Goal: Task Accomplishment & Management: Complete application form

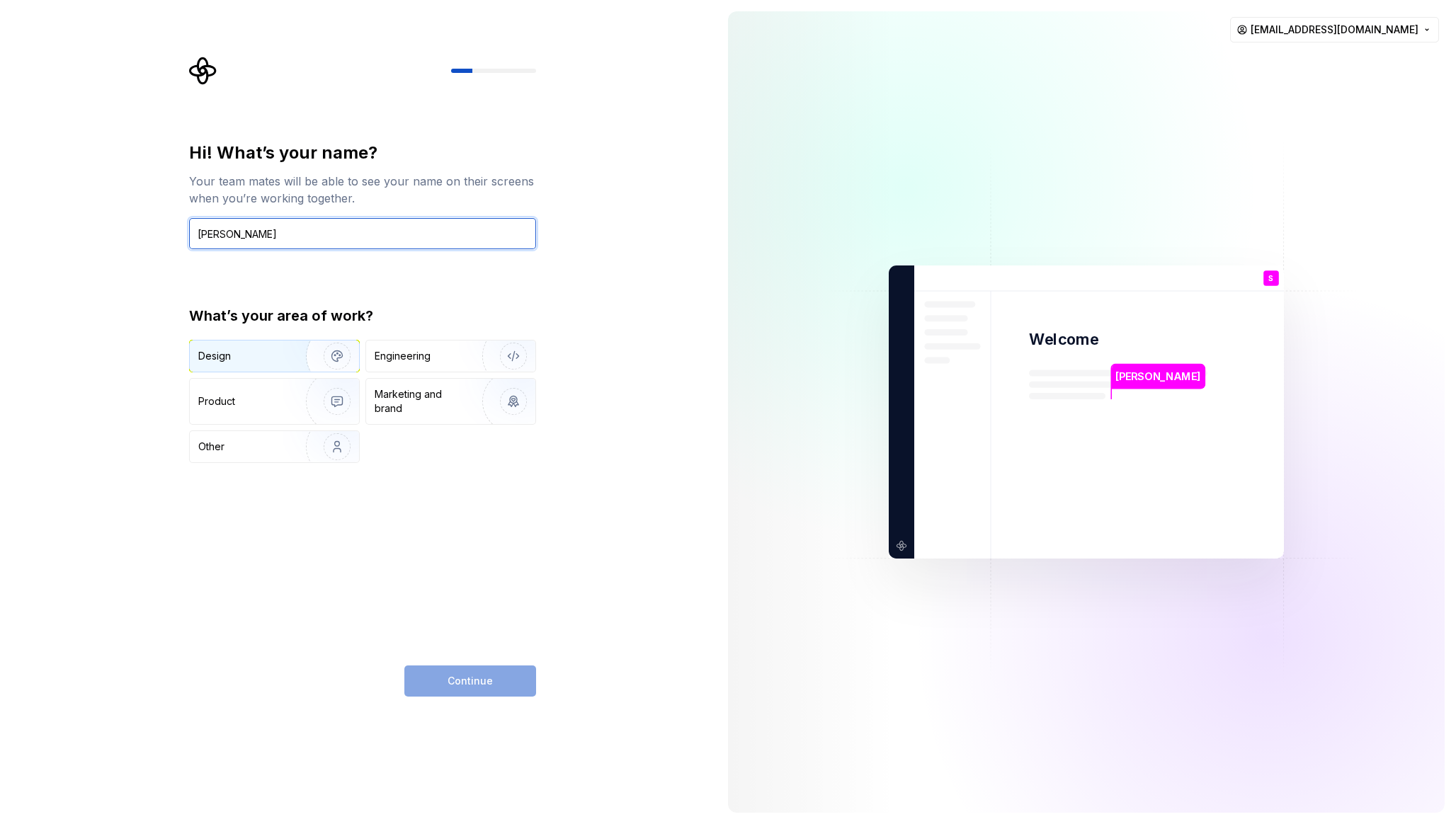
type input "[PERSON_NAME]"
click at [281, 356] on div "Design" at bounding box center [243, 355] width 89 height 14
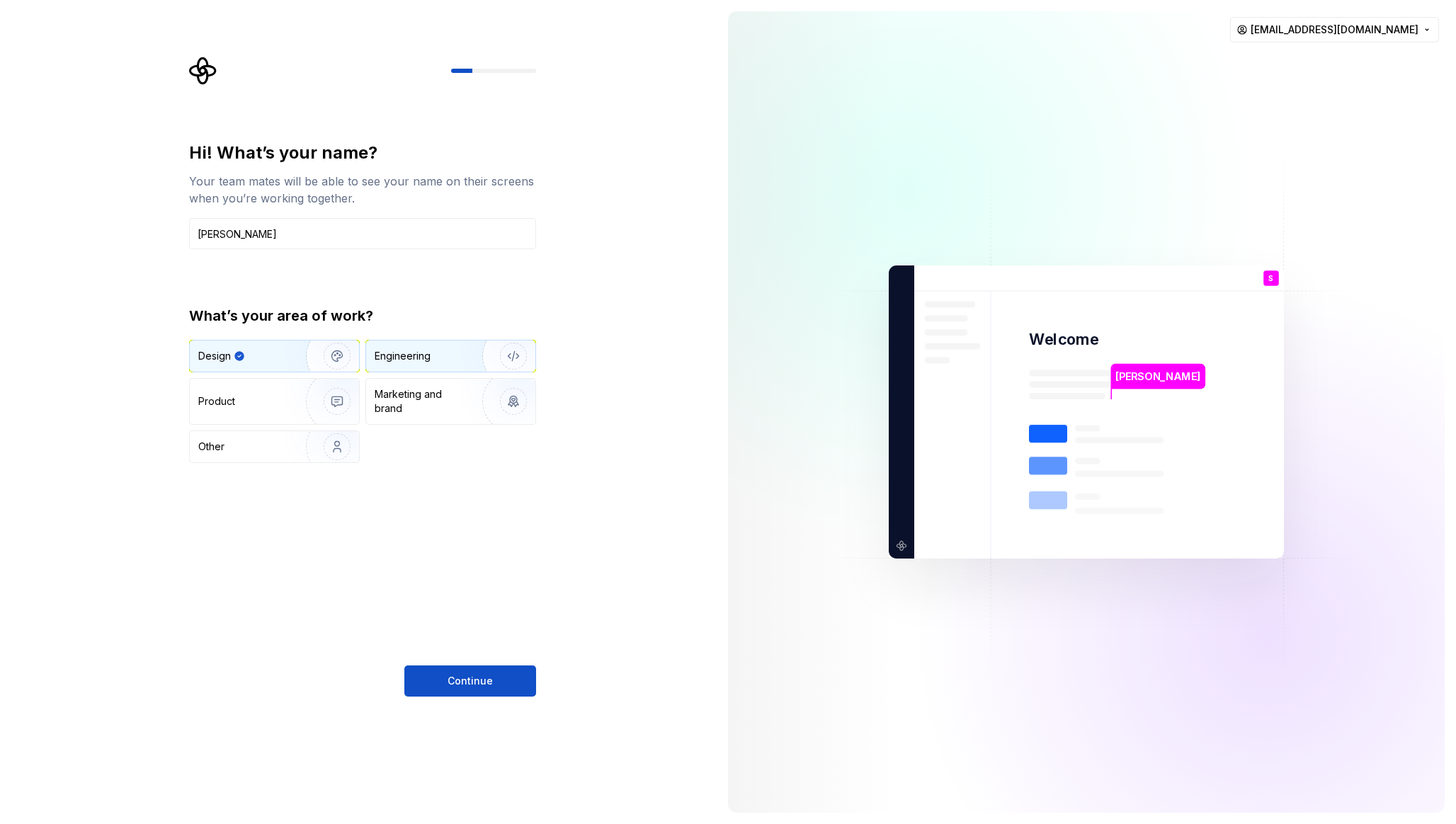
click at [423, 358] on div "Engineering" at bounding box center [402, 355] width 56 height 14
click at [278, 376] on div "Design Engineering Product Marketing and brand Other" at bounding box center [362, 401] width 347 height 123
click at [285, 363] on img "button" at bounding box center [328, 355] width 91 height 94
click at [452, 687] on span "Continue" at bounding box center [470, 680] width 45 height 14
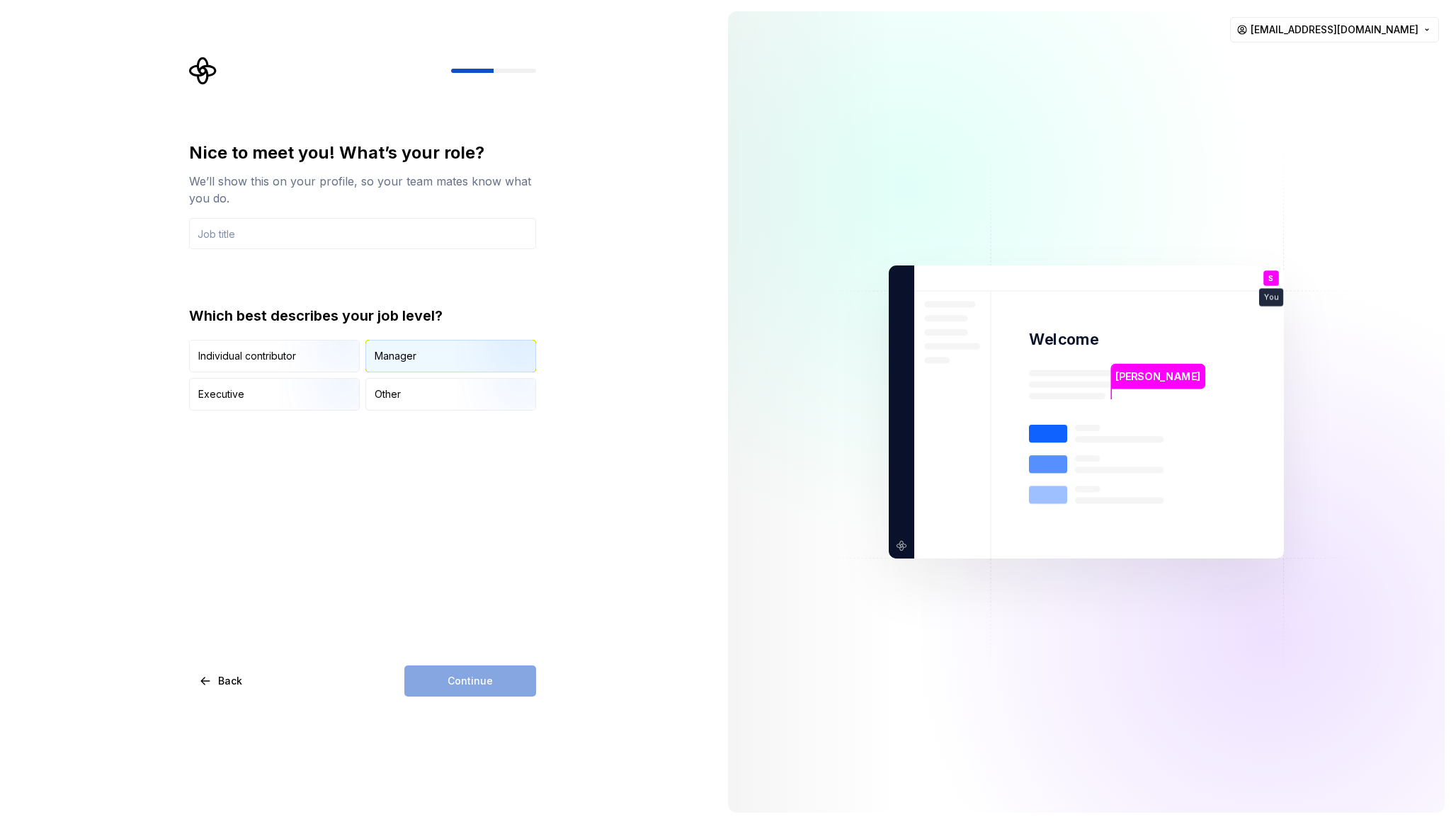
click at [384, 362] on div "Manager" at bounding box center [395, 355] width 42 height 14
click at [267, 349] on div "Individual contributor" at bounding box center [247, 355] width 97 height 14
click at [261, 220] on input "text" at bounding box center [362, 234] width 347 height 31
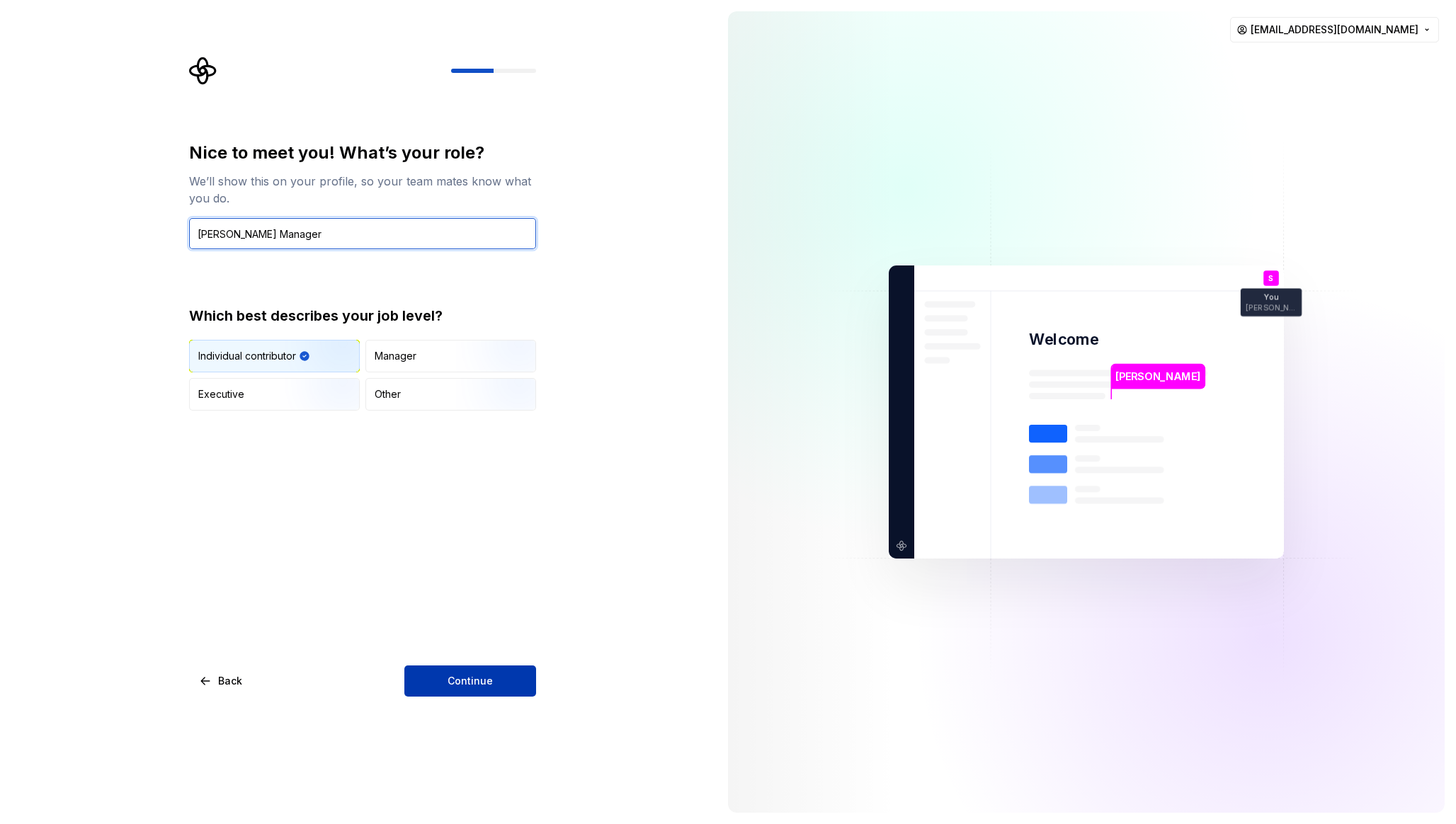
type input "[PERSON_NAME] Manager"
click at [495, 668] on button "Continue" at bounding box center [470, 680] width 132 height 31
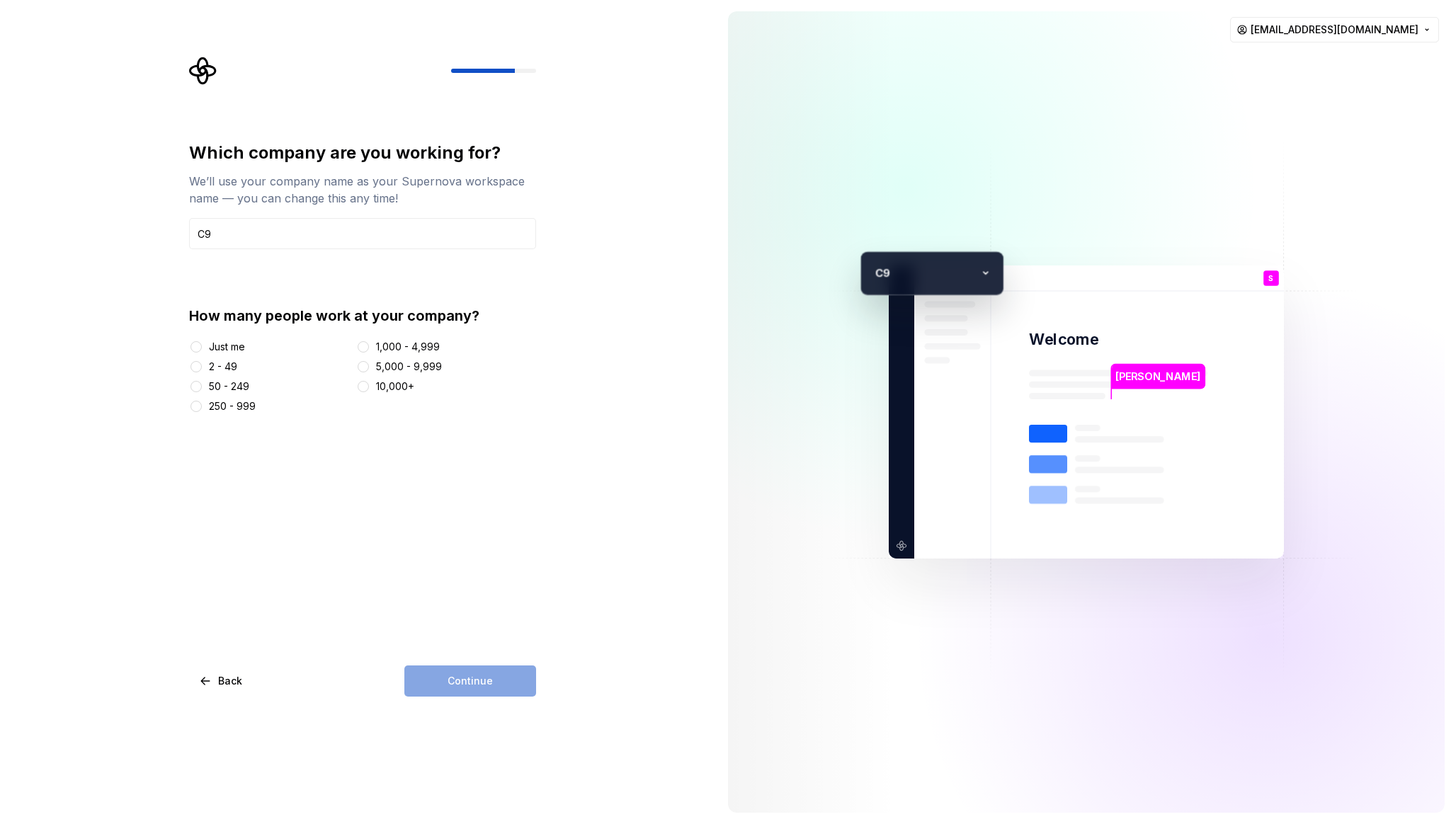
type input "C9"
click at [233, 352] on div "Just me" at bounding box center [226, 346] width 36 height 14
click at [202, 352] on button "Just me" at bounding box center [196, 346] width 11 height 11
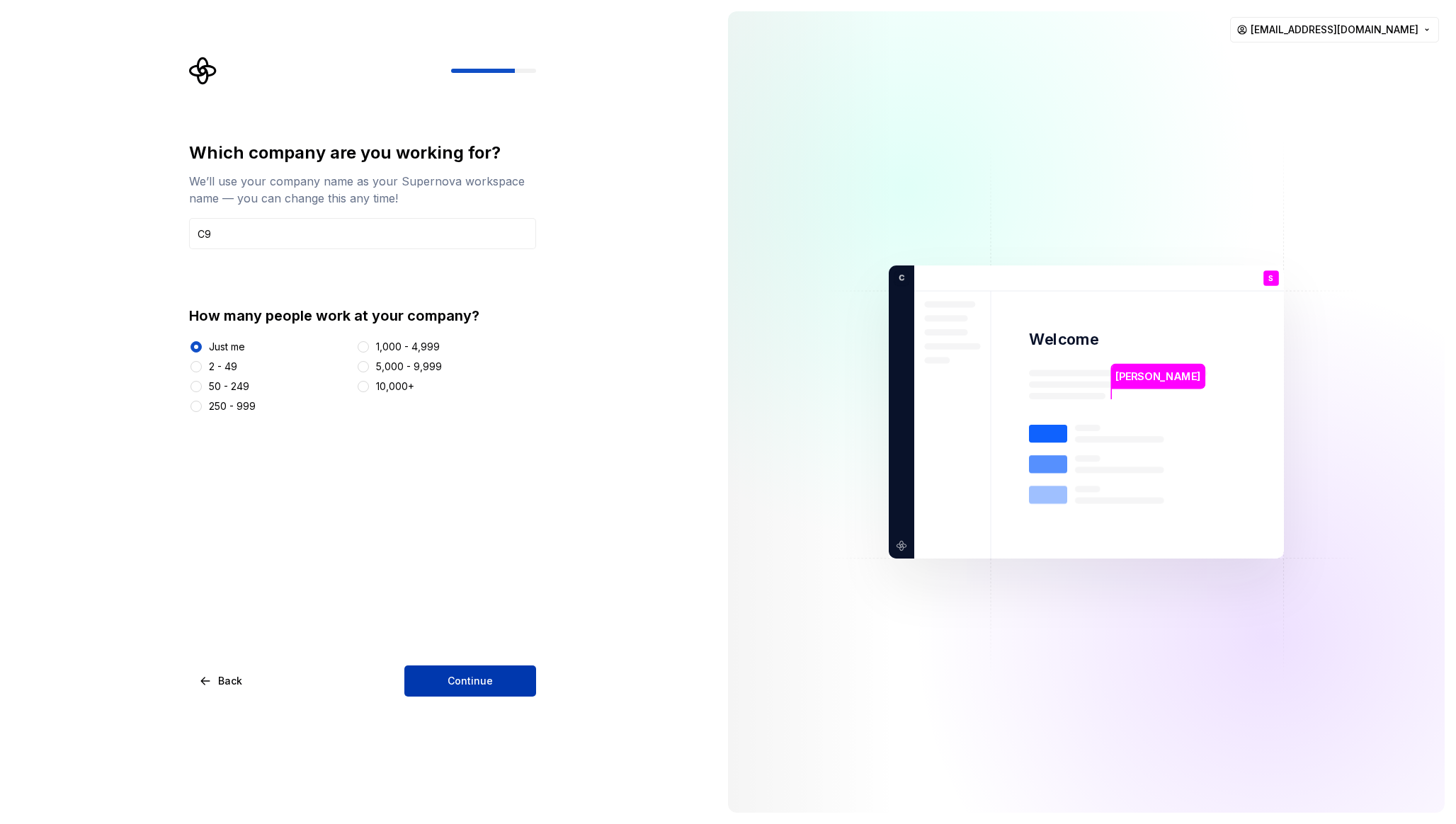
click at [466, 694] on button "Continue" at bounding box center [470, 680] width 132 height 31
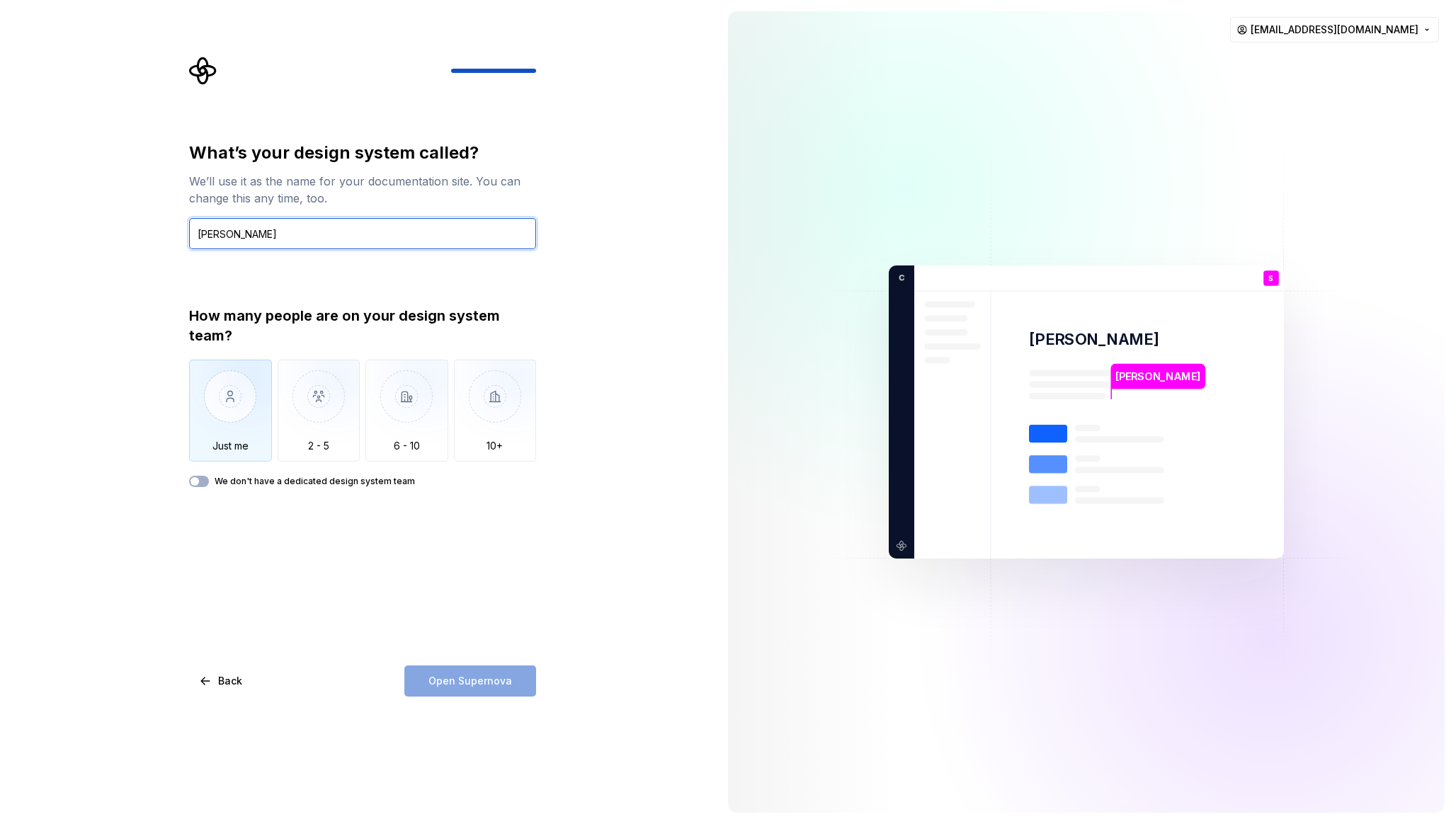
type input "[PERSON_NAME]"
click at [245, 428] on img "button" at bounding box center [230, 407] width 83 height 94
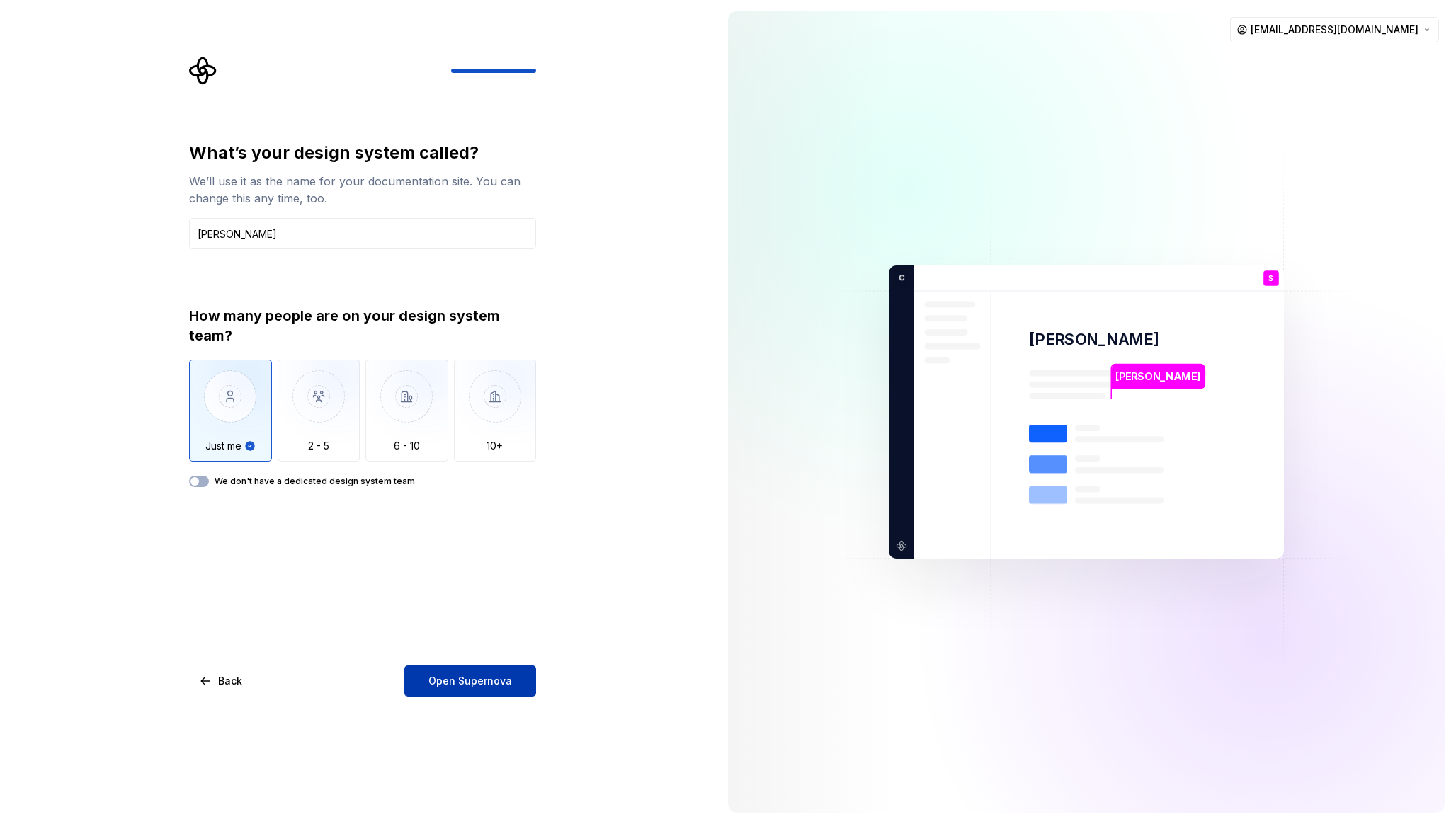
click at [478, 681] on span "Open Supernova" at bounding box center [470, 680] width 84 height 14
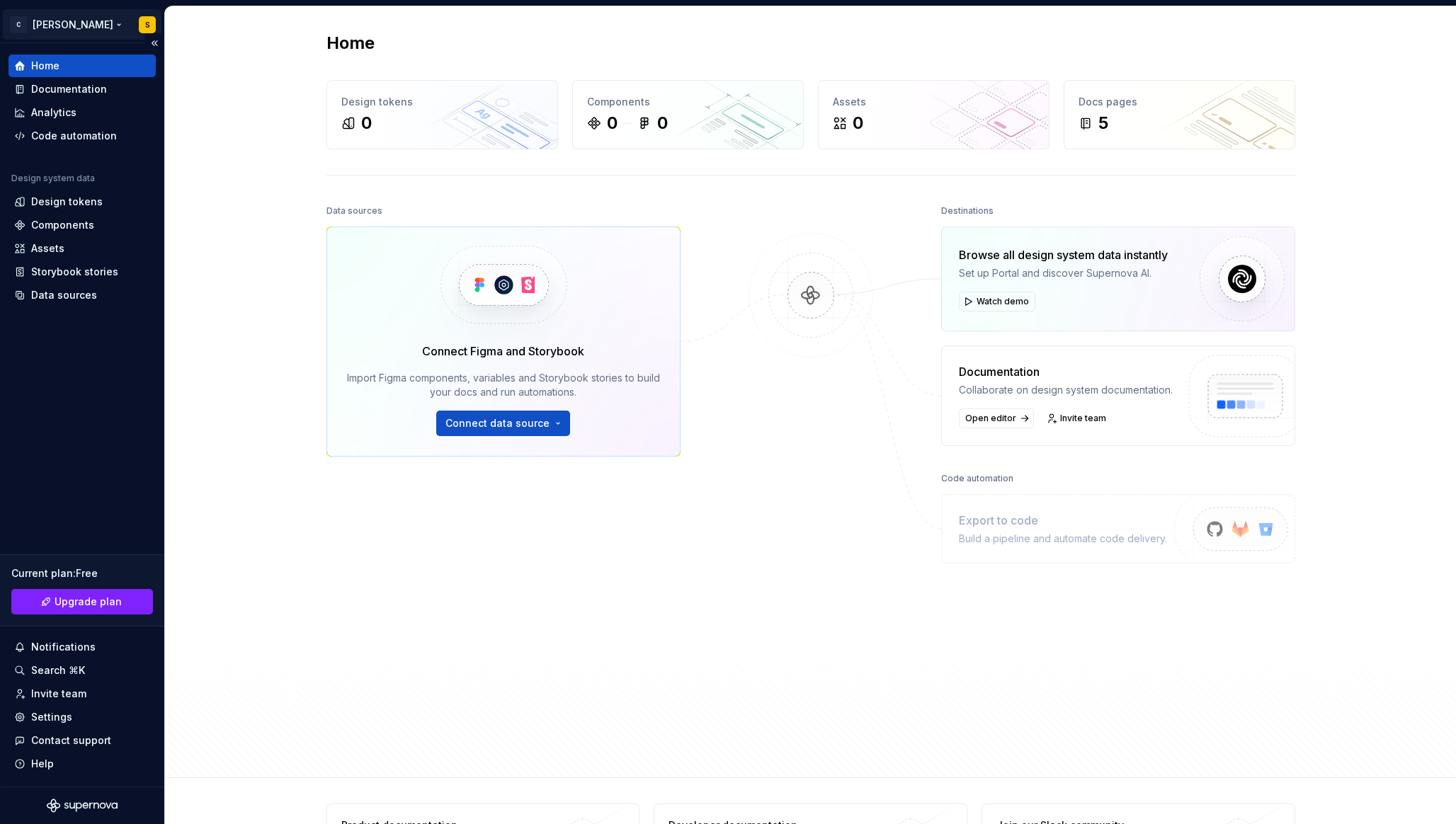
click at [147, 24] on html "C [PERSON_NAME] S Home Documentation Analytics Code automation Design system da…" at bounding box center [728, 412] width 1456 height 824
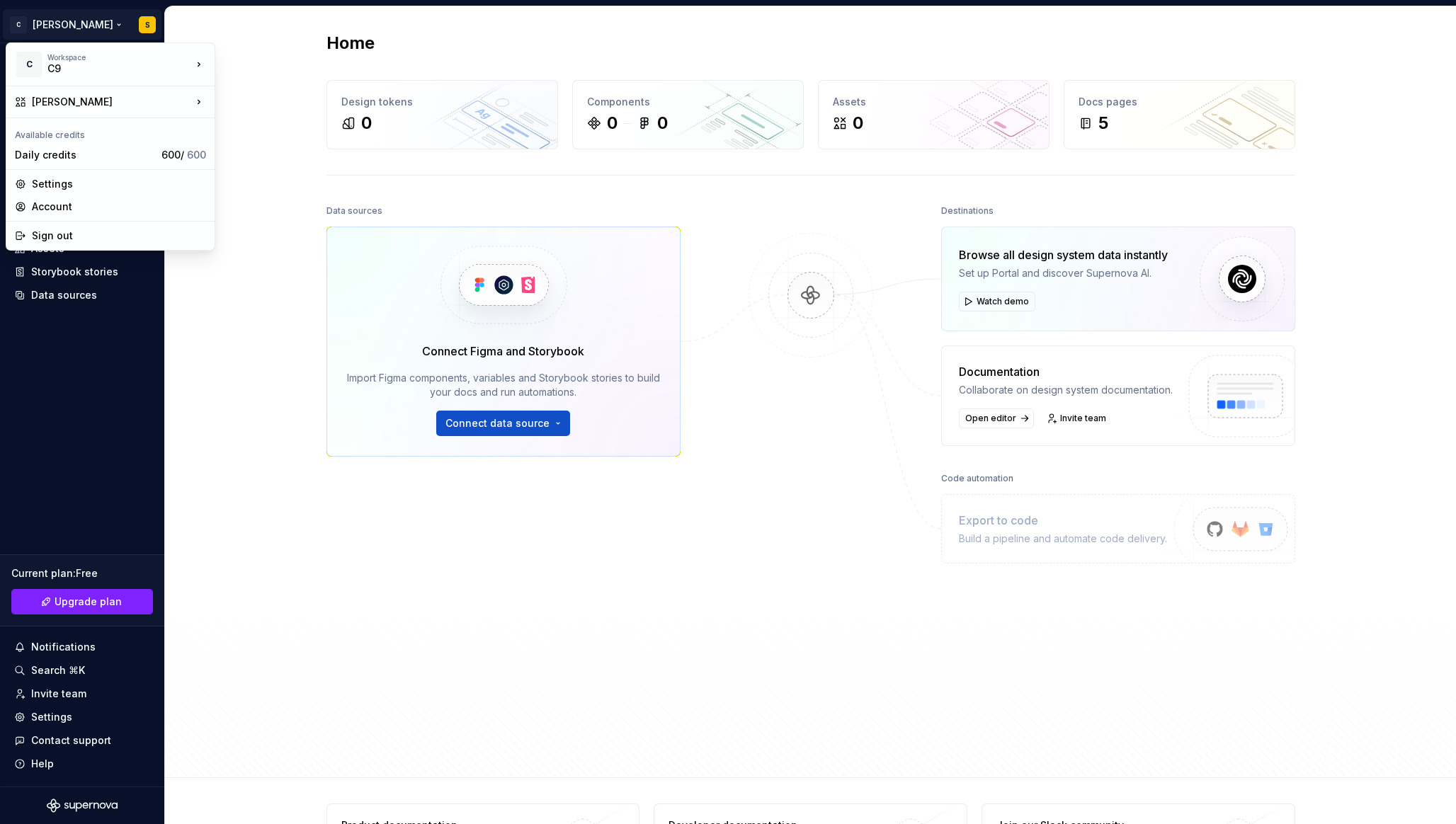
click at [101, 23] on html "C [PERSON_NAME] S Home Documentation Analytics Code automation Design system da…" at bounding box center [728, 412] width 1456 height 824
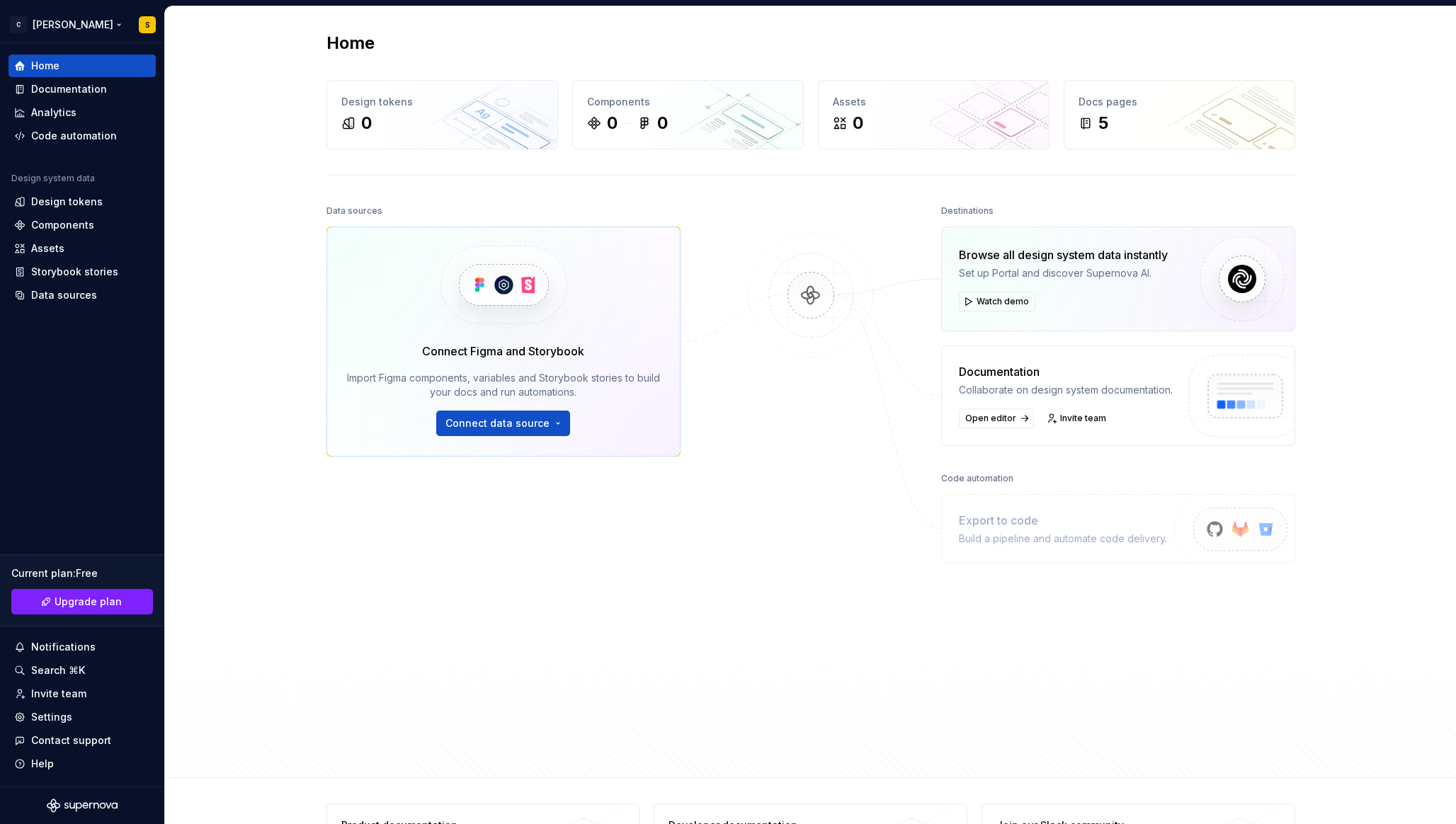
click at [192, 52] on div "Home Design tokens 0 Components 0 0 Assets 0 Docs pages 5 Data sources Connect …" at bounding box center [810, 392] width 1290 height 771
click at [64, 21] on html "C [PERSON_NAME] S Home Documentation Analytics Code automation Design system da…" at bounding box center [728, 412] width 1456 height 824
click at [288, 201] on html "C [PERSON_NAME] S Home Documentation Analytics Code automation Design system da…" at bounding box center [728, 412] width 1456 height 824
click at [520, 425] on span "Connect data source" at bounding box center [498, 423] width 104 height 14
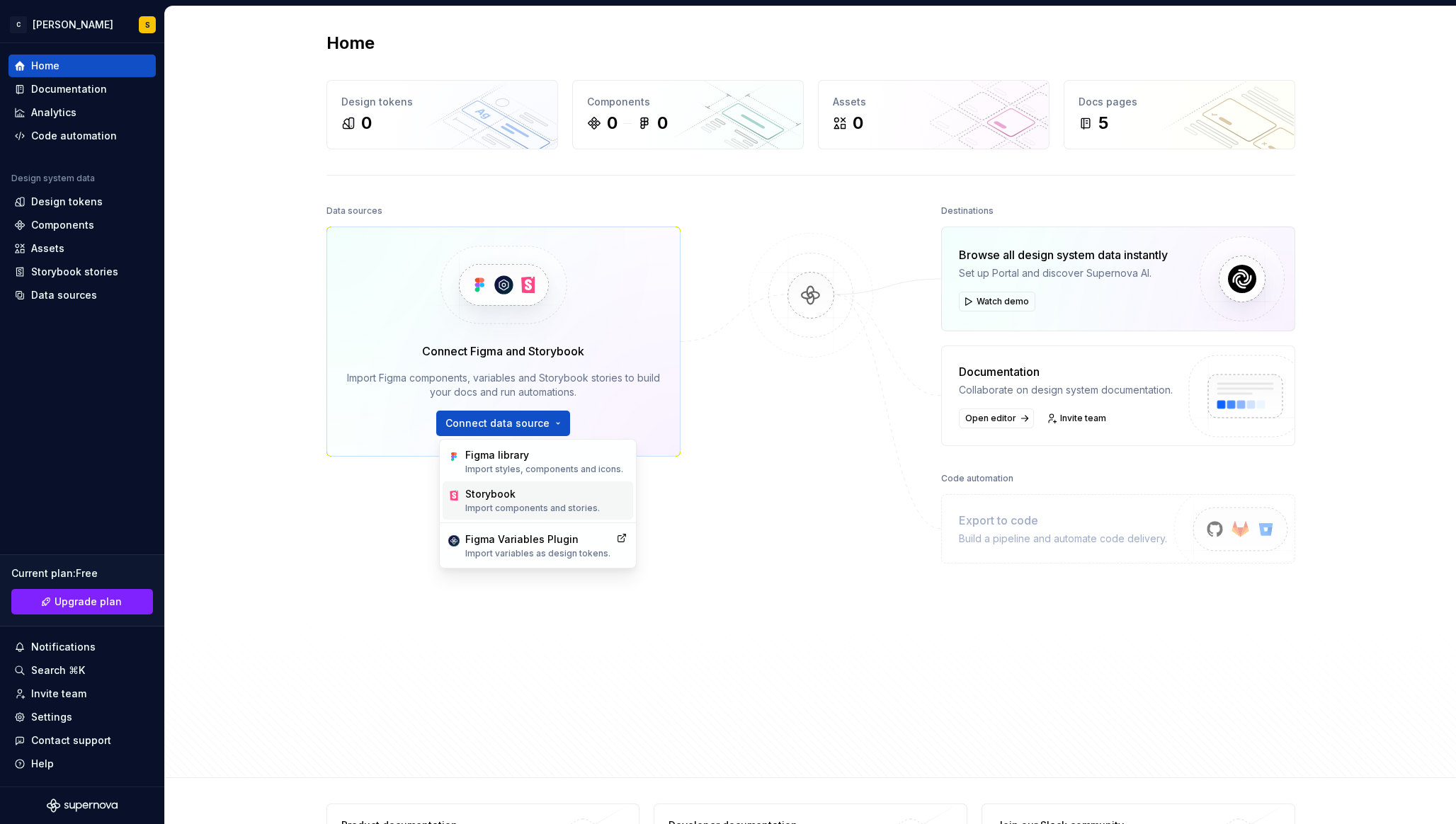
click at [508, 495] on div "Storybook" at bounding box center [533, 494] width 135 height 14
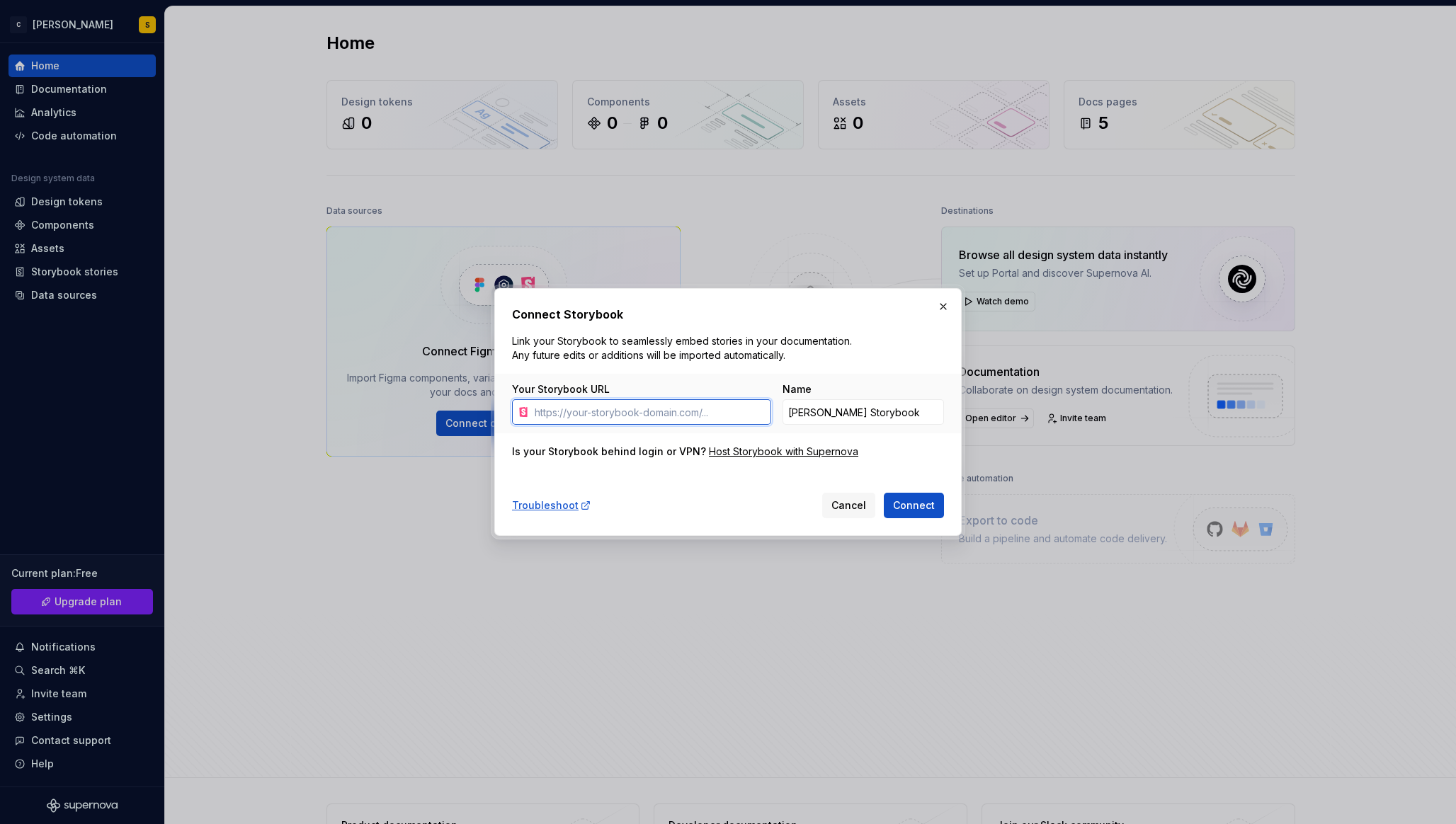
paste input "[URL][DOMAIN_NAME]"
type input "[URL][DOMAIN_NAME]"
click at [906, 498] on span "Connect" at bounding box center [913, 505] width 42 height 14
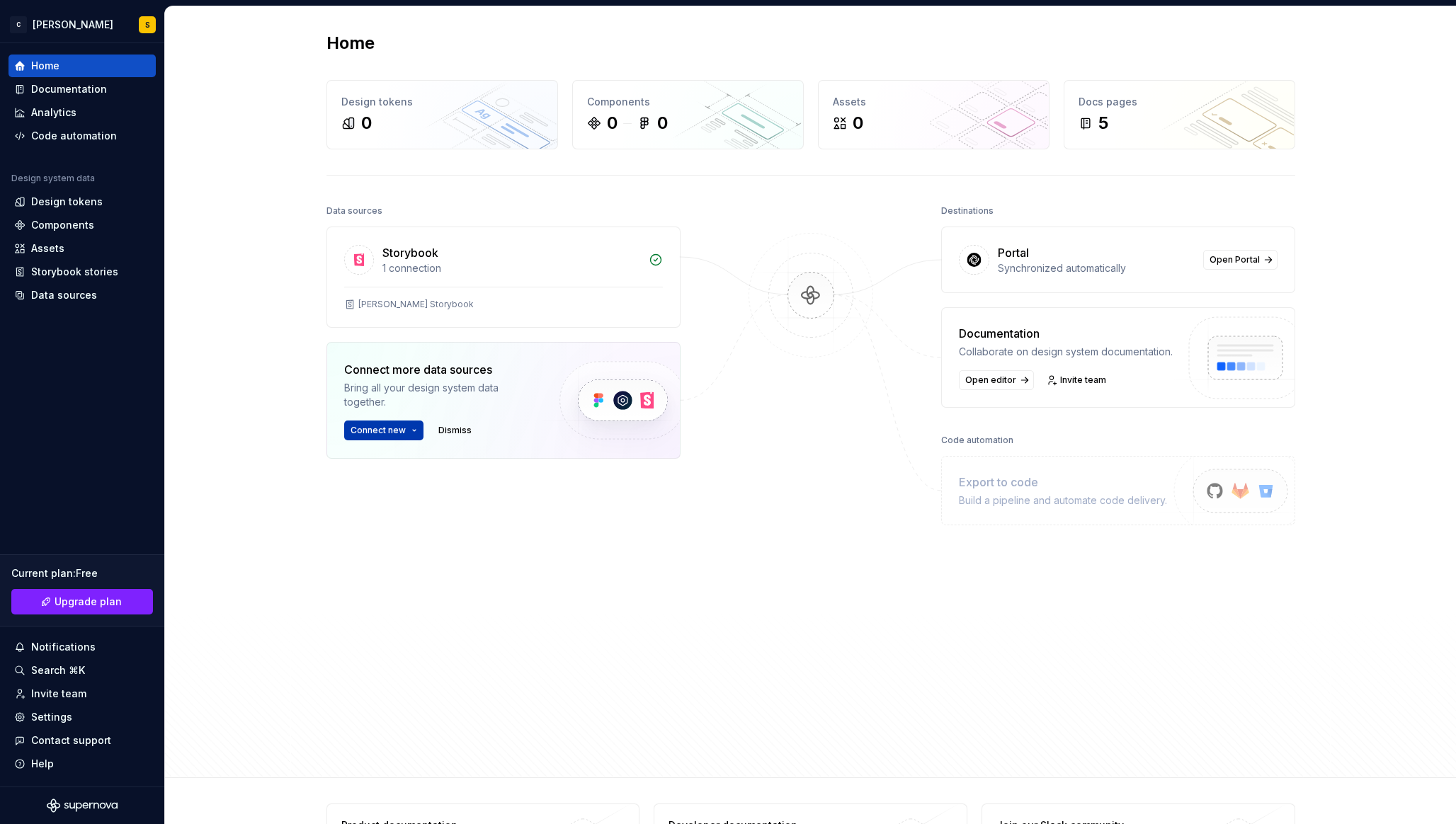
click at [411, 430] on button "Connect new" at bounding box center [384, 430] width 79 height 20
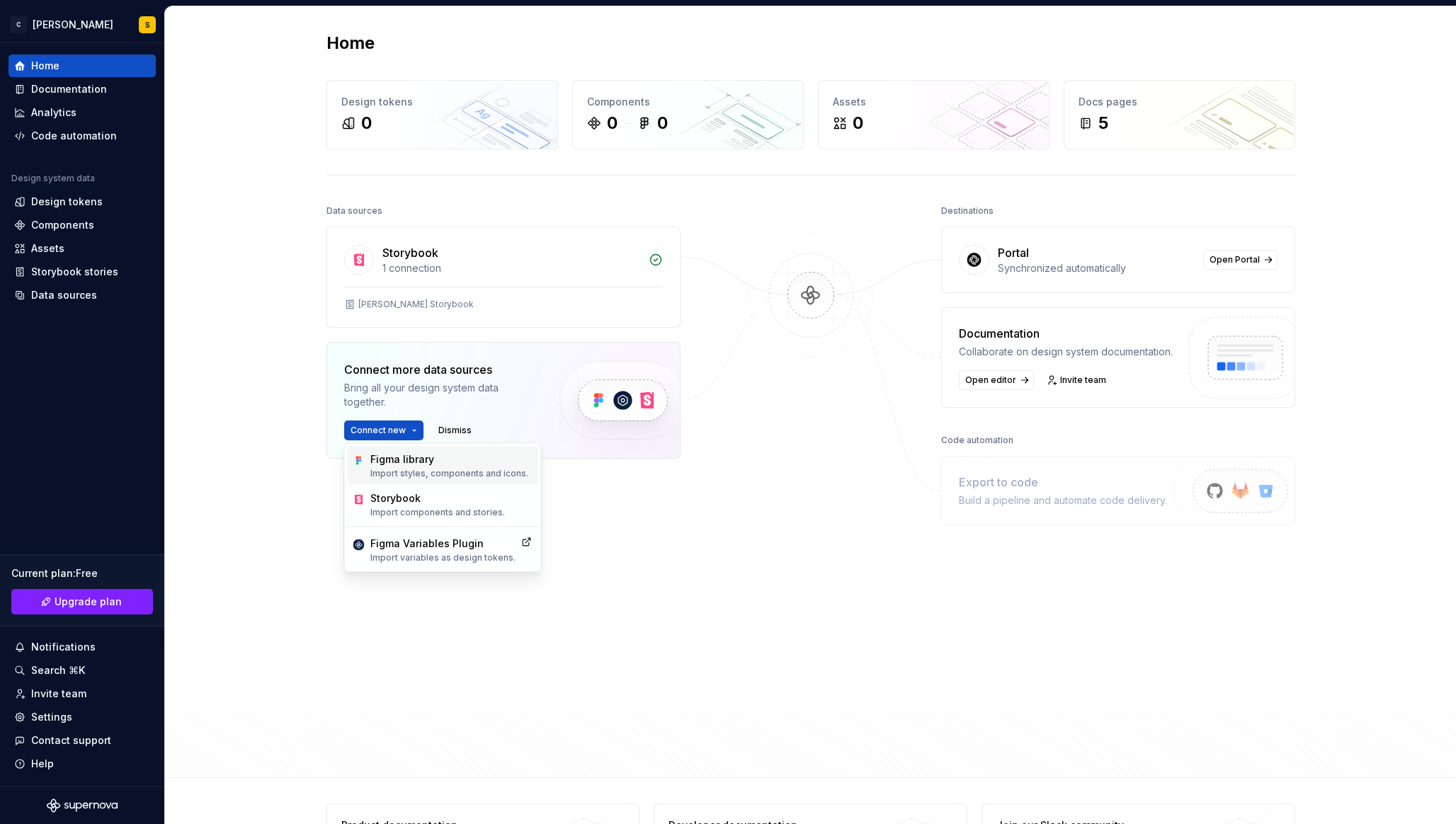
click at [418, 464] on div "Figma library" at bounding box center [448, 459] width 158 height 14
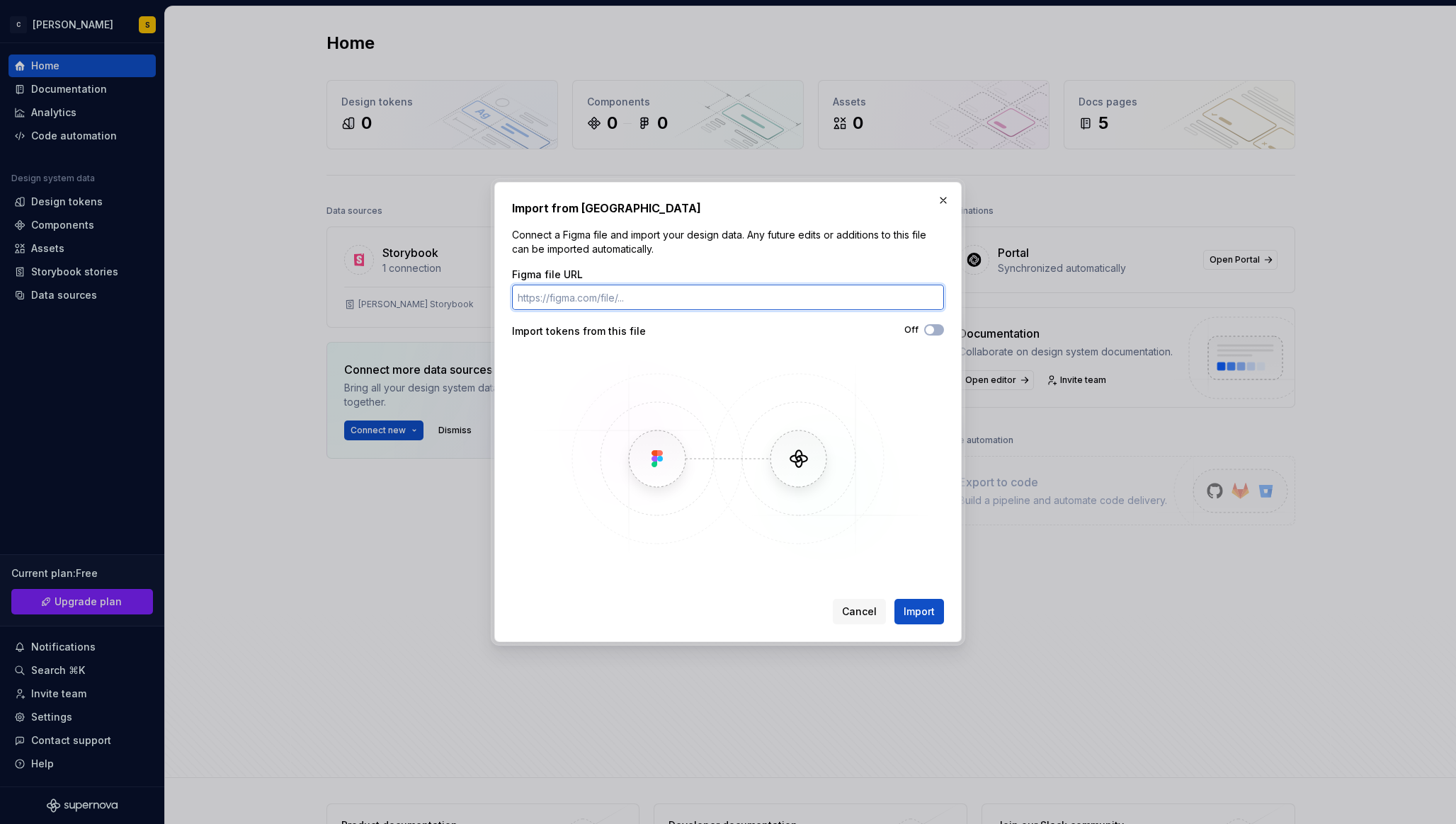
paste input "[URL][DOMAIN_NAME]"
type input "[URL][DOMAIN_NAME]"
click at [917, 609] on span "Import" at bounding box center [919, 611] width 32 height 14
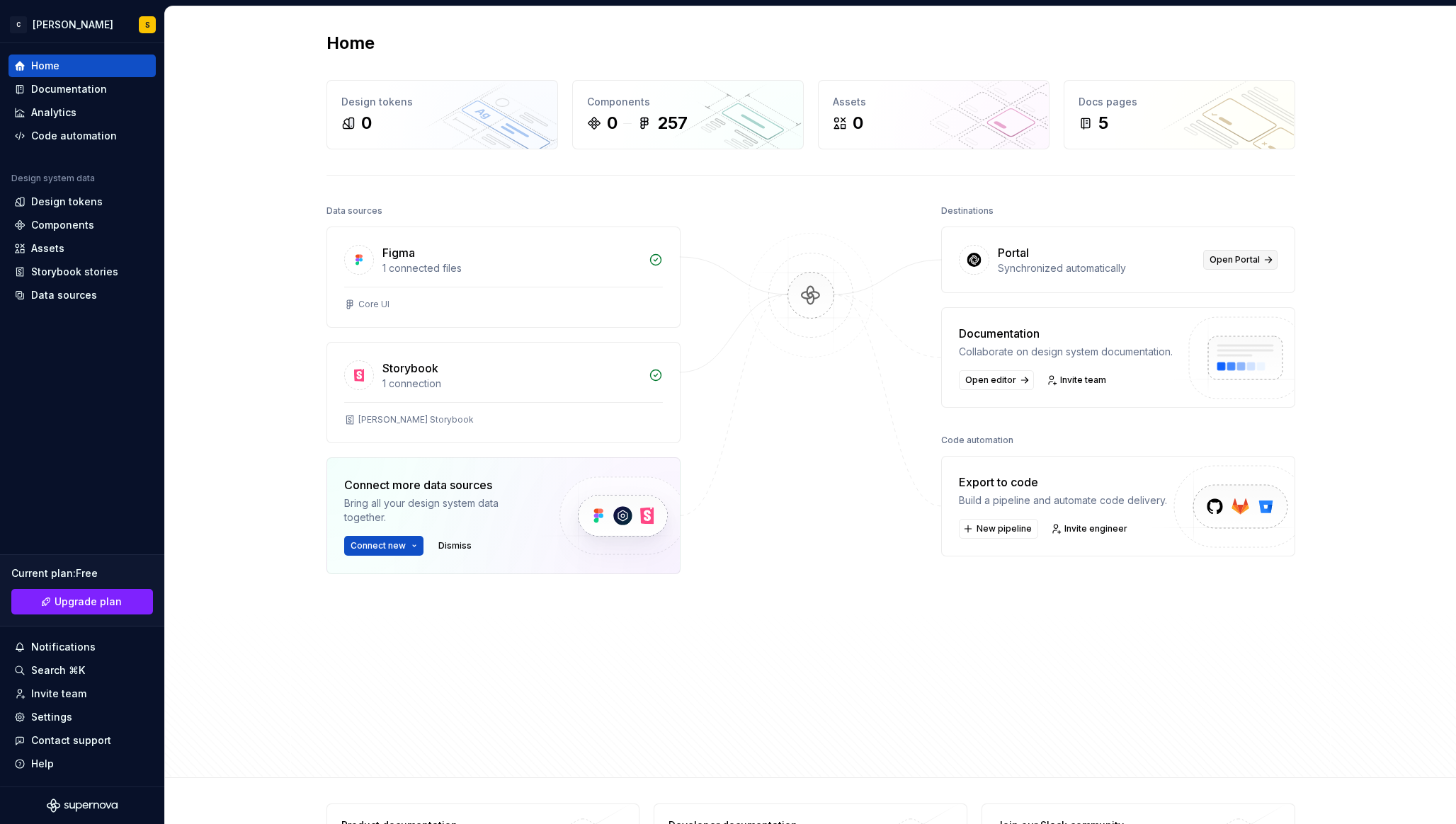
click at [1229, 259] on span "Open Portal" at bounding box center [1234, 259] width 51 height 11
click at [1009, 379] on span "Open editor" at bounding box center [991, 379] width 51 height 11
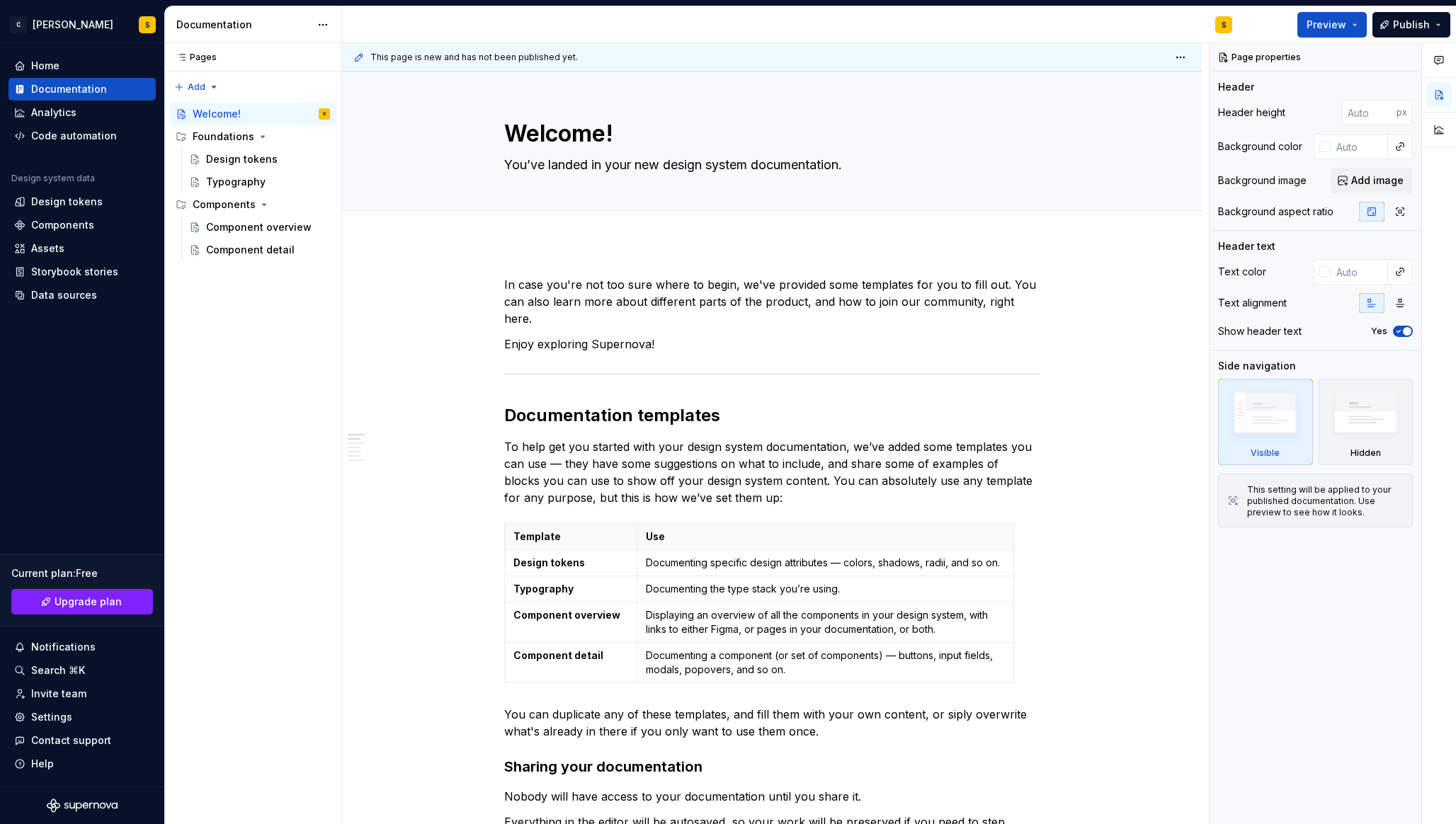
type textarea "*"
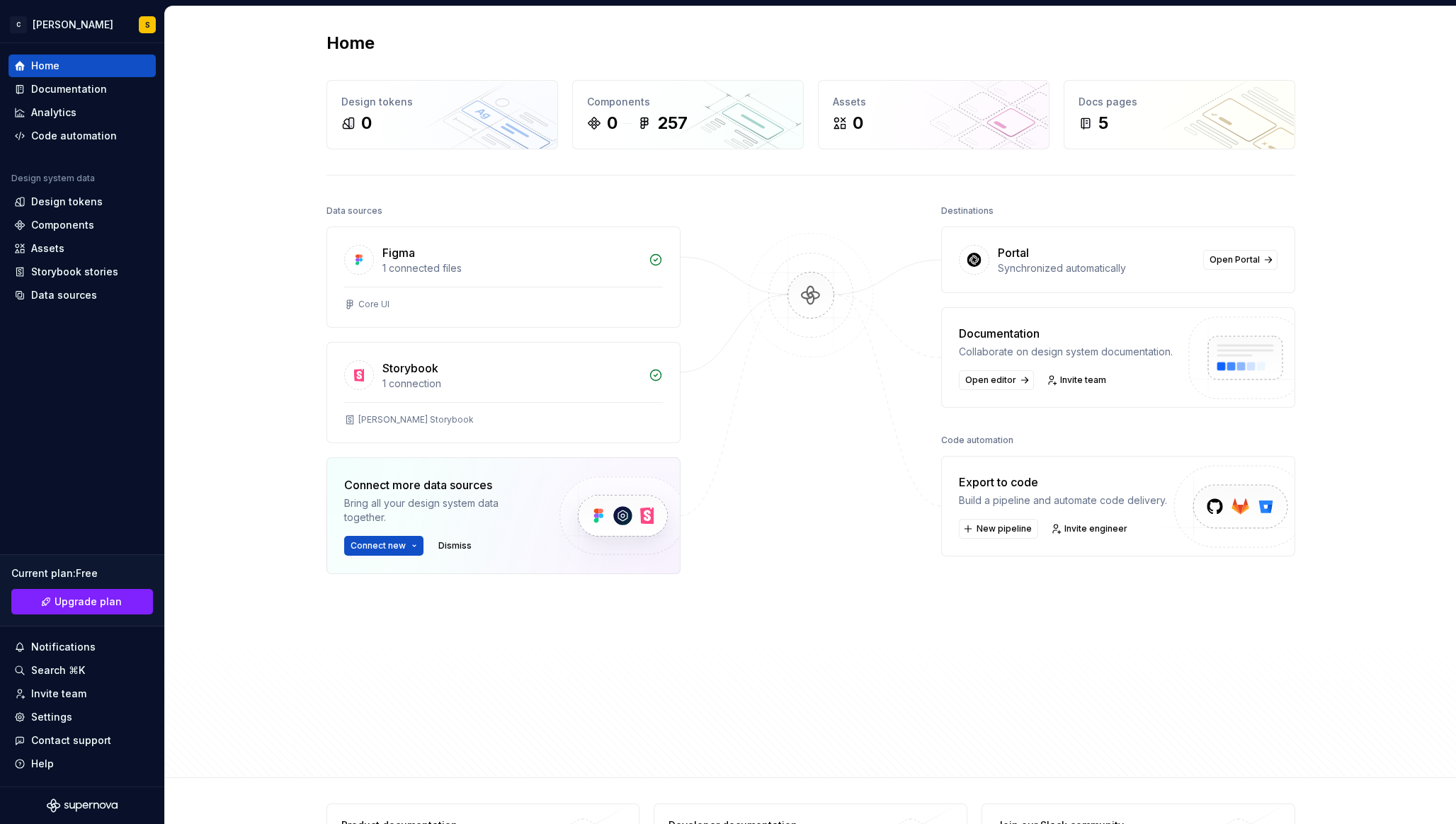
click at [1235, 502] on img at bounding box center [1235, 522] width 174 height 115
click at [1008, 527] on span "New pipeline" at bounding box center [1003, 528] width 55 height 11
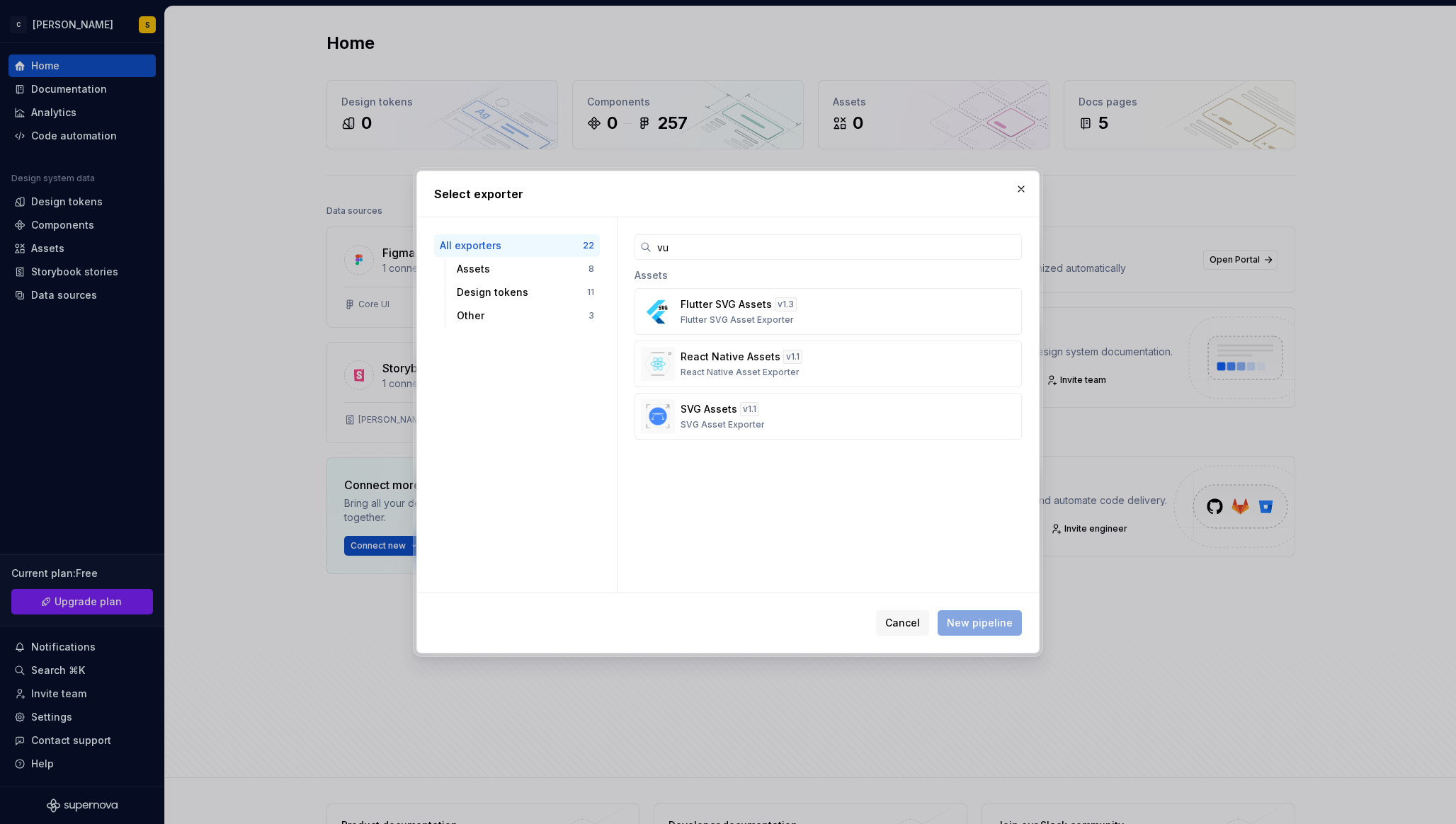
type input "vue"
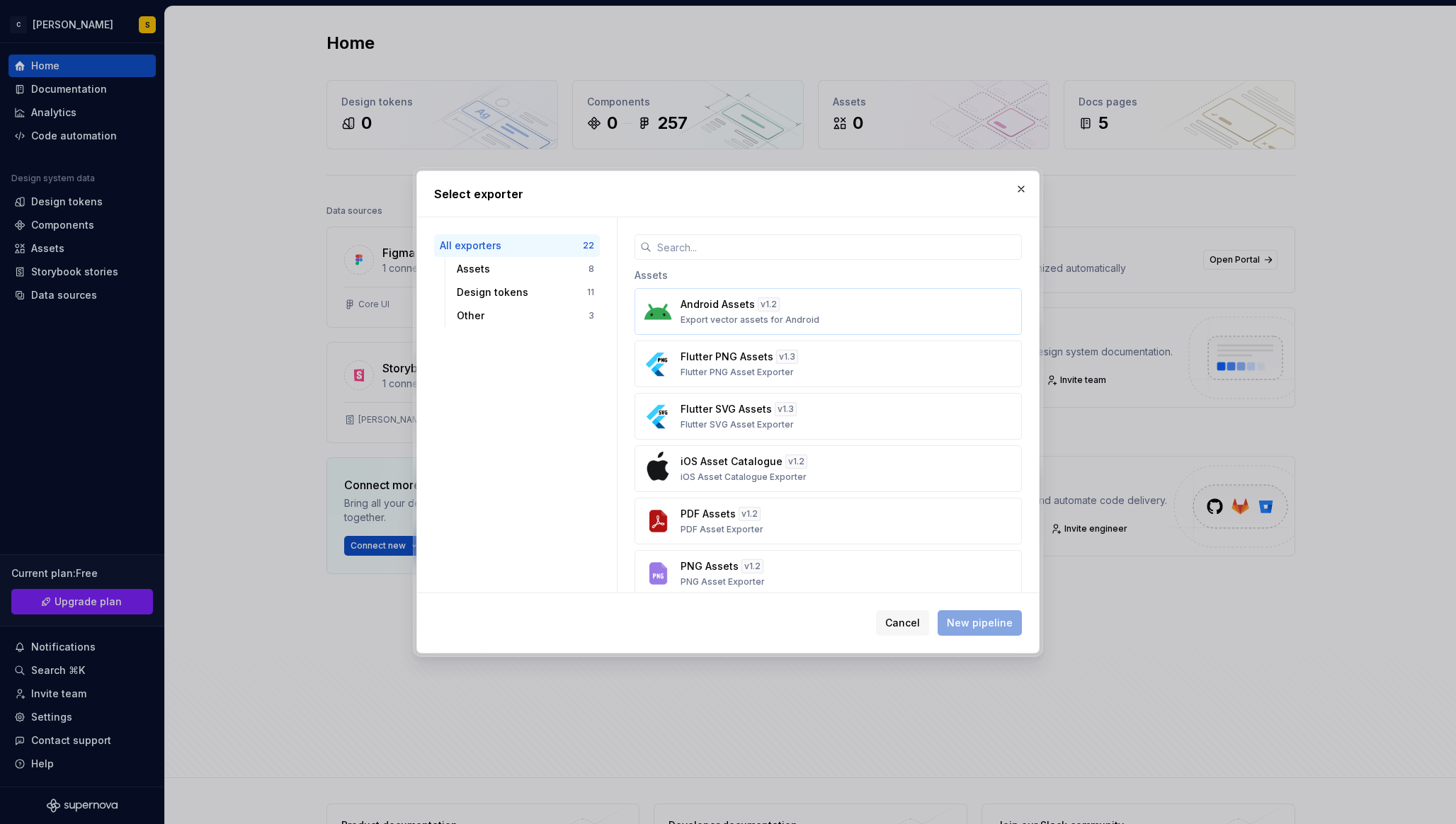
scroll to position [166, 0]
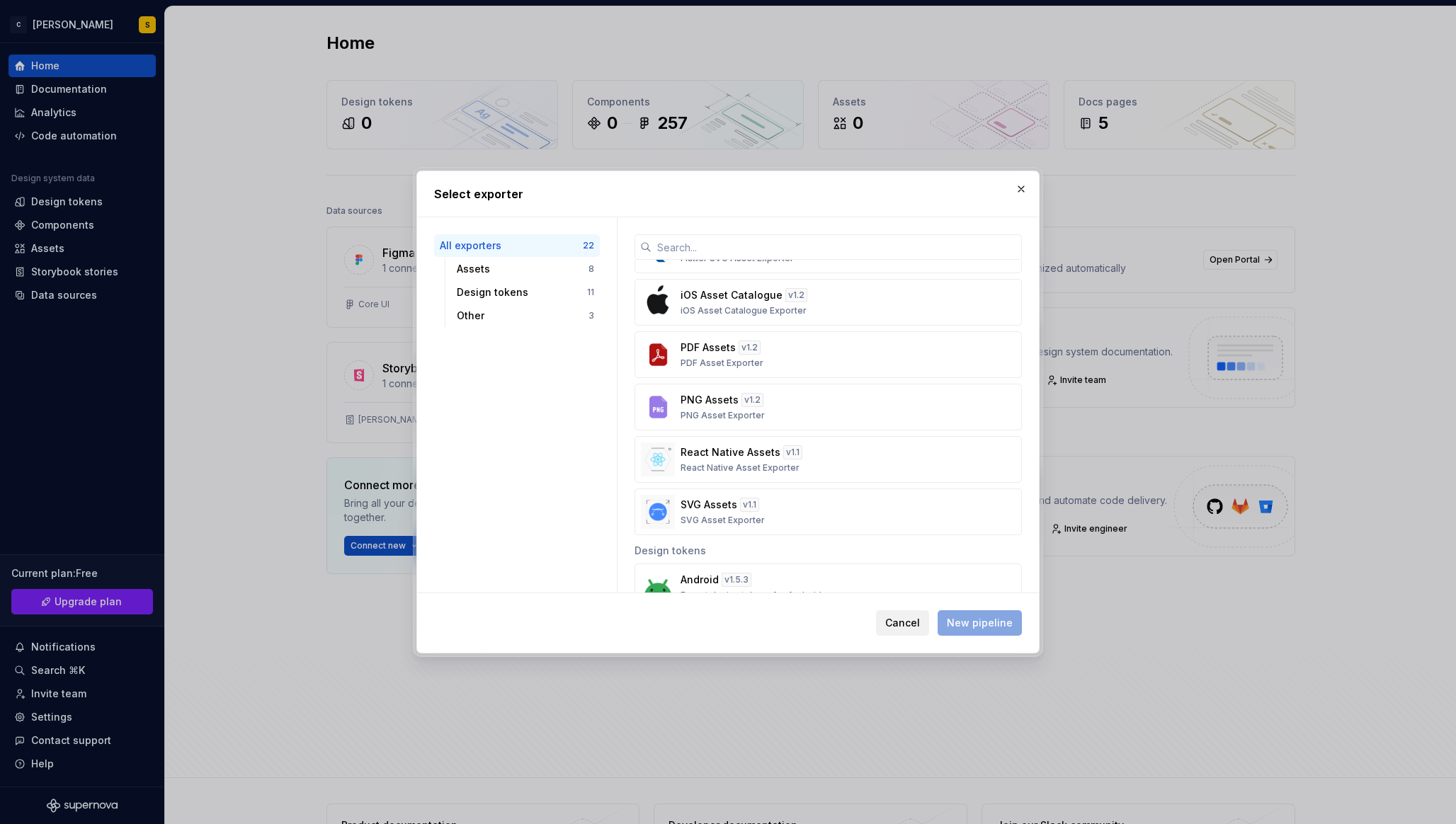
click at [906, 617] on span "Cancel" at bounding box center [902, 623] width 34 height 14
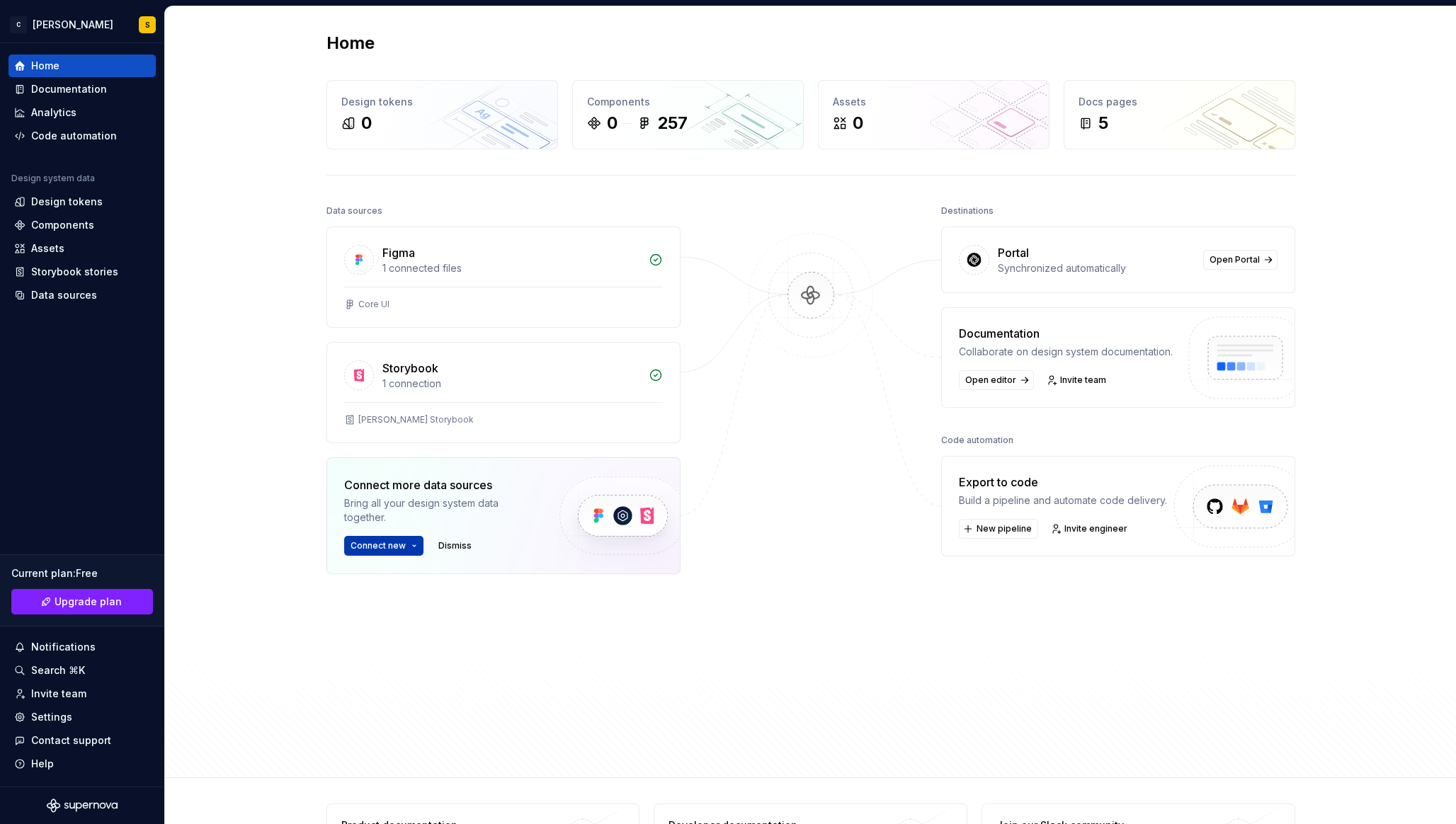
click at [407, 539] on button "Connect new" at bounding box center [384, 545] width 79 height 20
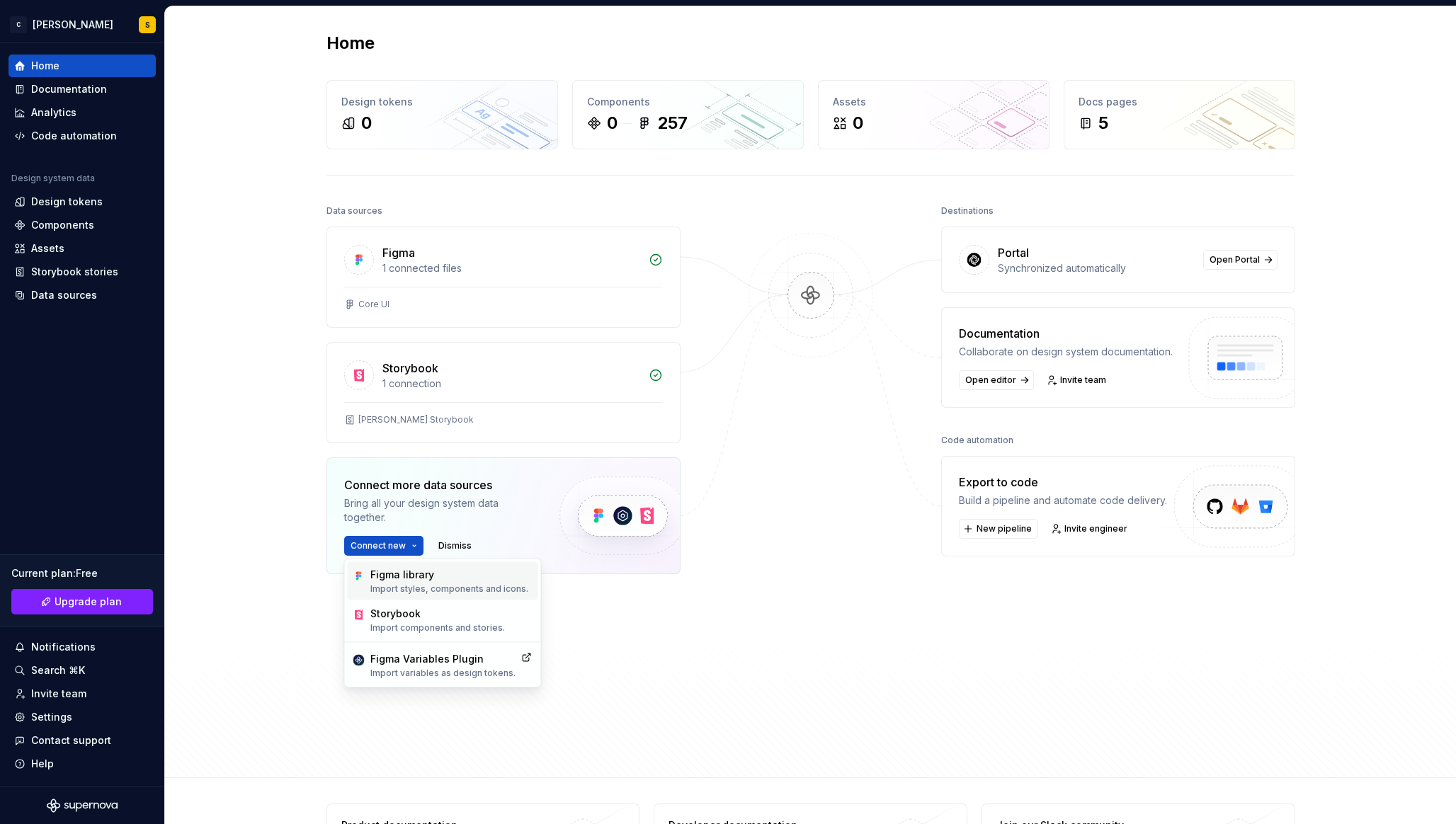
click at [474, 584] on p "Import styles, components and icons." at bounding box center [448, 588] width 158 height 11
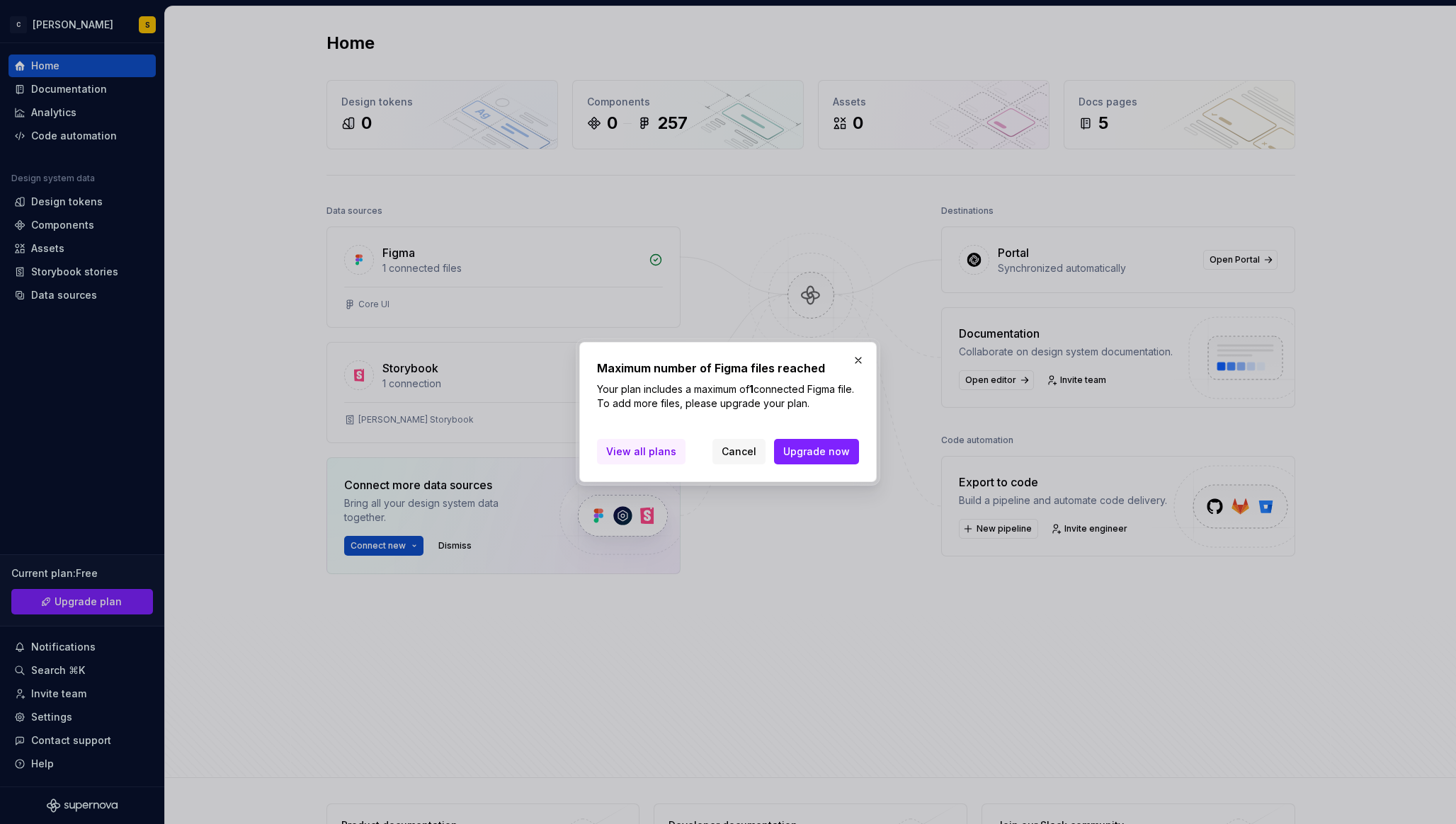
click at [641, 453] on span "View all plans" at bounding box center [641, 451] width 70 height 14
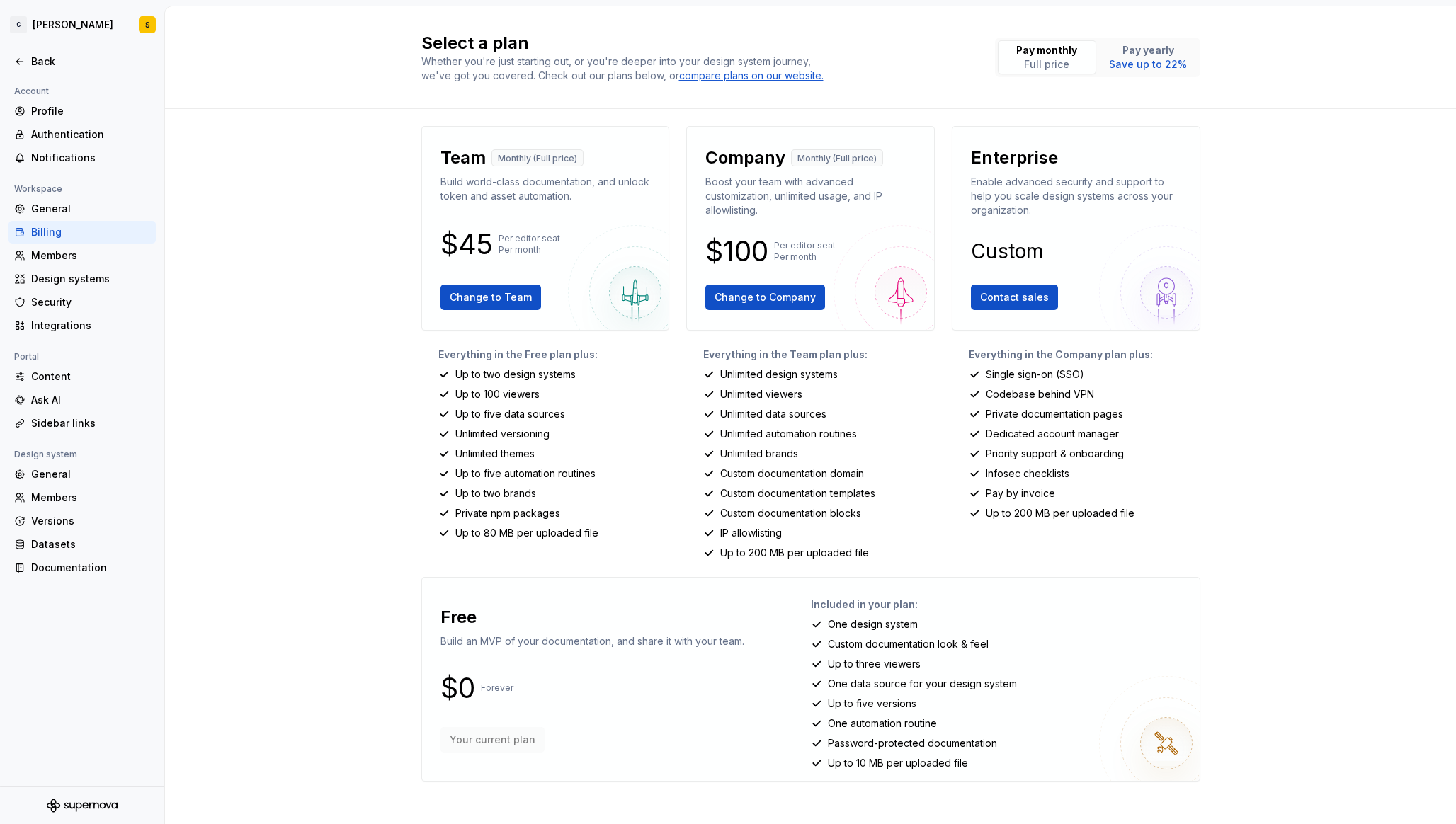
click at [646, 300] on img at bounding box center [635, 292] width 135 height 135
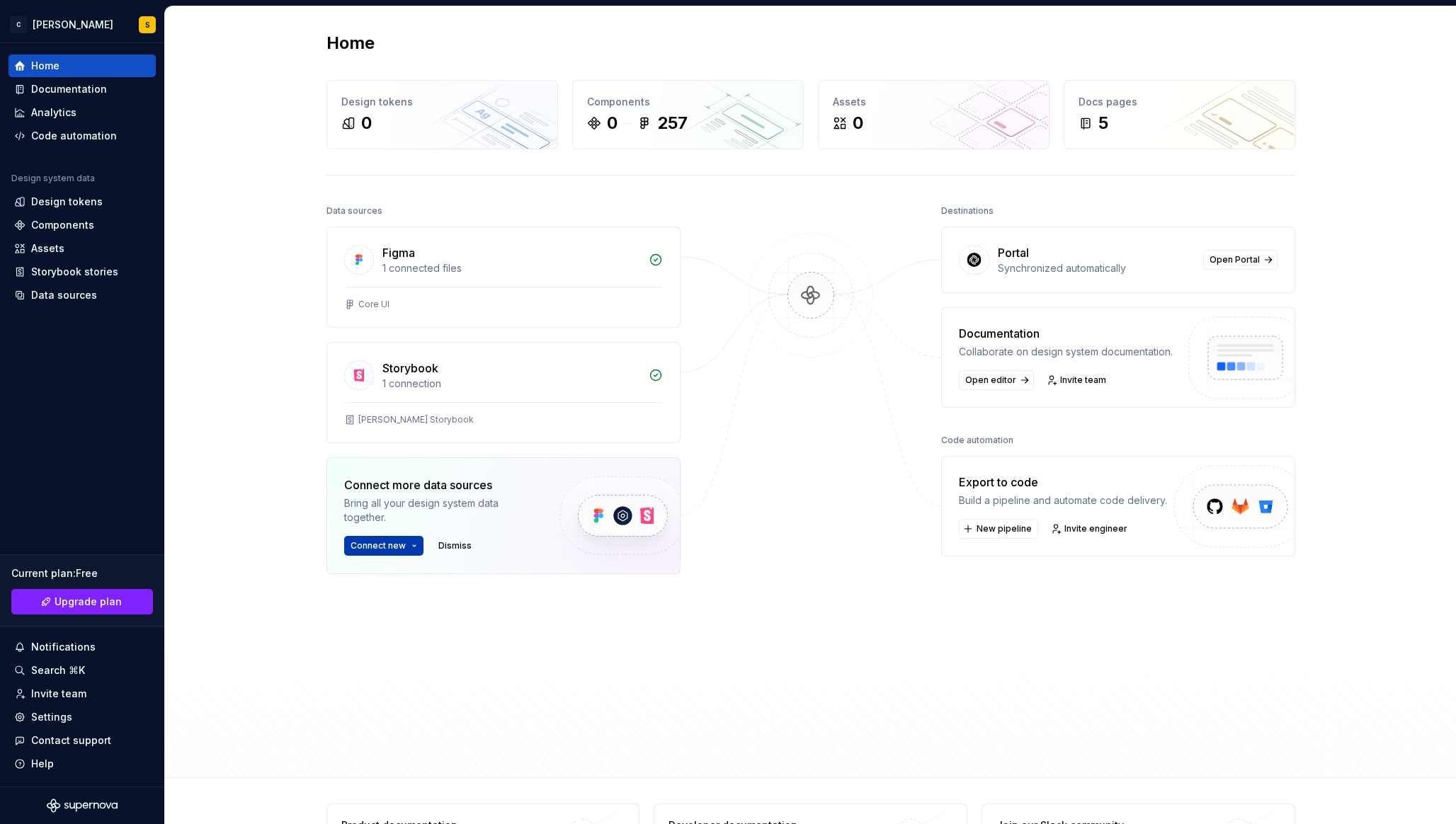
click at [413, 543] on button "Connect new" at bounding box center [384, 545] width 79 height 20
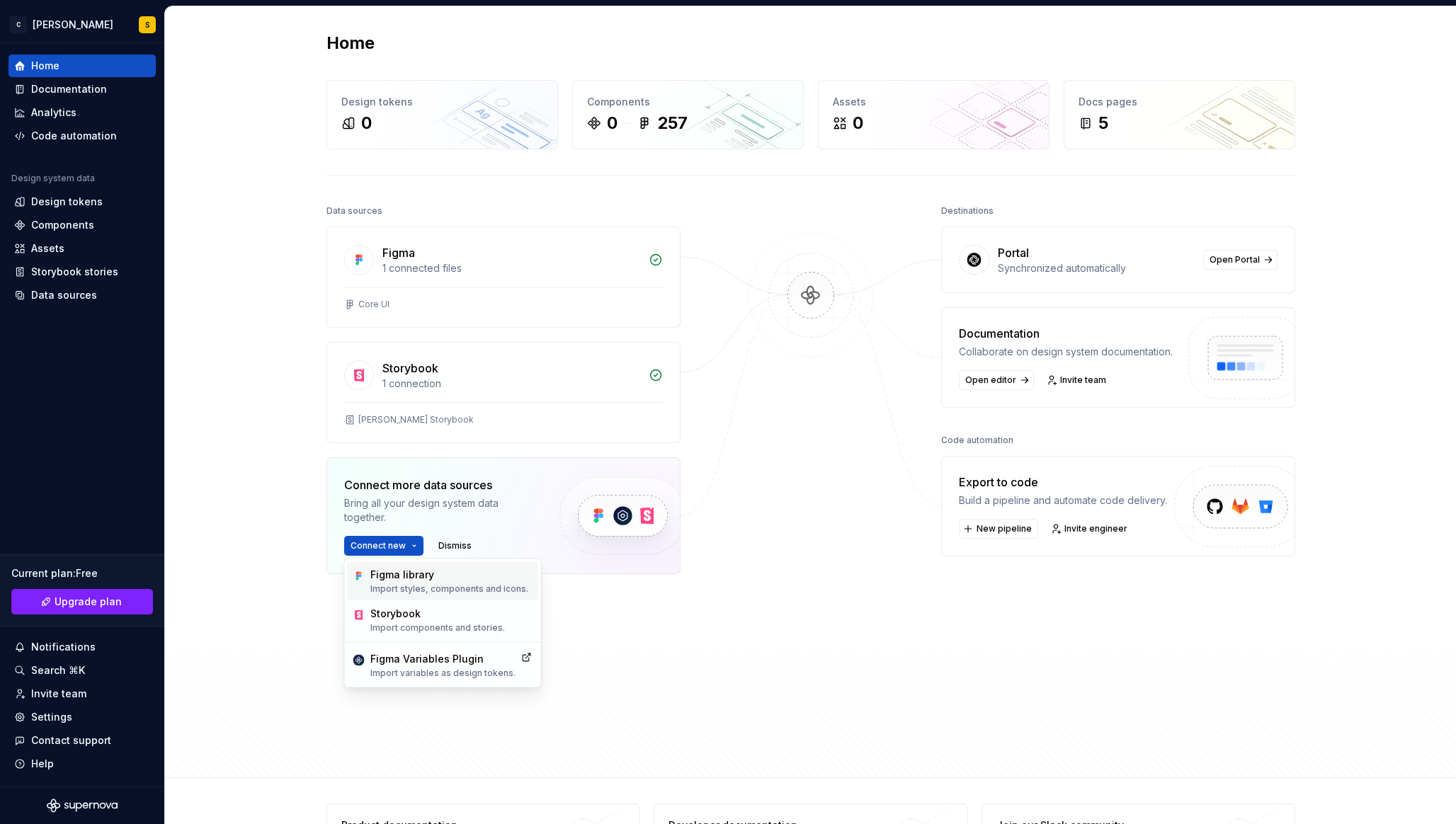
click at [409, 571] on div "Figma library" at bounding box center [448, 574] width 158 height 14
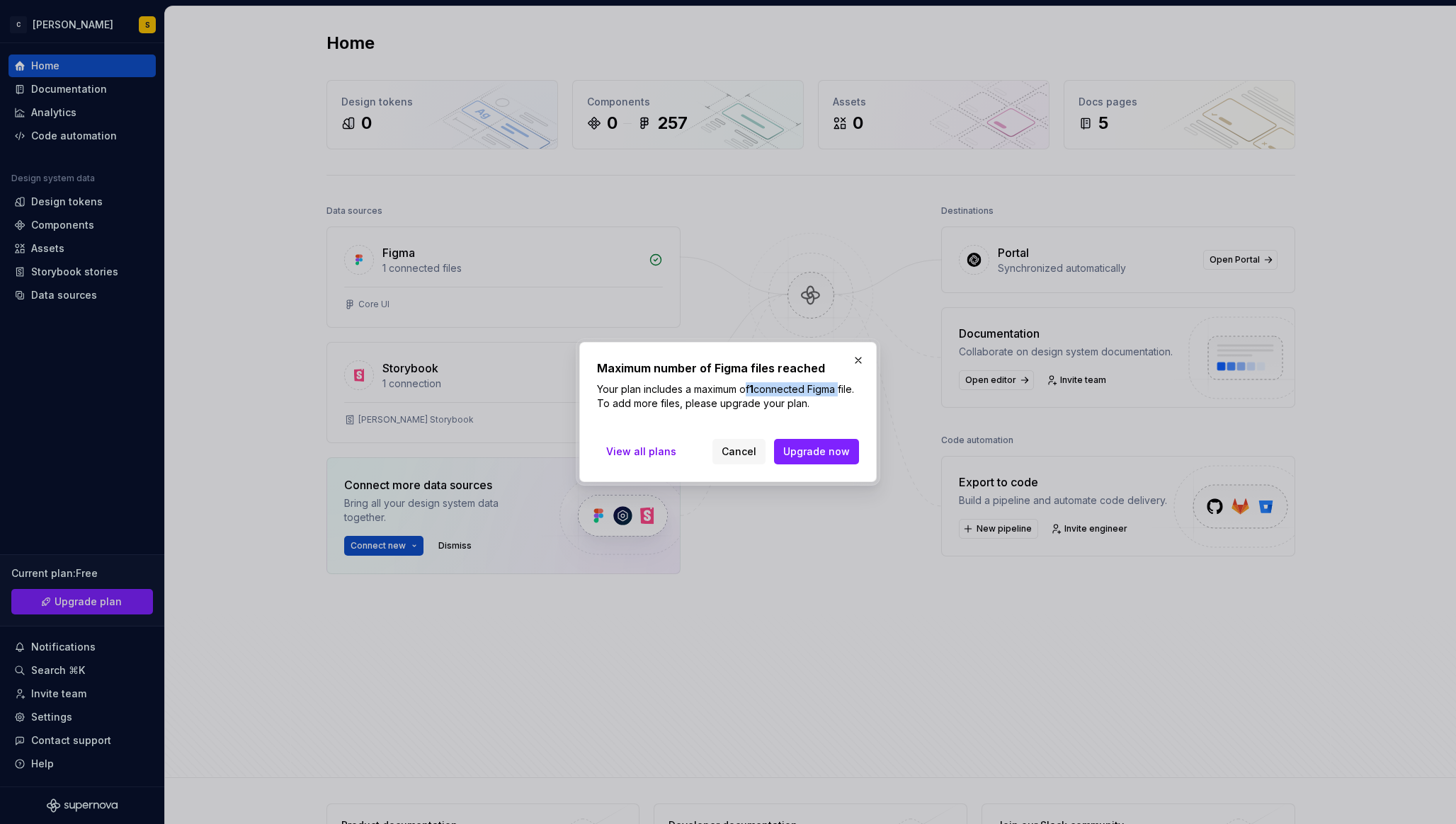
drag, startPoint x: 749, startPoint y: 389, endPoint x: 862, endPoint y: 385, distance: 113.1
click at [860, 387] on div "Maximum number of Figma files reached Your plan includes a maximum of 1 connect…" at bounding box center [728, 412] width 298 height 140
click at [857, 353] on button "button" at bounding box center [858, 360] width 20 height 20
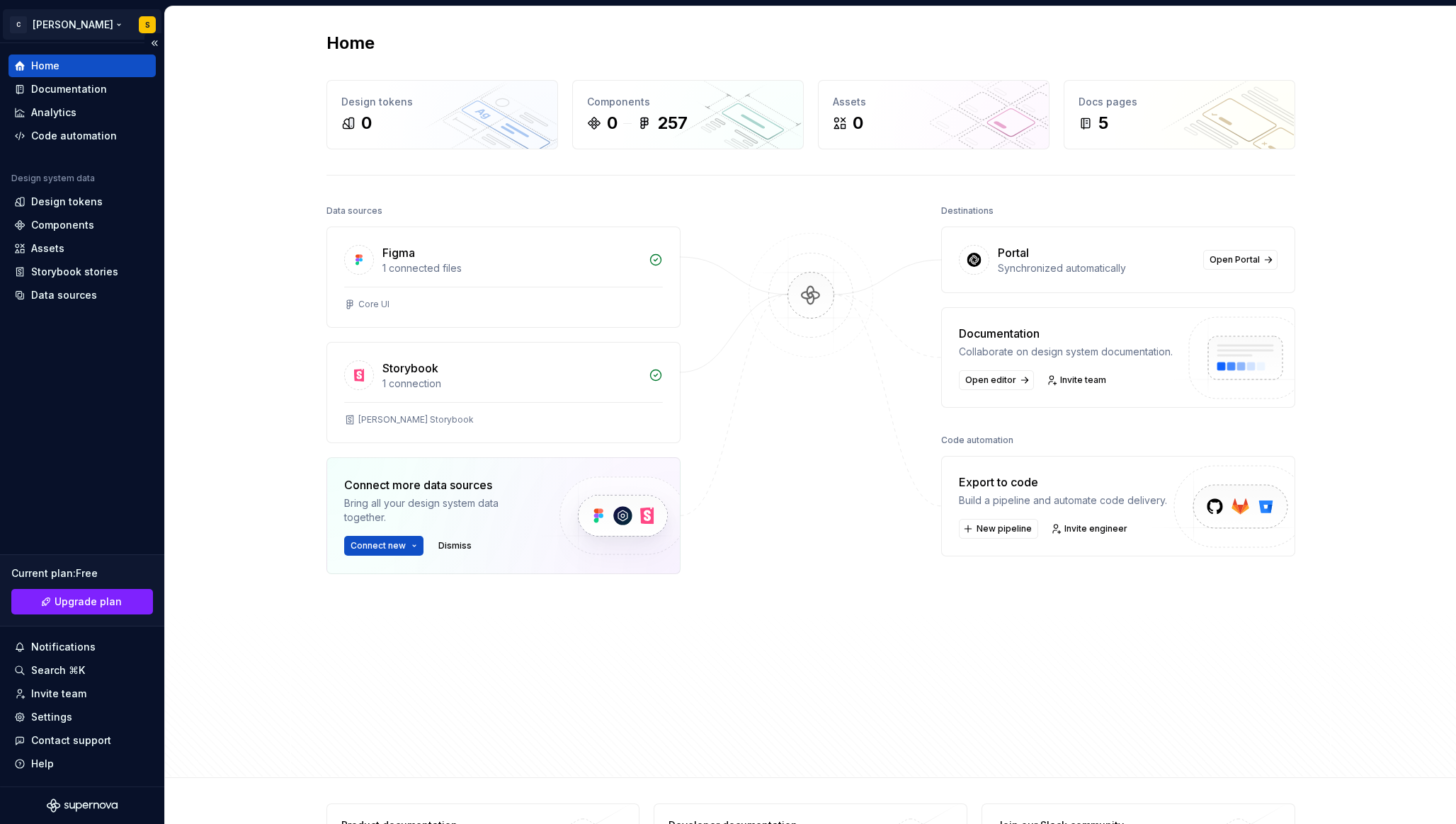
click at [69, 19] on html "C Salo S Home Documentation Analytics Code automation Design system data Design…" at bounding box center [728, 412] width 1456 height 824
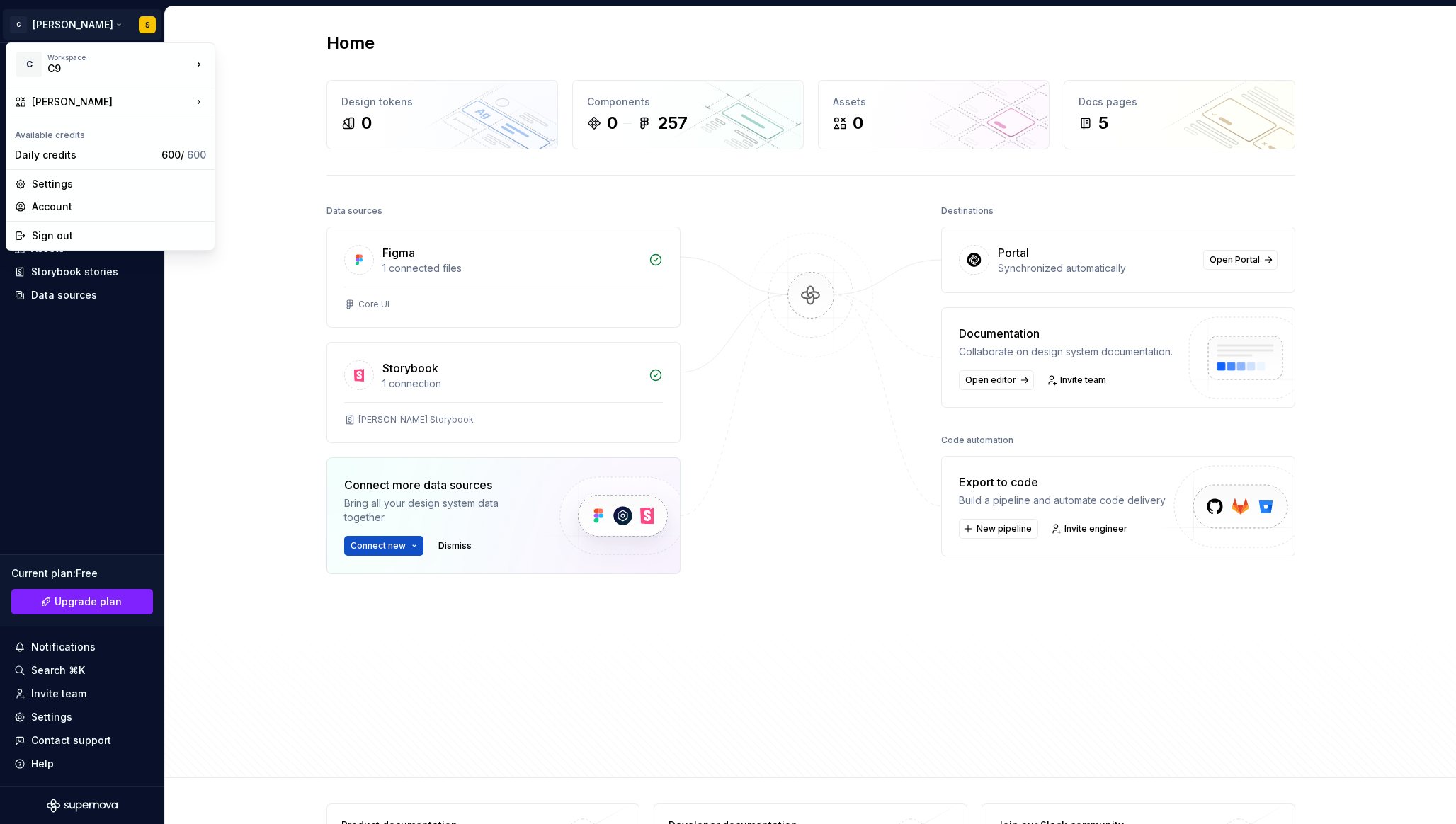
click at [288, 238] on html "C Salo S Home Documentation Analytics Code automation Design system data Design…" at bounding box center [728, 412] width 1456 height 824
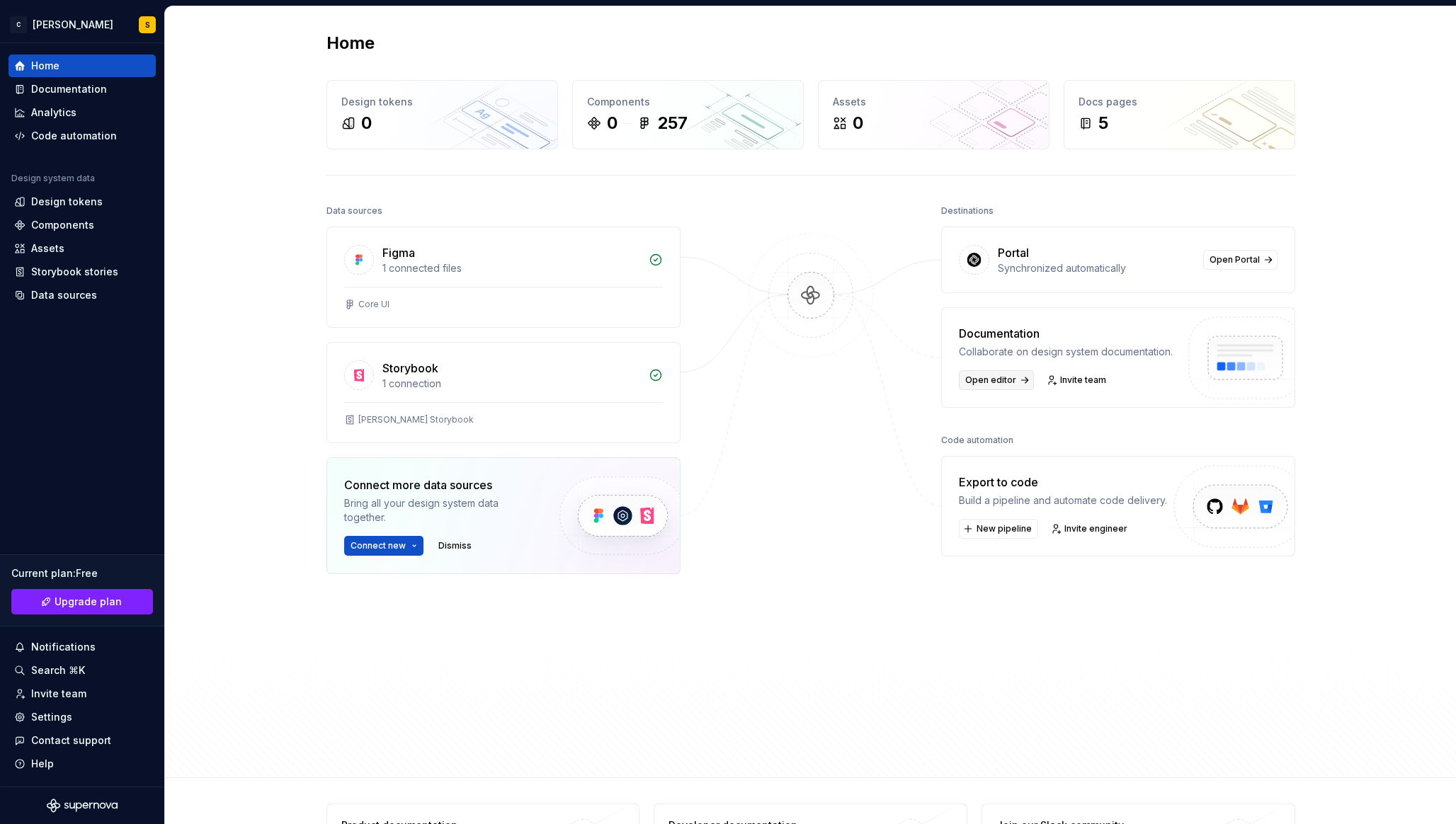
click at [999, 379] on span "Open editor" at bounding box center [991, 379] width 51 height 11
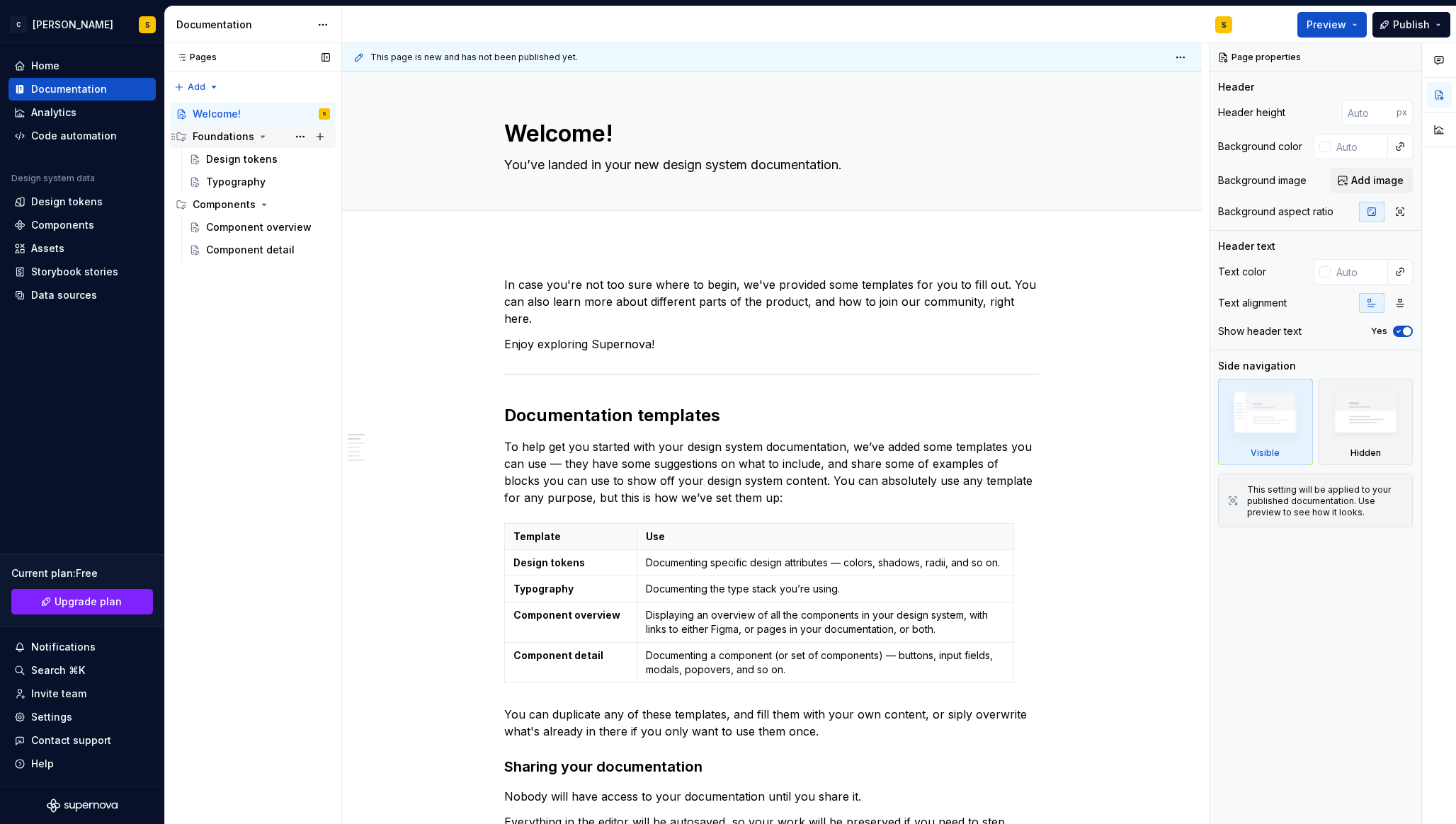
click at [240, 145] on div "Foundations" at bounding box center [261, 136] width 137 height 20
click at [234, 127] on div "Foundations" at bounding box center [261, 136] width 137 height 20
click at [246, 176] on div "Typography" at bounding box center [235, 182] width 59 height 14
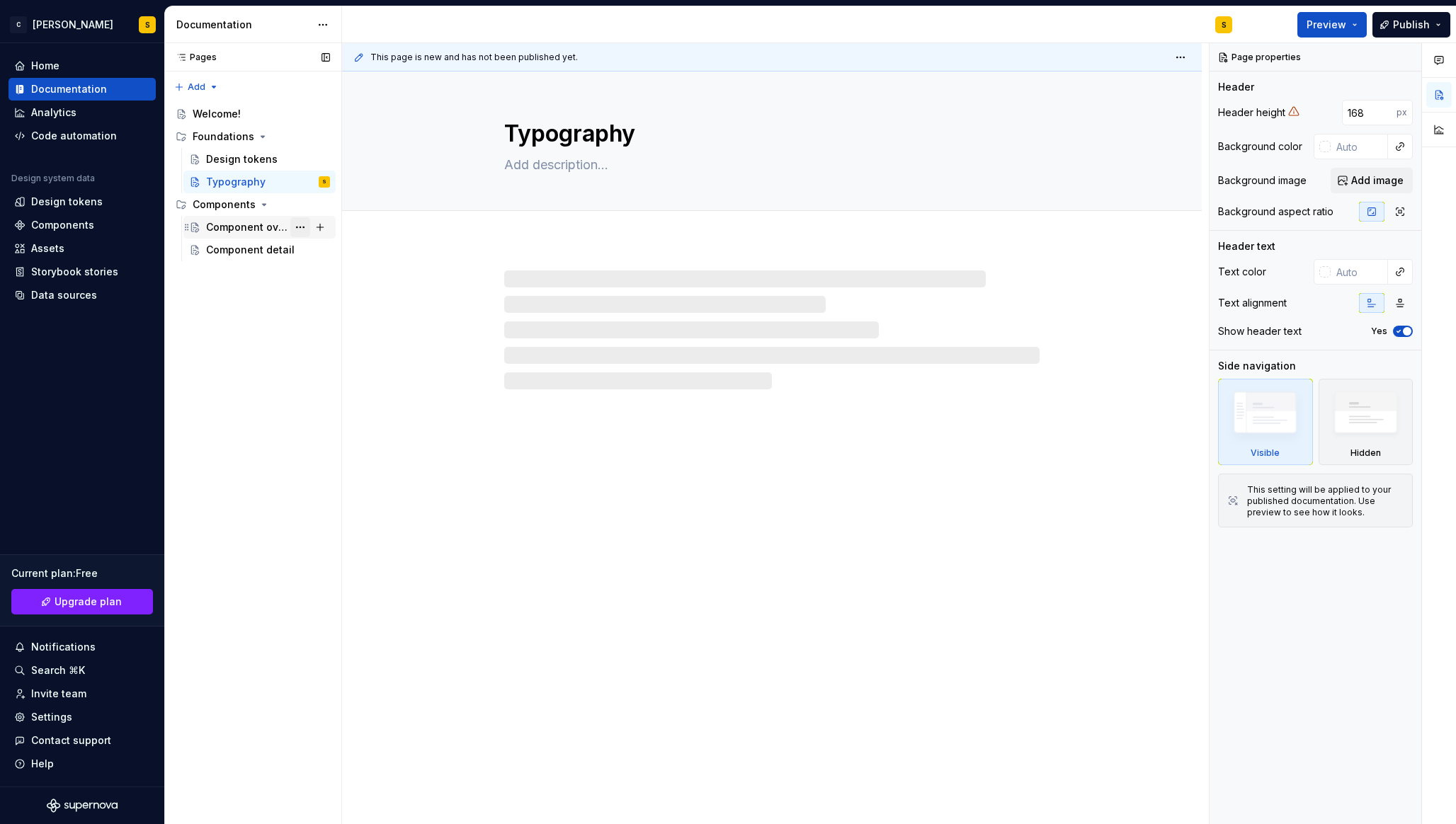
click at [301, 226] on button "Page tree" at bounding box center [300, 227] width 20 height 20
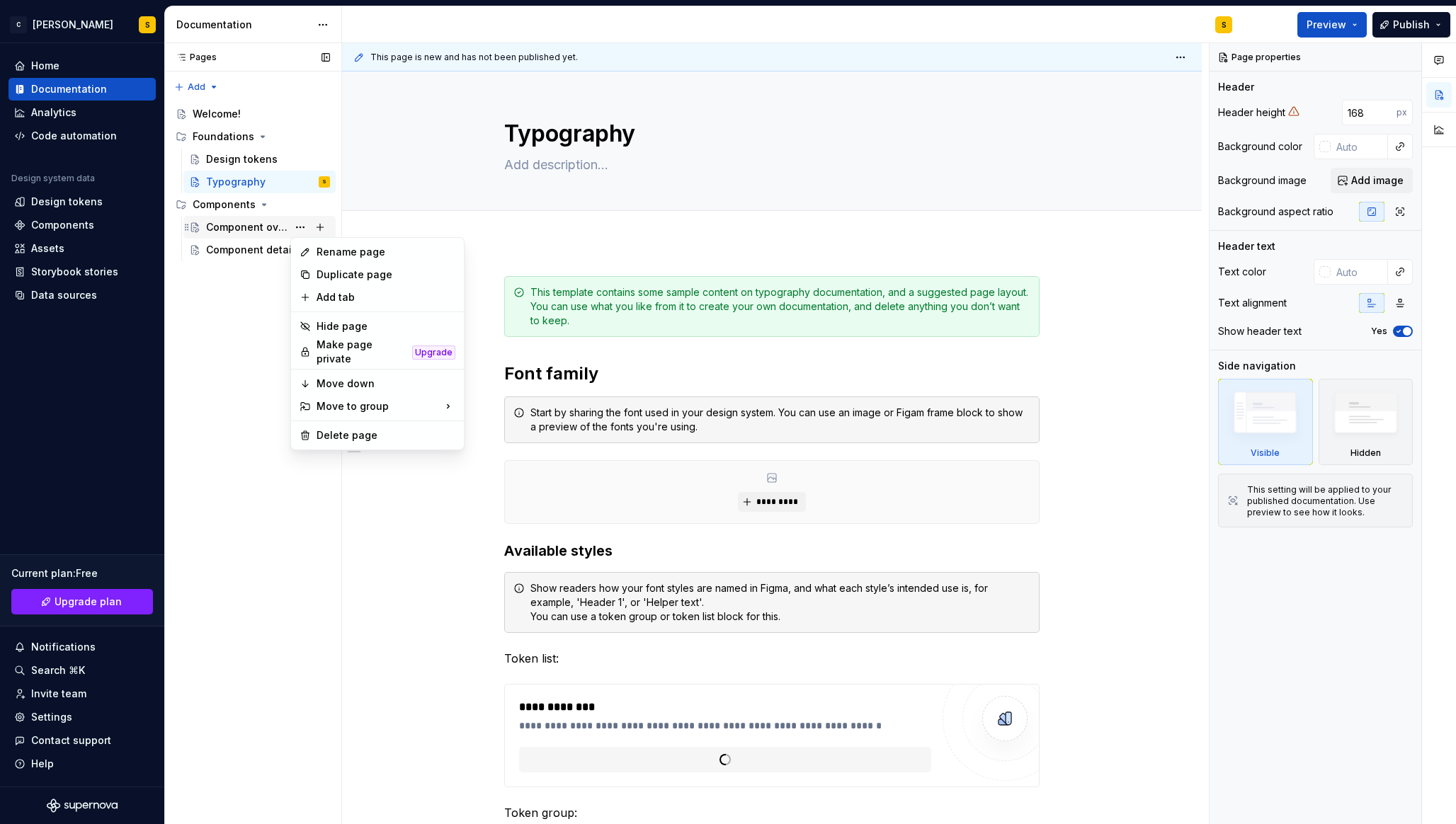
click at [256, 230] on div "Pages Pages Add Accessibility guide for tree Page tree. Navigate the tree with …" at bounding box center [253, 434] width 177 height 782
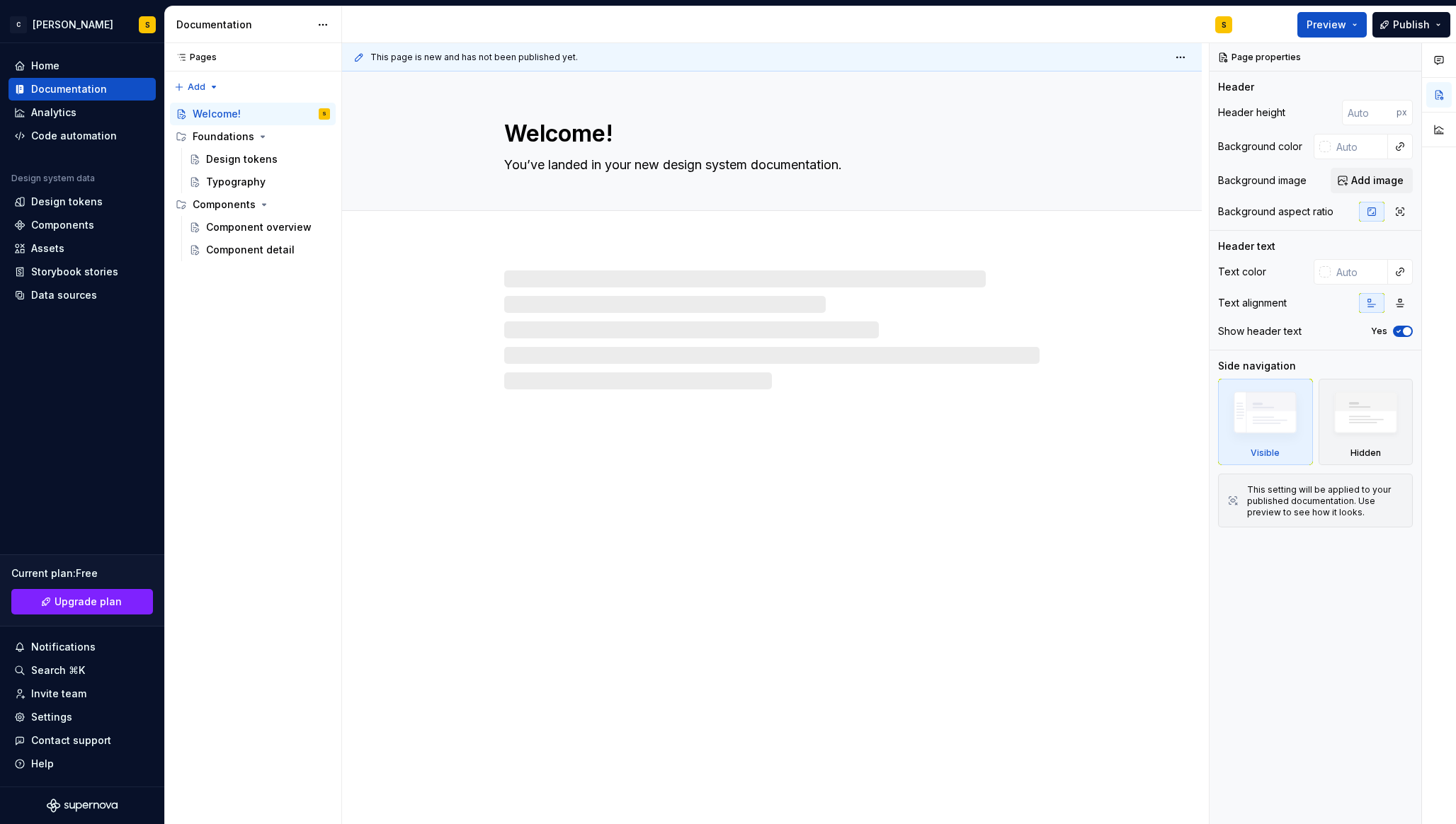
type textarea "*"
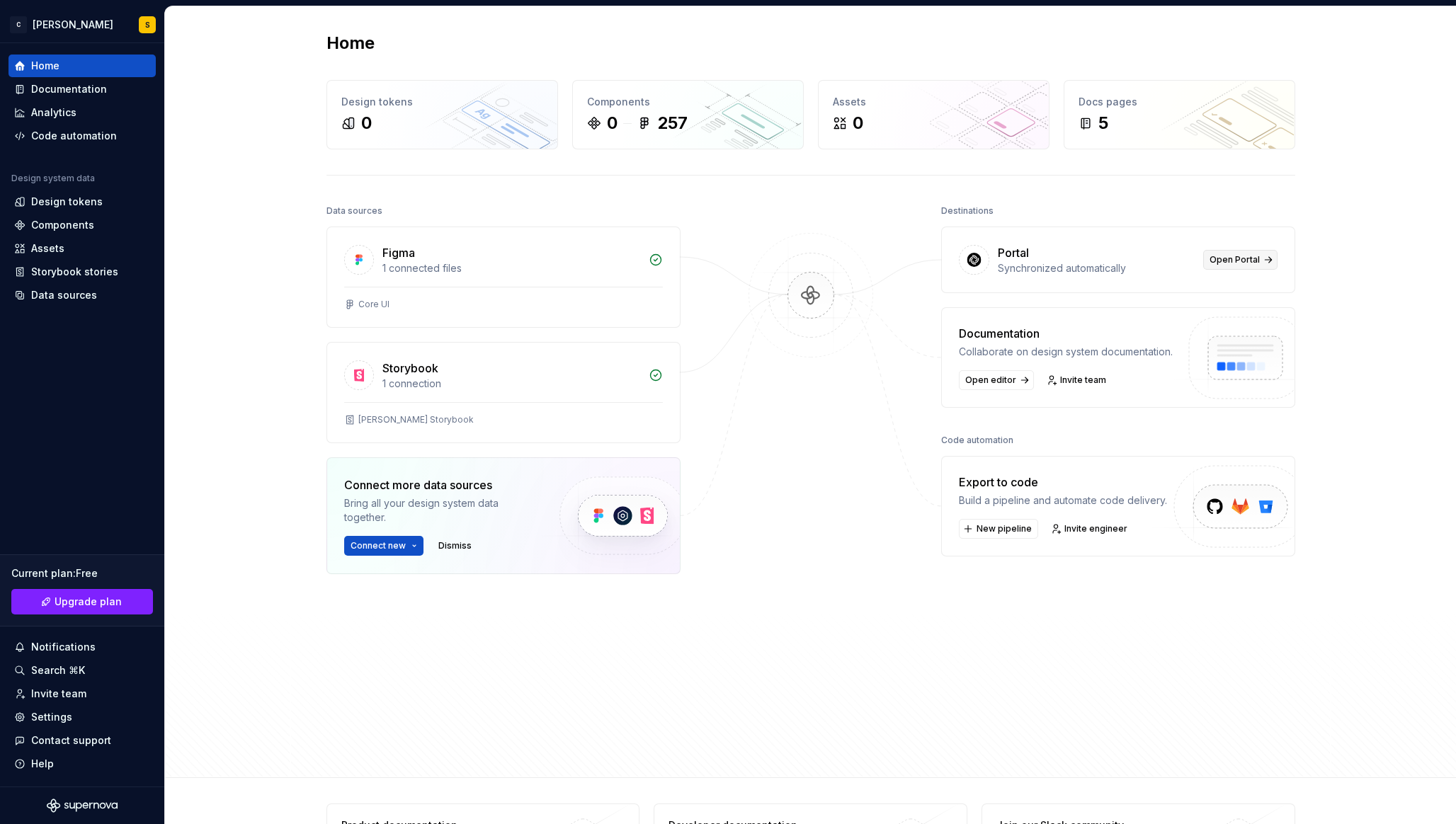
click at [1231, 259] on span "Open Portal" at bounding box center [1234, 259] width 51 height 11
click at [92, 601] on span "Upgrade plan" at bounding box center [88, 601] width 67 height 14
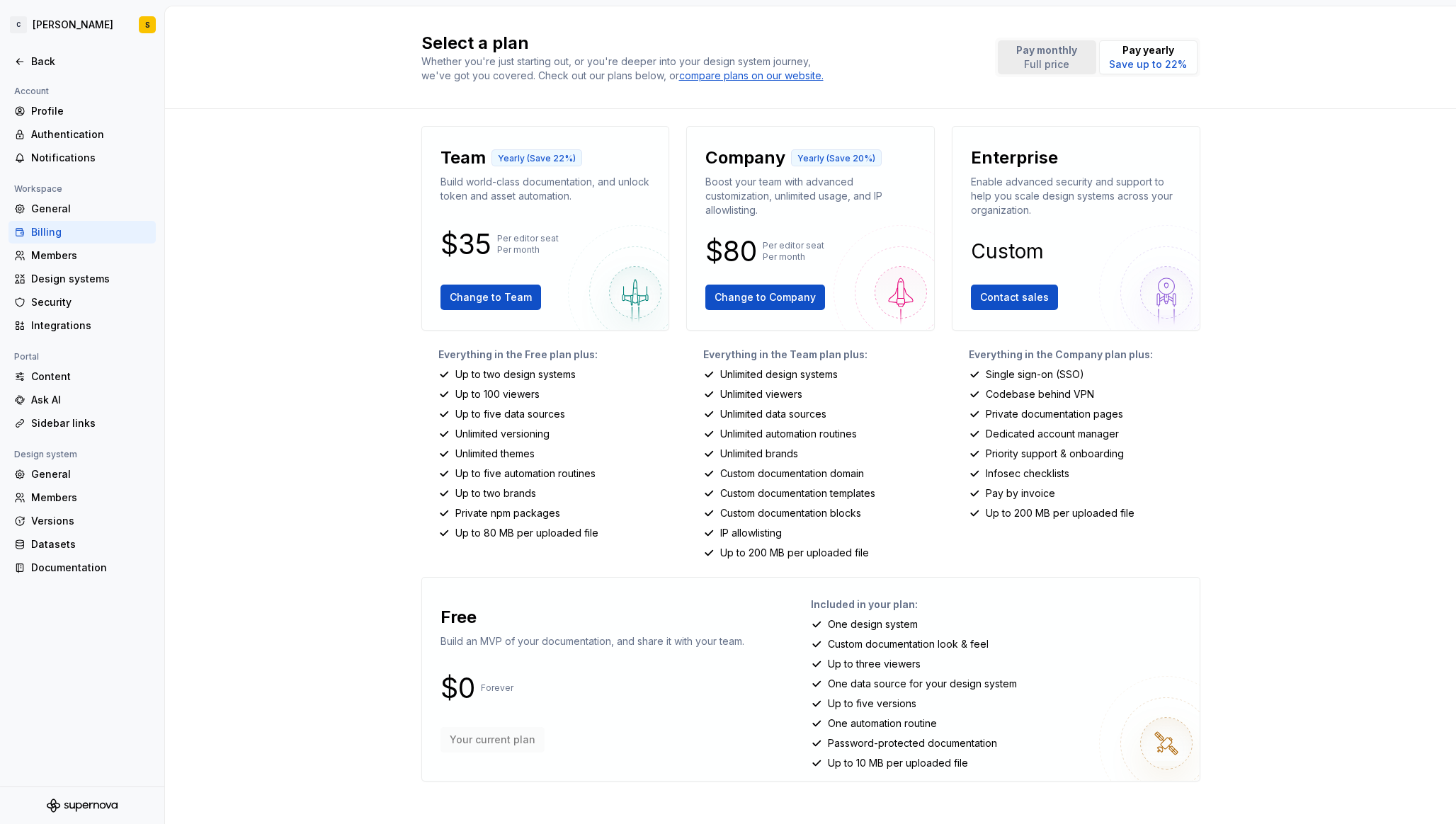
click at [1050, 65] on p "Full price" at bounding box center [1046, 64] width 61 height 14
click at [1145, 59] on p "Save up to 22%" at bounding box center [1148, 64] width 78 height 14
drag, startPoint x: 456, startPoint y: 377, endPoint x: 576, endPoint y: 378, distance: 120.0
click at [576, 379] on div "Up to two design systems" at bounding box center [554, 374] width 232 height 14
click at [43, 23] on html "C Salo S Back Account Profile Authentication Notifications Workspace General Bi…" at bounding box center [728, 412] width 1456 height 824
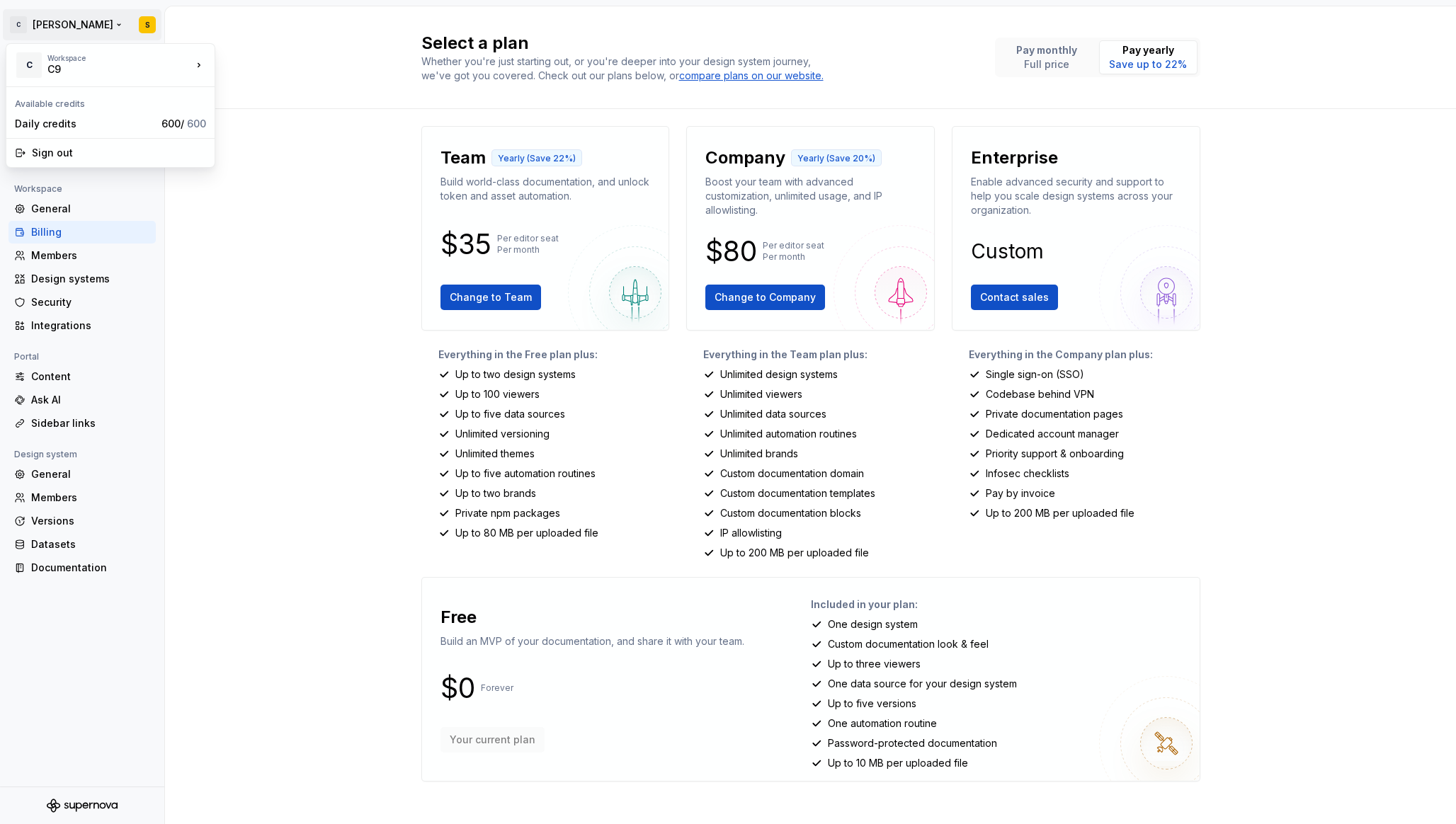
click at [234, 242] on html "C Salo S Back Account Profile Authentication Notifications Workspace General Bi…" at bounding box center [728, 412] width 1456 height 824
click at [87, 283] on div "Design systems" at bounding box center [91, 278] width 119 height 14
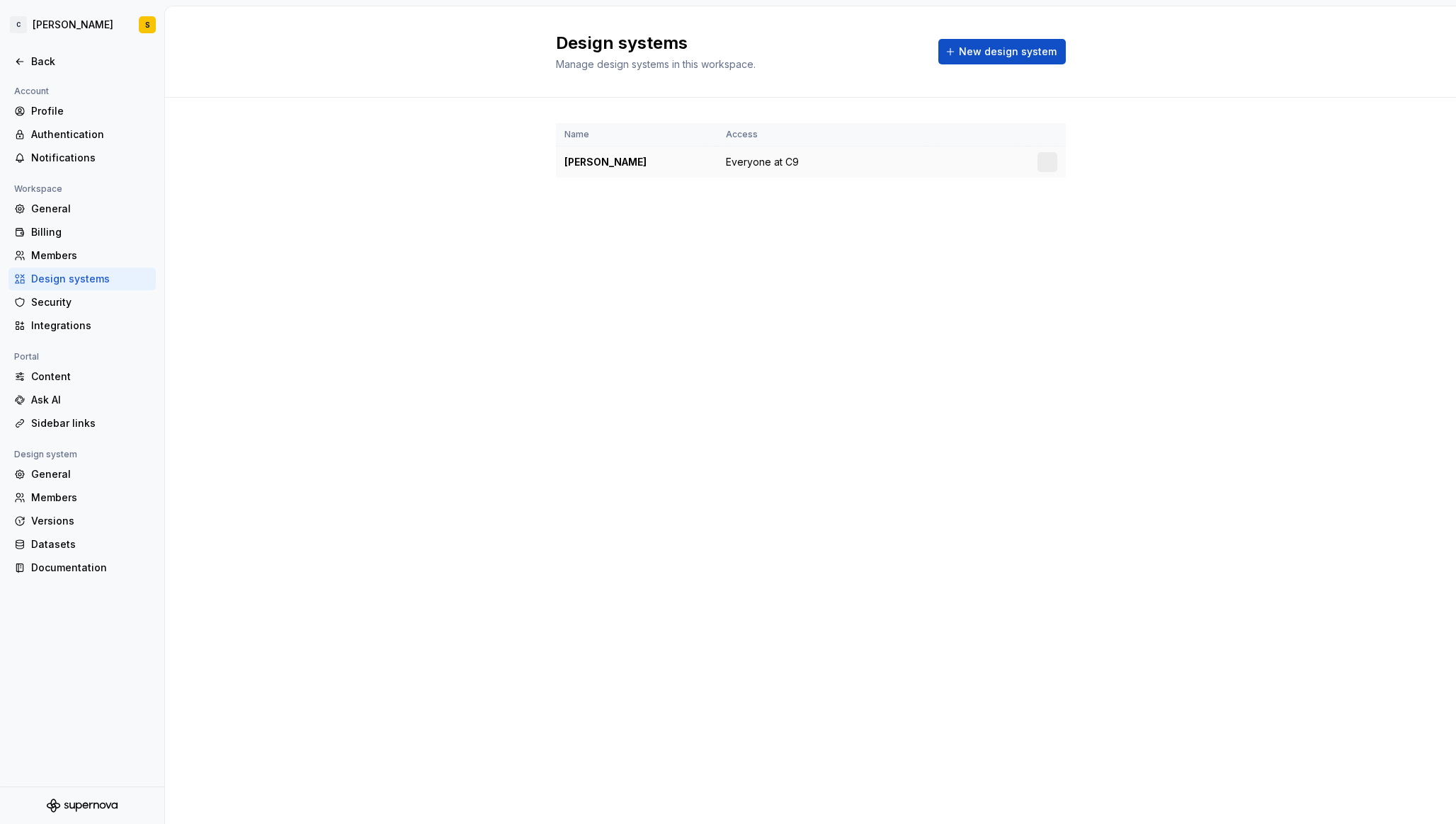
click at [573, 171] on td "[PERSON_NAME]" at bounding box center [636, 162] width 161 height 31
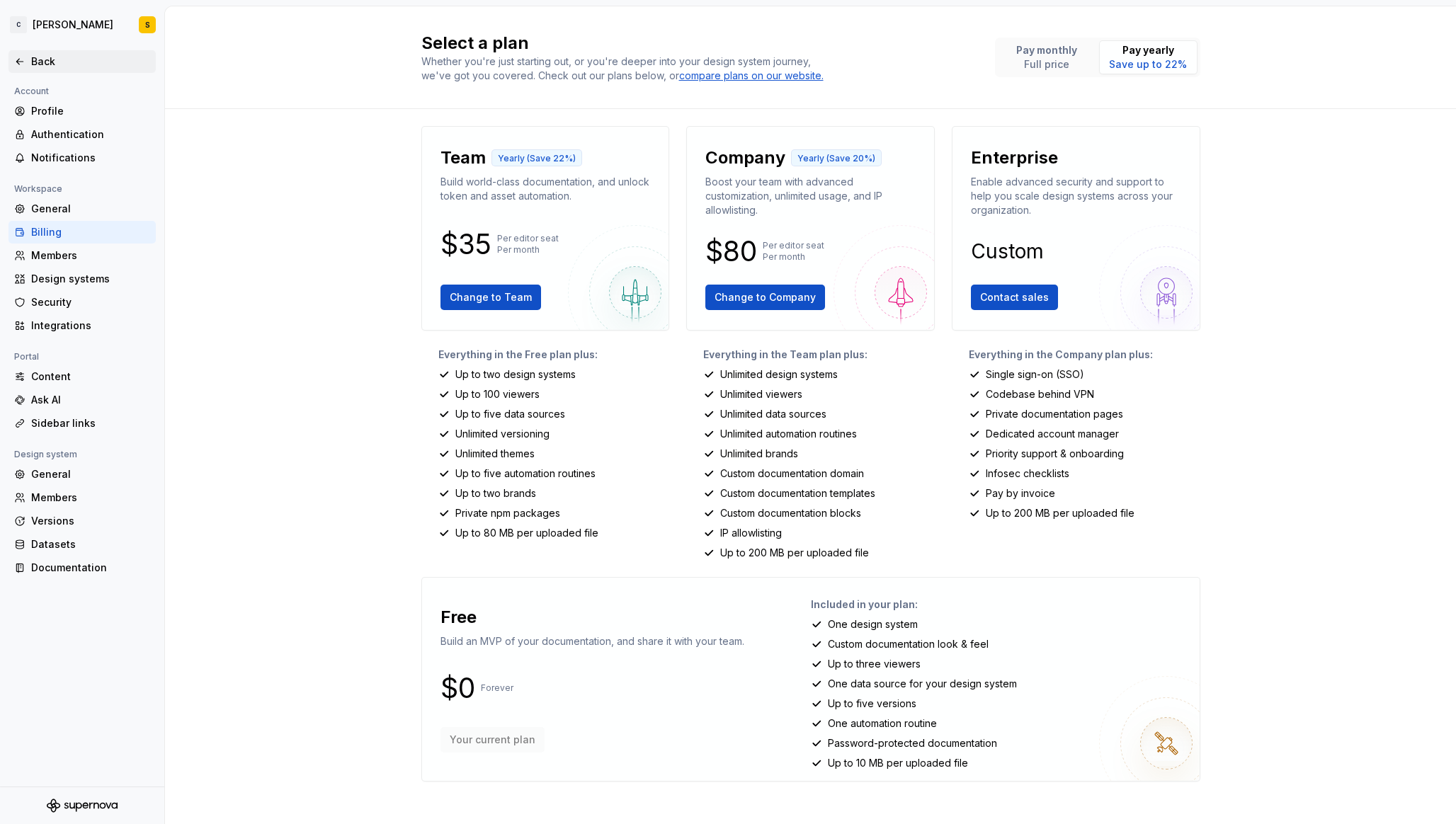
click at [11, 59] on div "Back" at bounding box center [82, 62] width 147 height 23
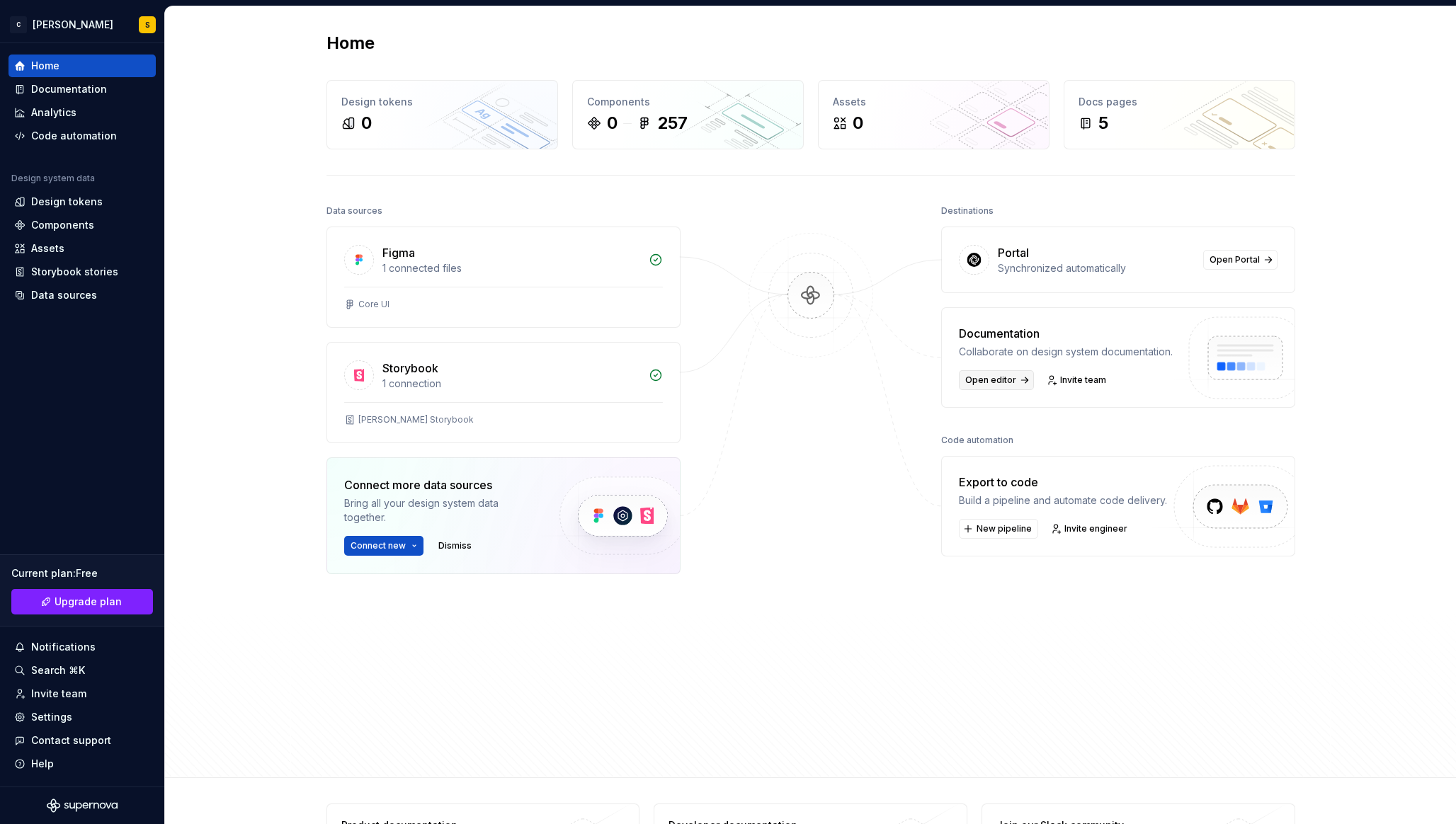
click at [1007, 383] on span "Open editor" at bounding box center [991, 379] width 51 height 11
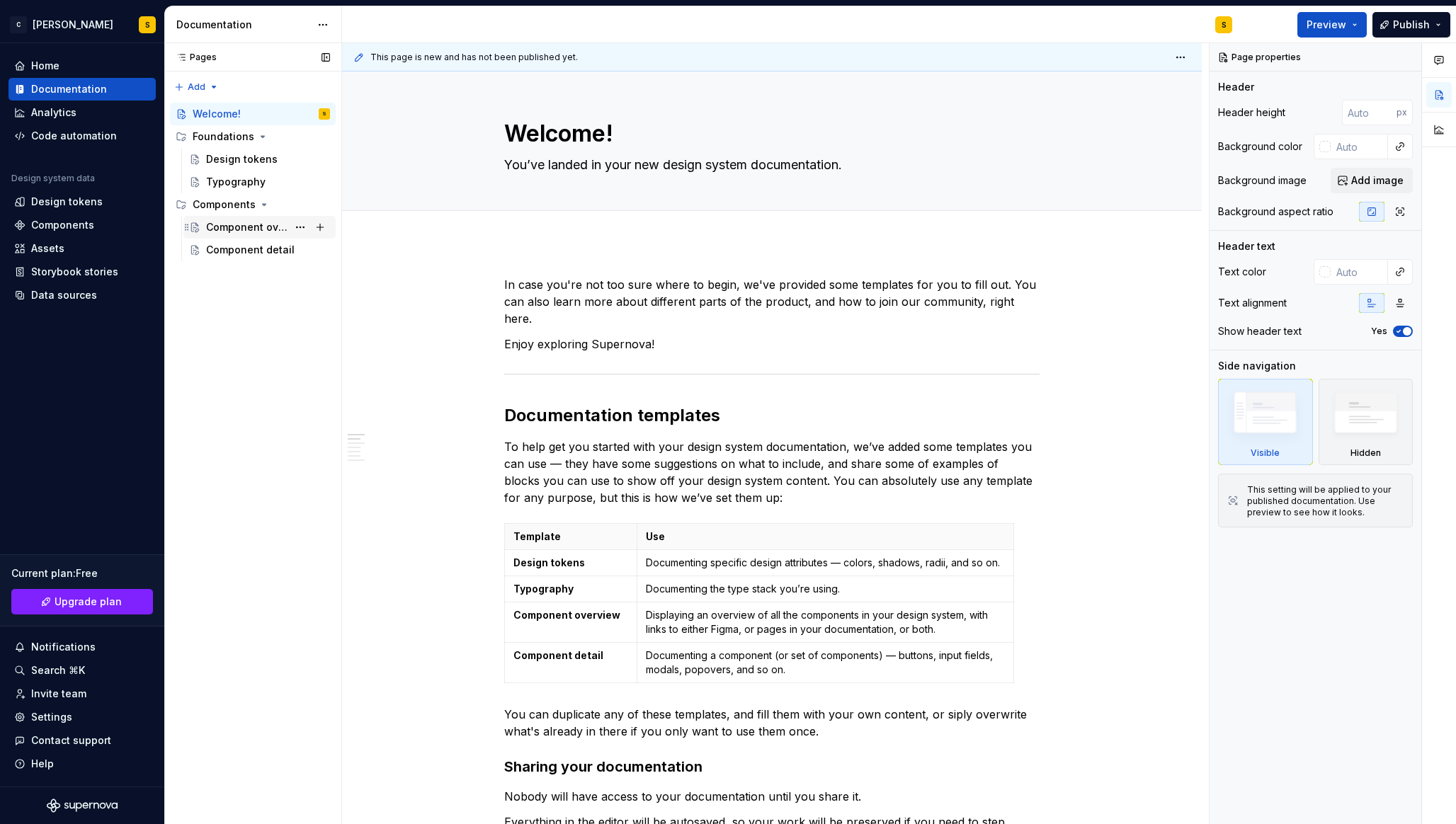
click at [253, 225] on div "Component overview" at bounding box center [246, 226] width 81 height 14
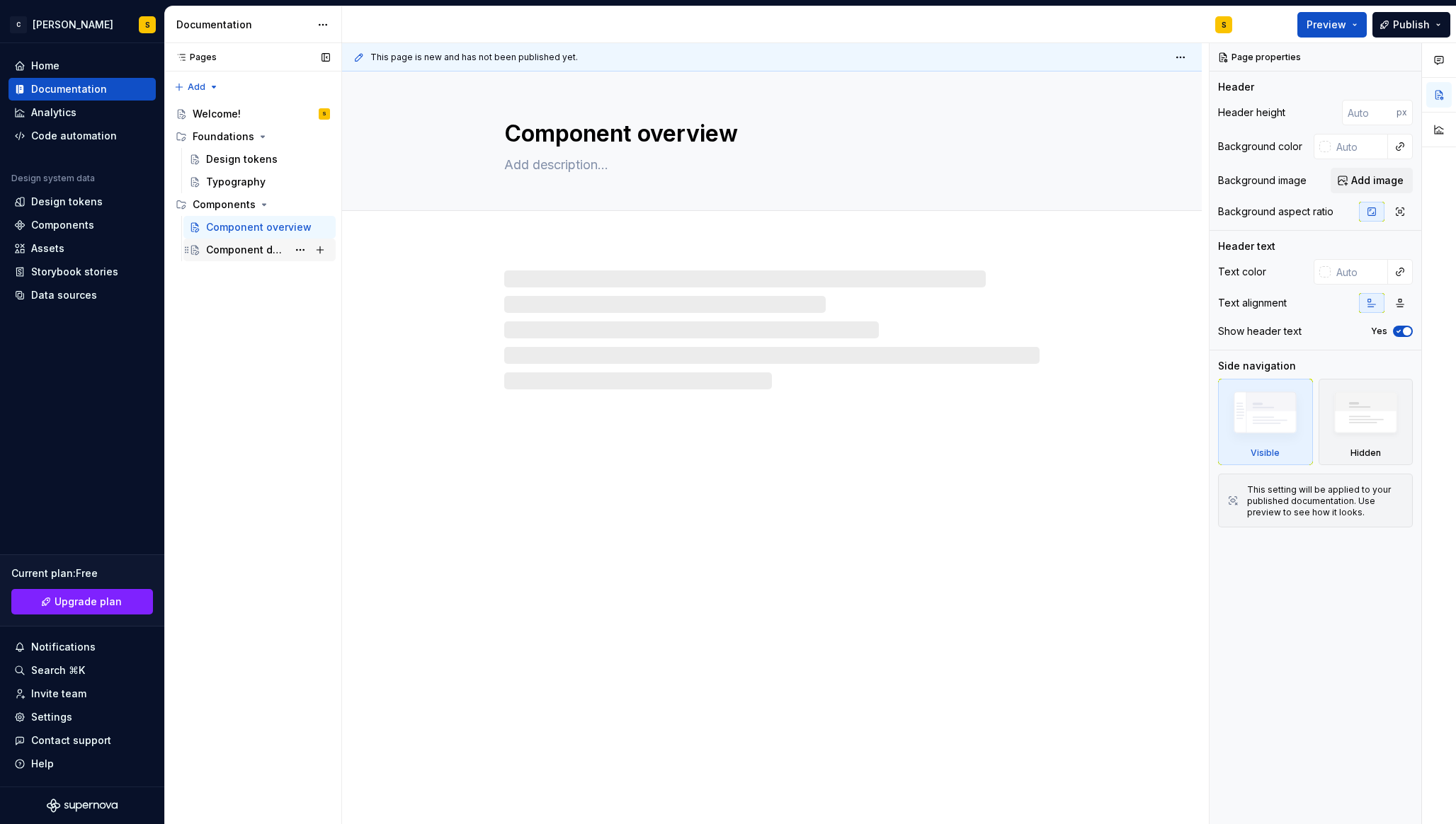
click at [240, 256] on div "Component detail" at bounding box center [246, 249] width 81 height 14
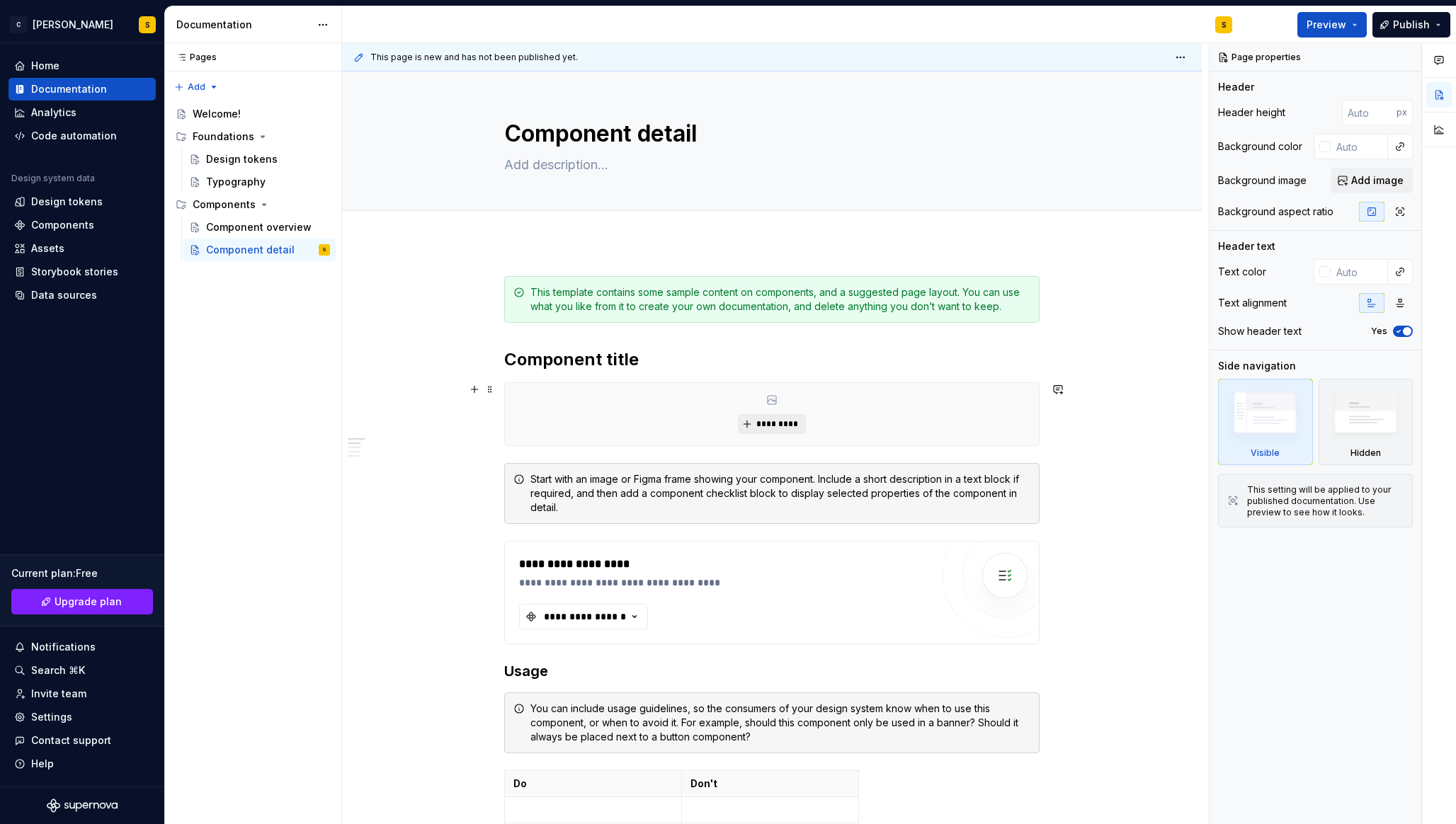
click at [793, 420] on span "*********" at bounding box center [777, 423] width 43 height 11
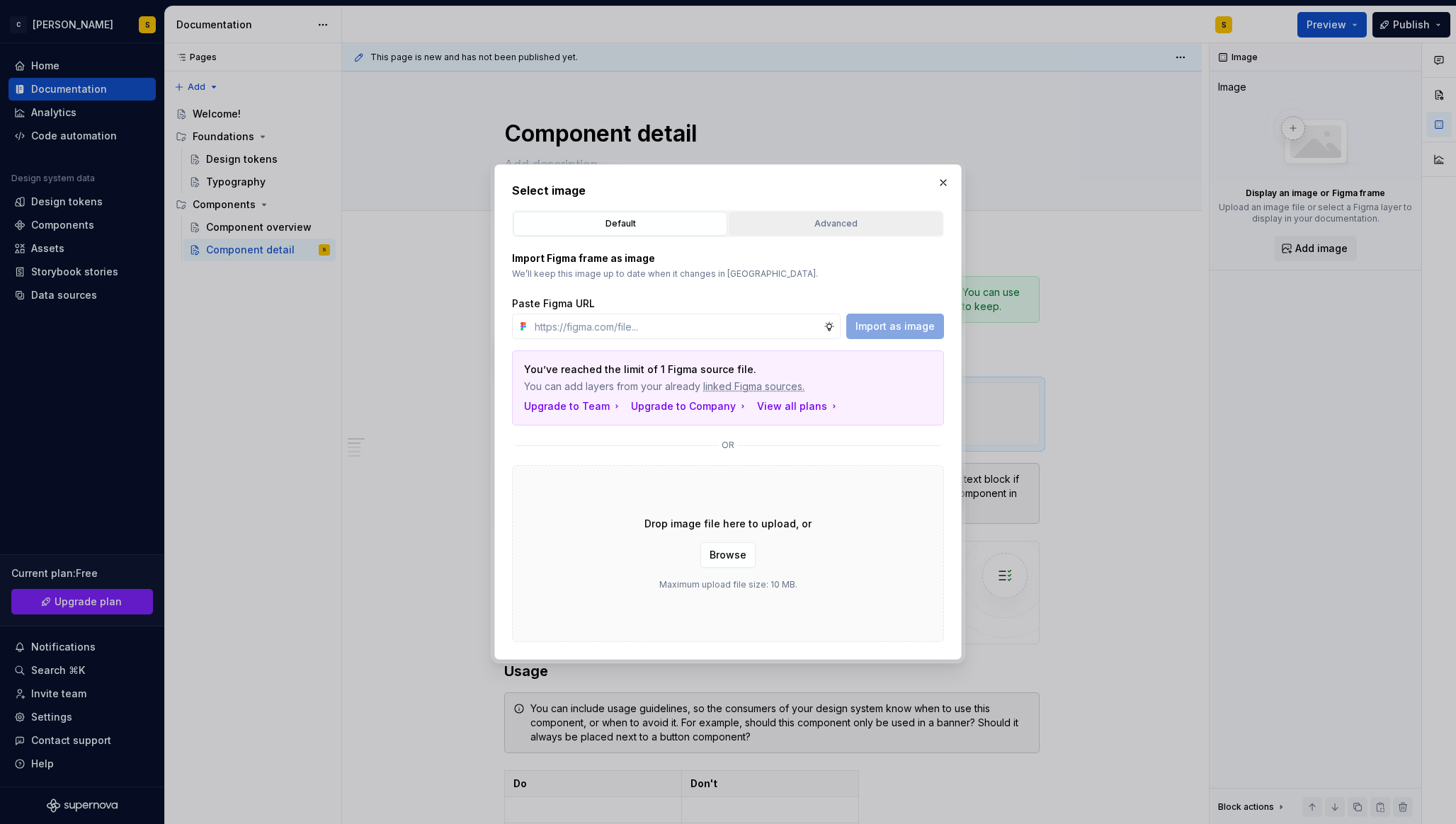
click at [843, 223] on div "Advanced" at bounding box center [835, 223] width 204 height 14
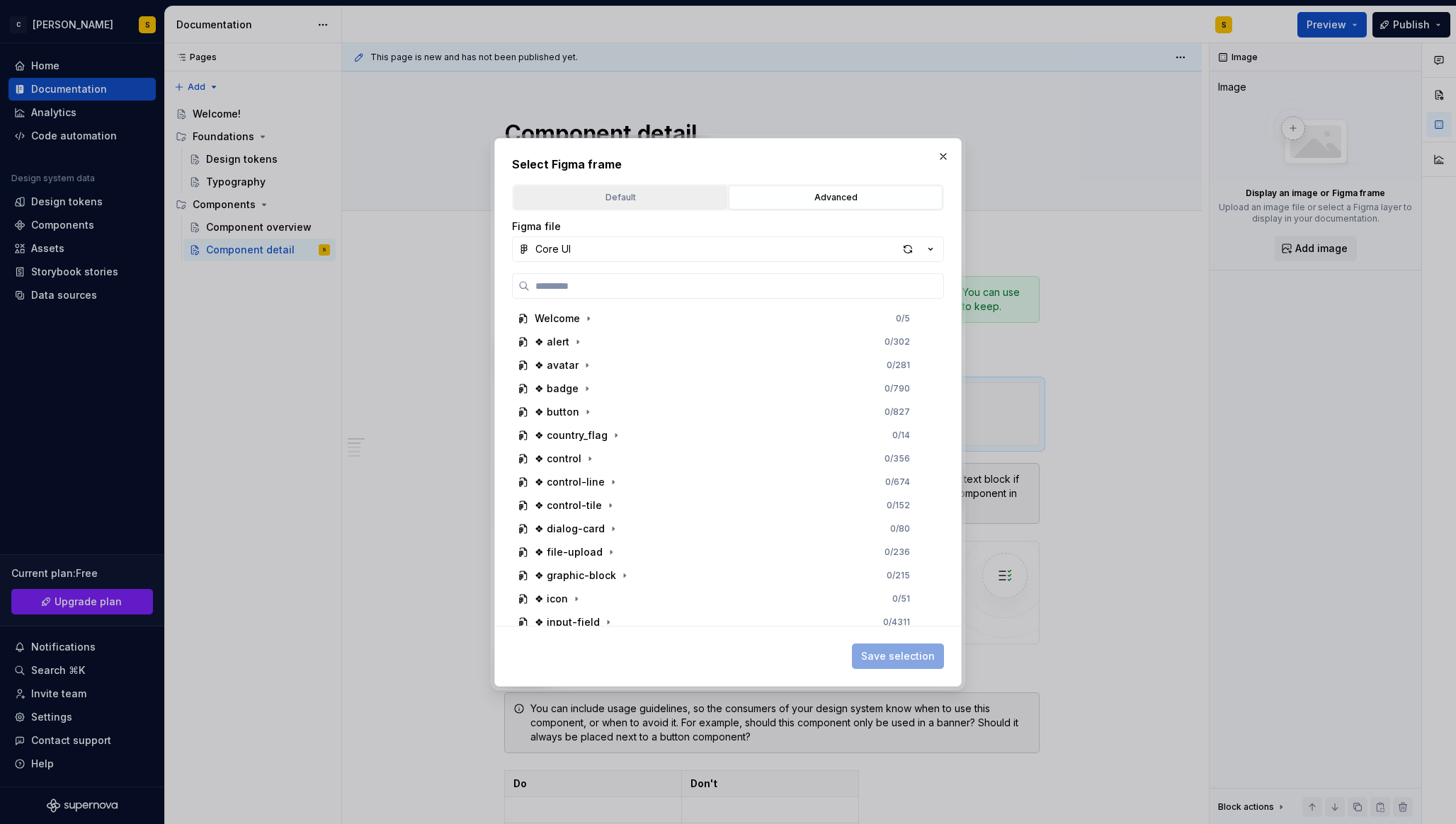
click at [676, 193] on div "Default" at bounding box center [620, 197] width 204 height 14
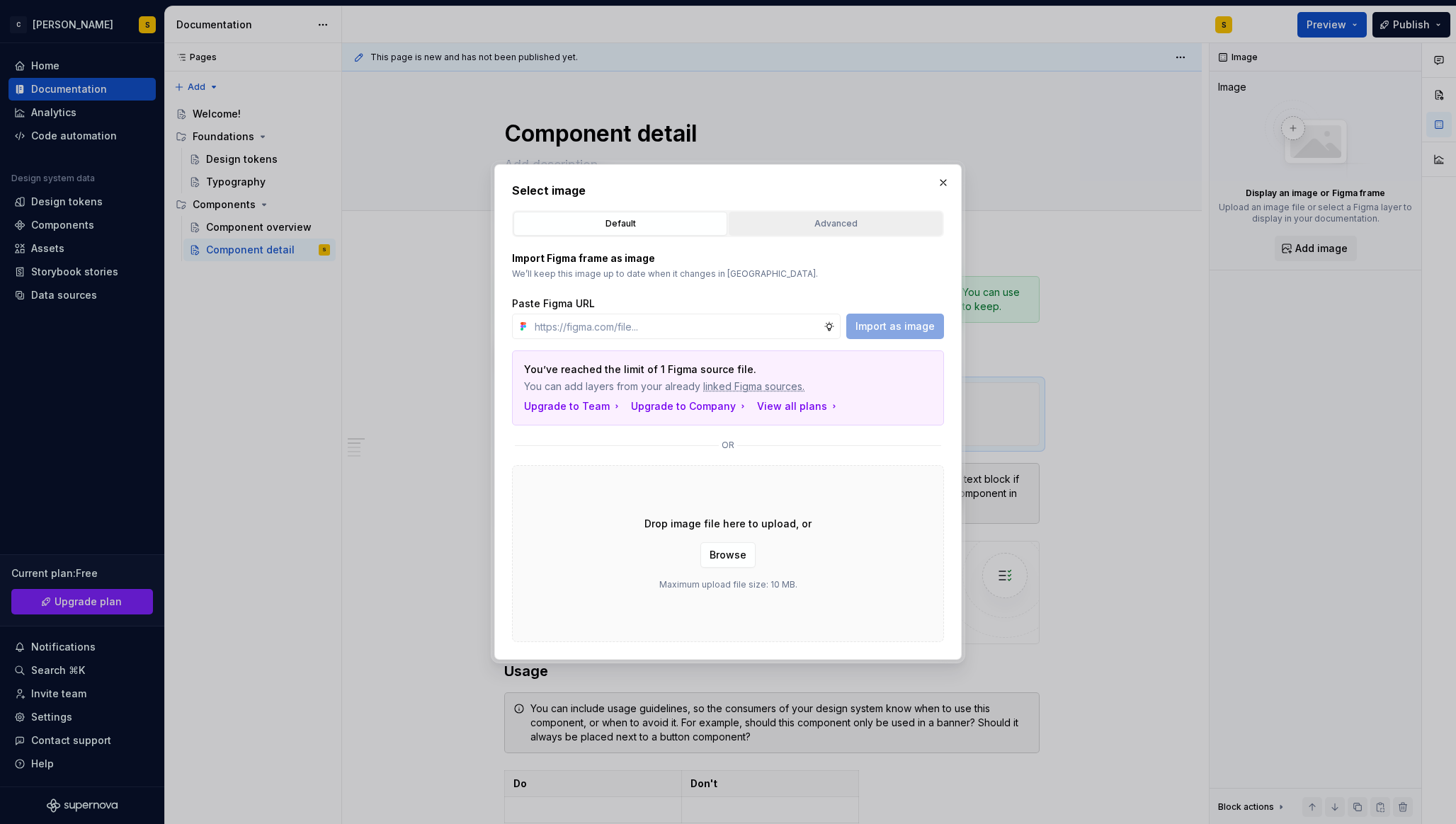
click at [838, 223] on div "Advanced" at bounding box center [835, 223] width 204 height 14
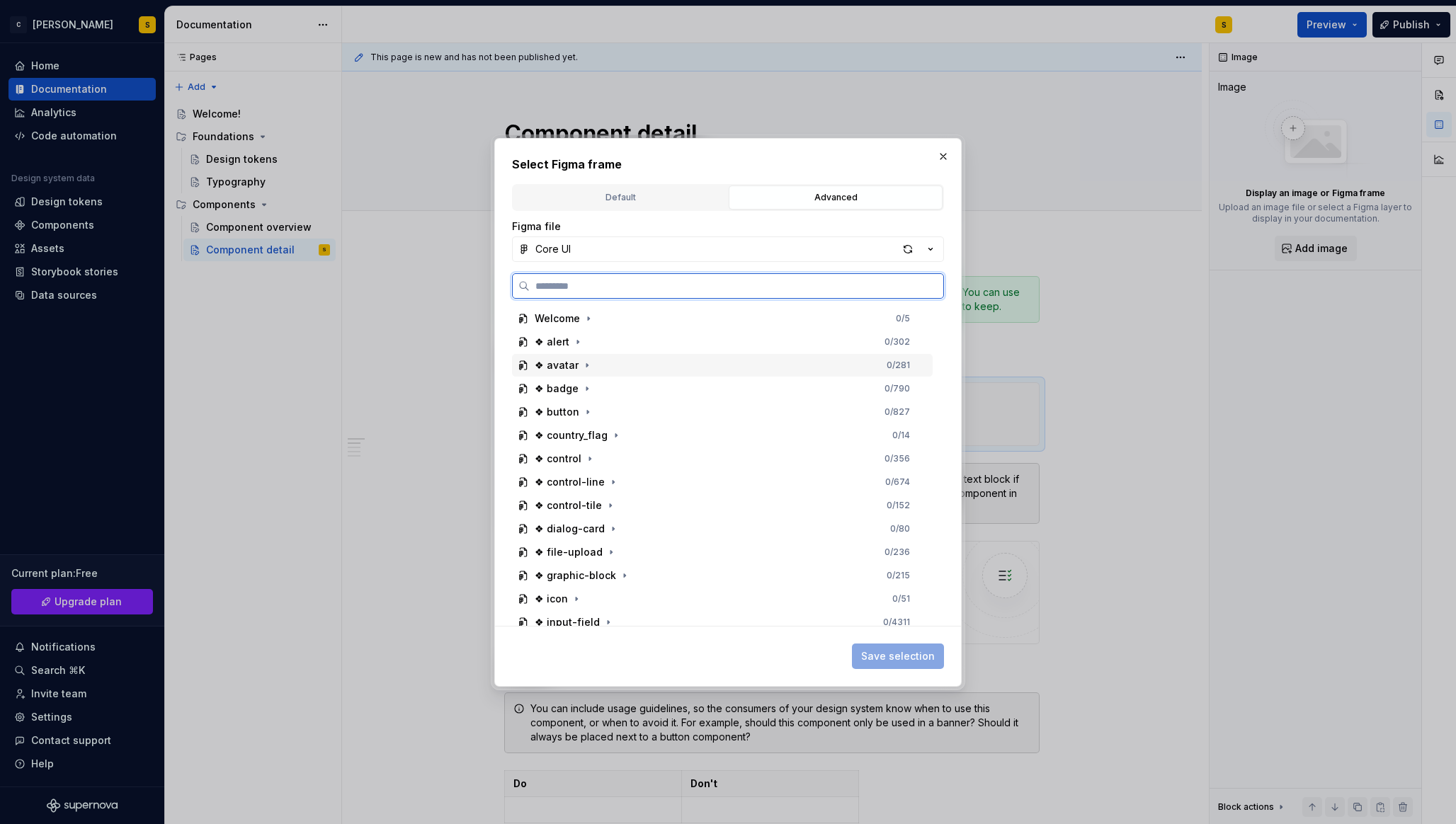
click at [602, 365] on div "❖ avatar 0 / 281" at bounding box center [723, 365] width 421 height 23
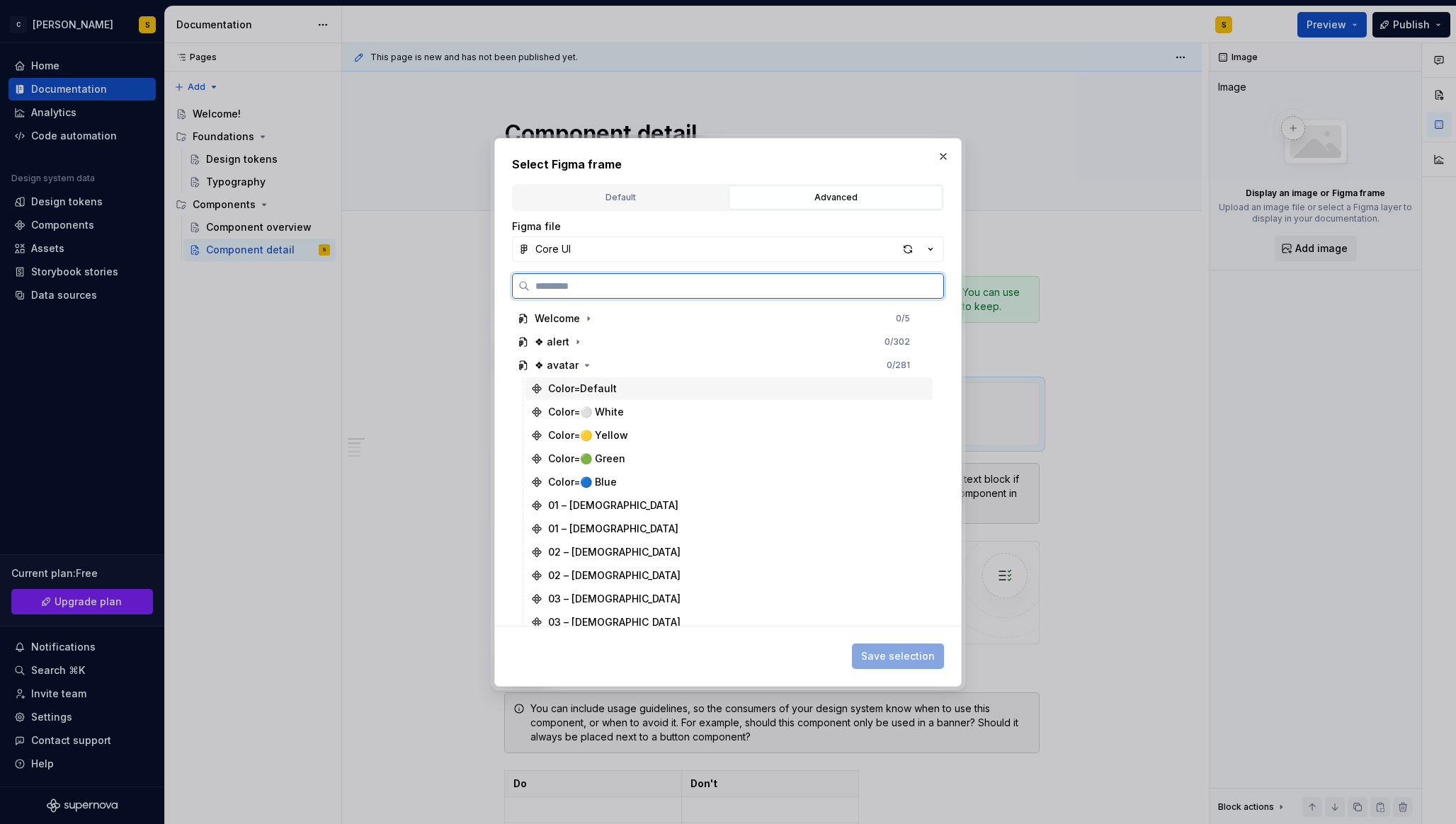
click at [637, 385] on div "Color=Default" at bounding box center [729, 388] width 407 height 23
click at [629, 409] on div "Color=⚪️ White" at bounding box center [729, 412] width 407 height 23
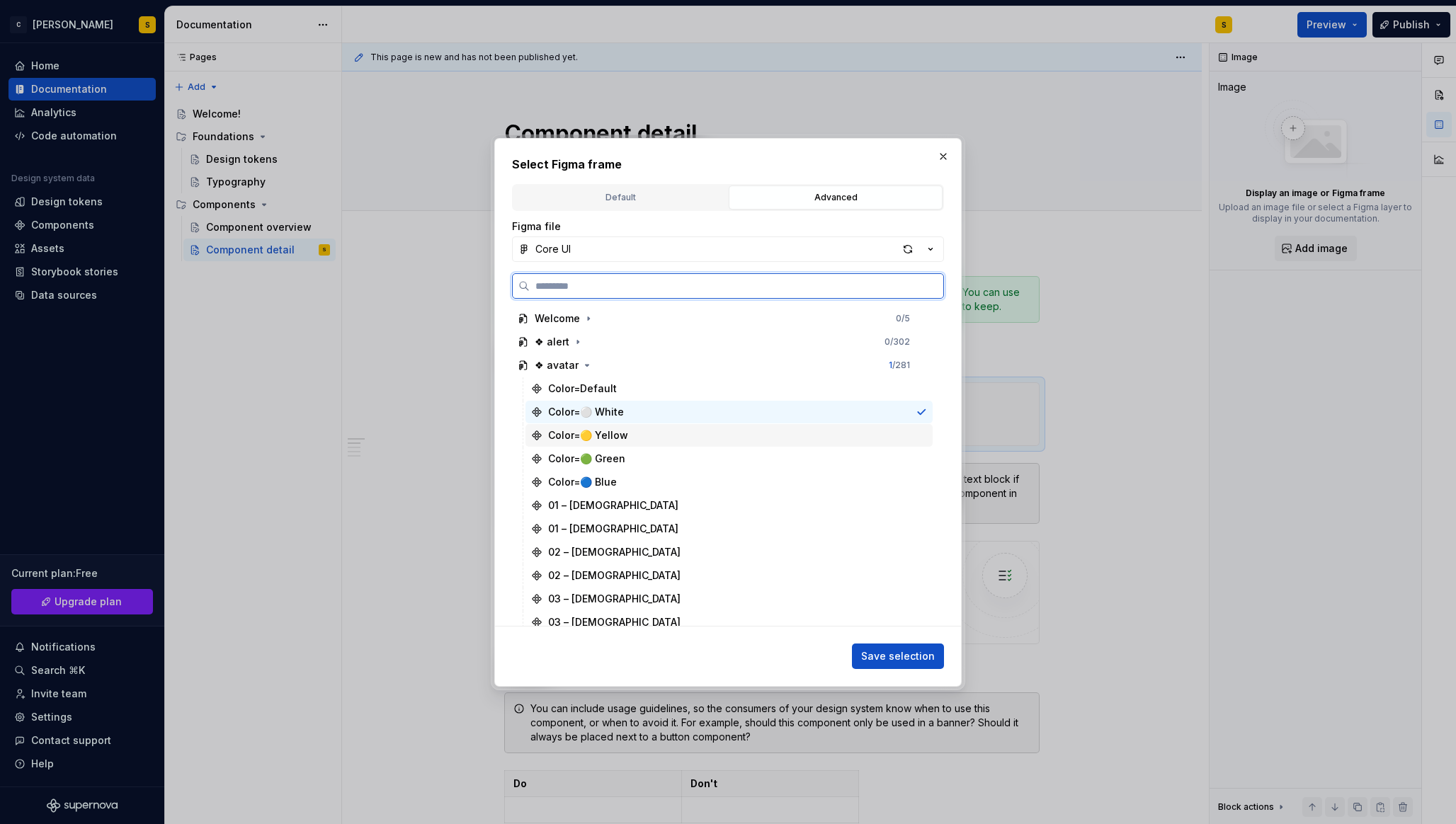
click at [630, 431] on div "Color=🟡 Yellow" at bounding box center [729, 435] width 407 height 23
click at [636, 402] on div "Color=⚪️ White" at bounding box center [729, 412] width 407 height 23
click at [642, 387] on div "Color=Default" at bounding box center [729, 388] width 407 height 23
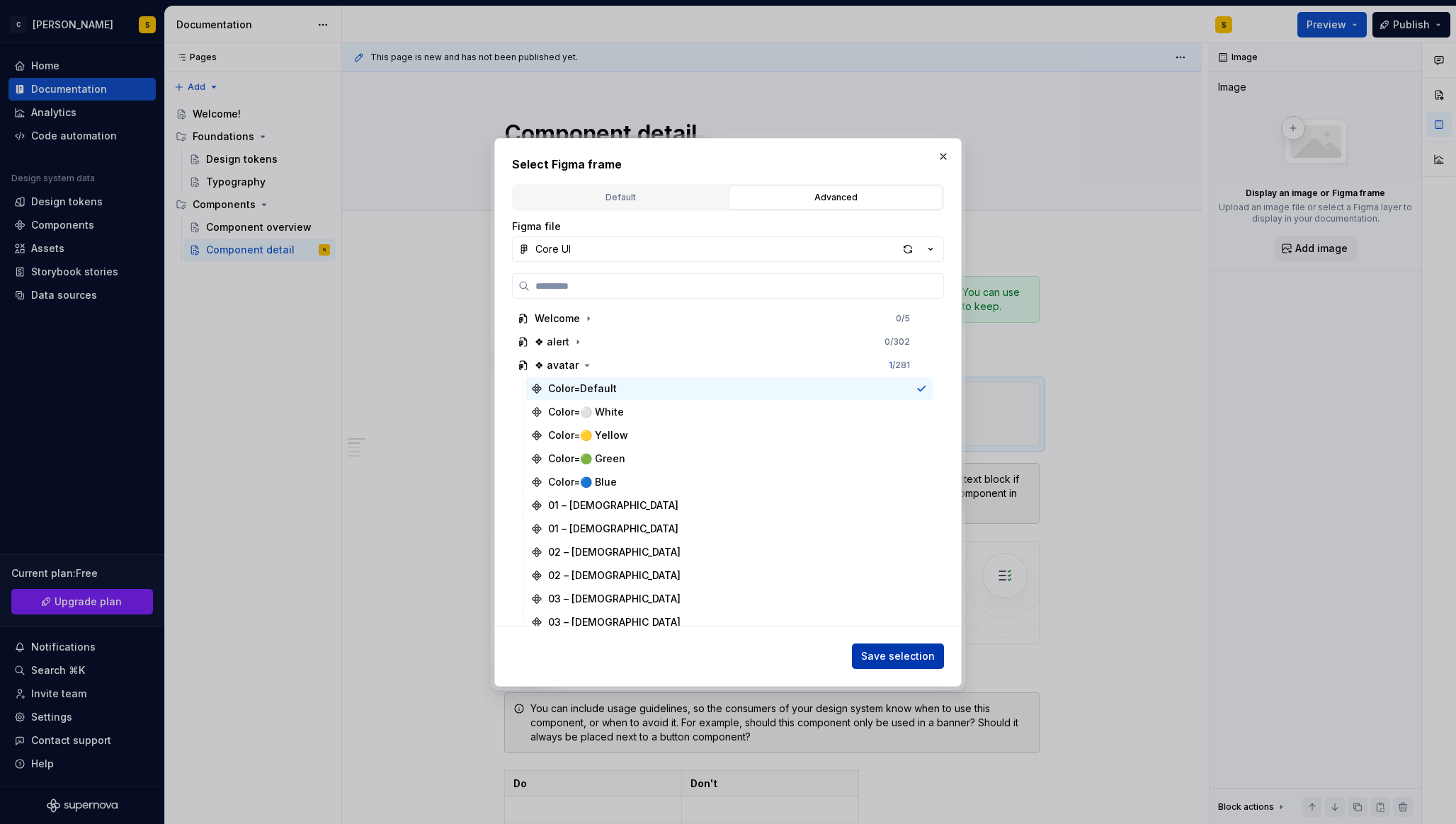
click at [890, 658] on span "Save selection" at bounding box center [898, 656] width 73 height 14
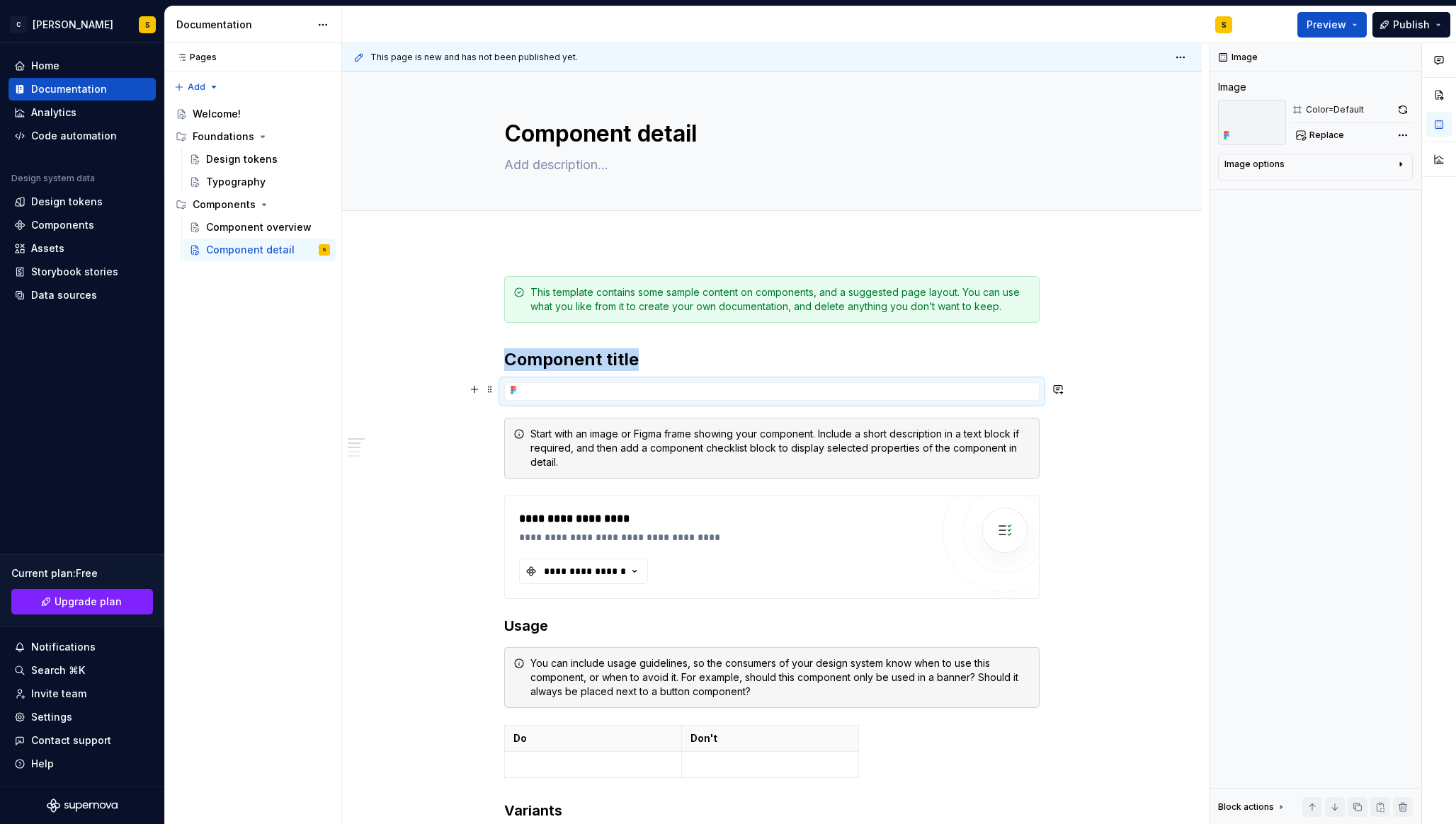
click at [871, 393] on div at bounding box center [772, 391] width 534 height 17
drag, startPoint x: 602, startPoint y: 391, endPoint x: 738, endPoint y: 390, distance: 136.0
click at [739, 391] on div at bounding box center [772, 391] width 534 height 17
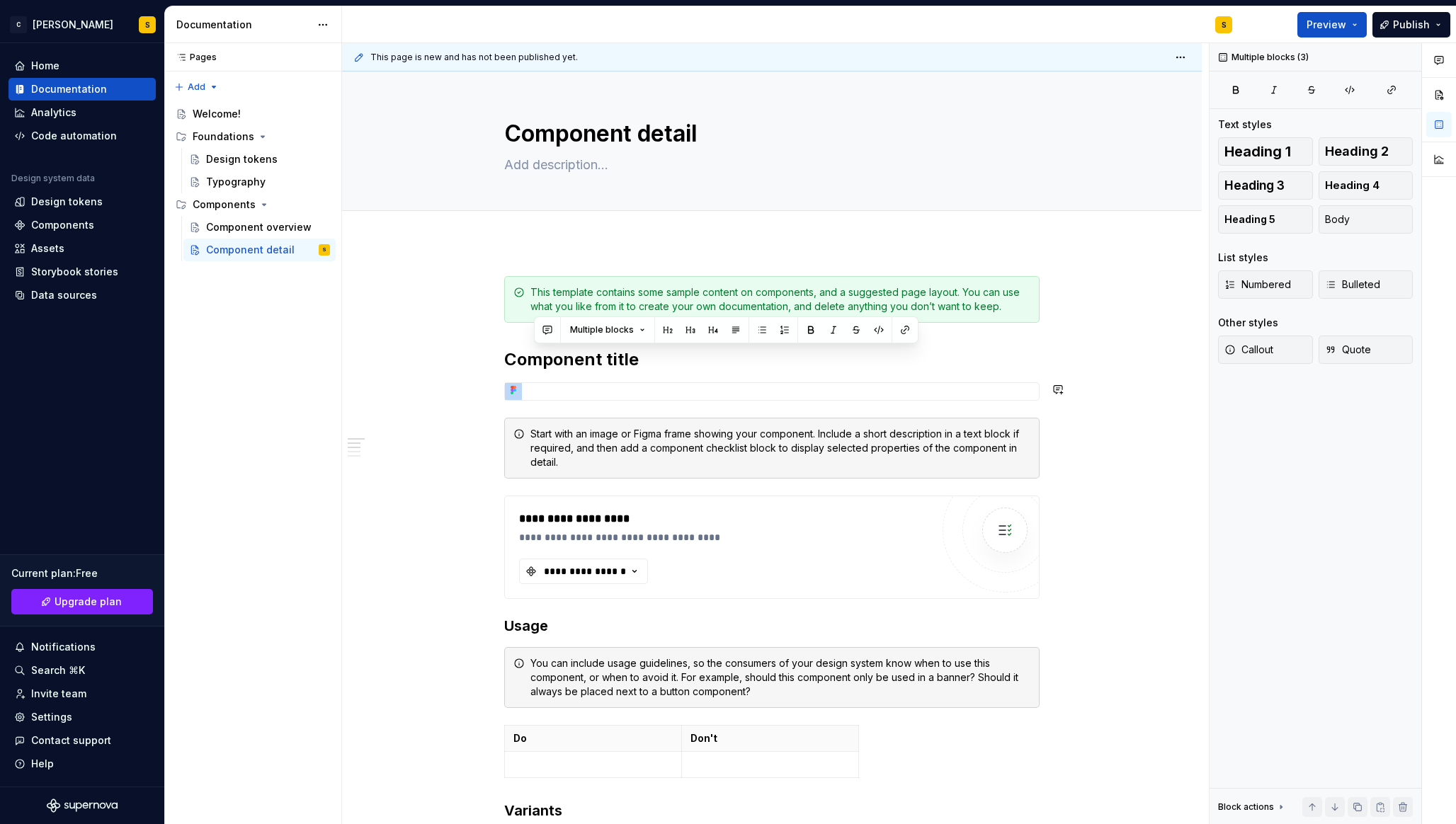
drag, startPoint x: 919, startPoint y: 353, endPoint x: 596, endPoint y: 420, distance: 329.9
click at [596, 420] on div "**********" at bounding box center [772, 825] width 535 height 1099
click at [369, 379] on div "**********" at bounding box center [775, 434] width 867 height 782
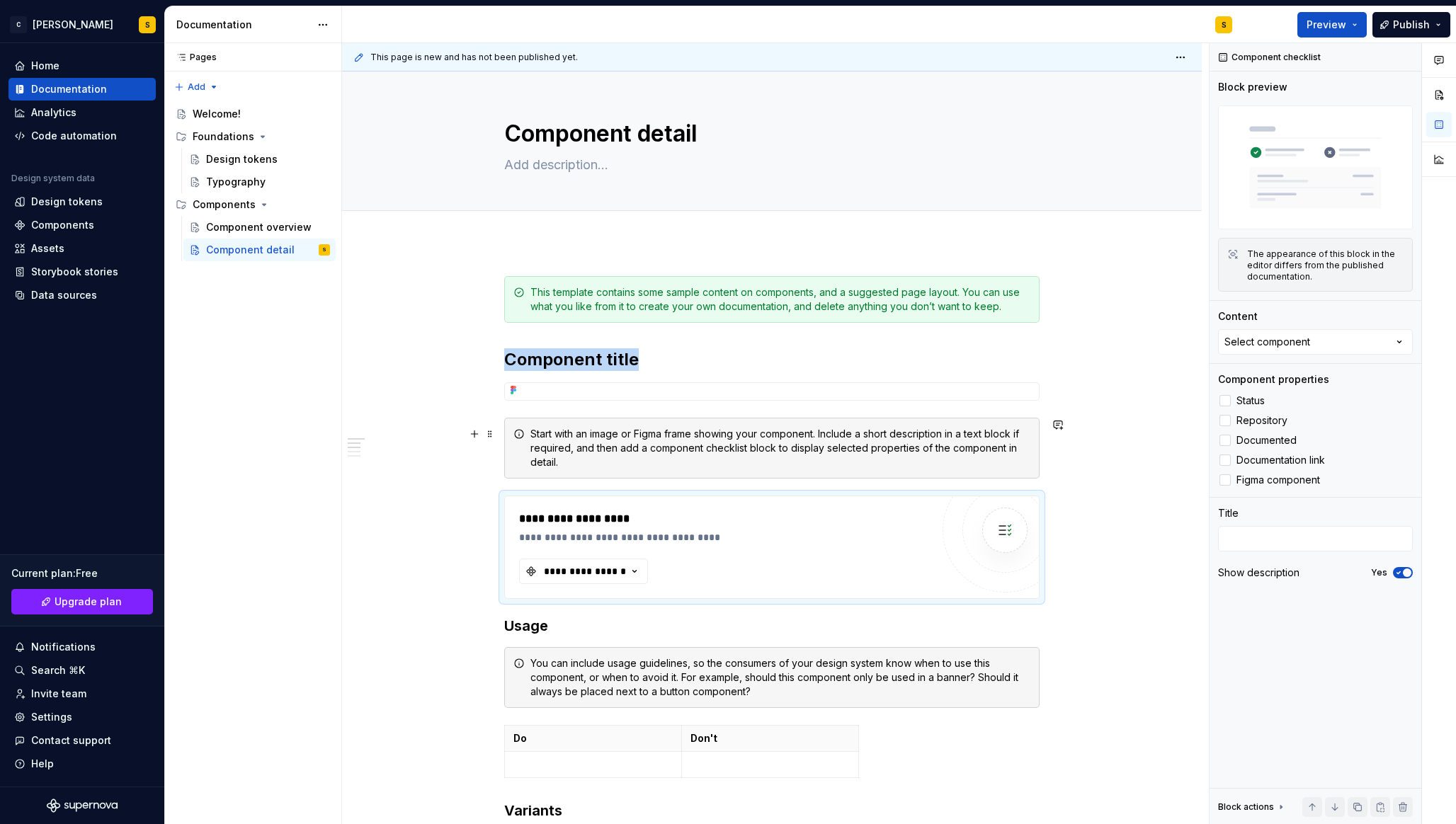
click at [676, 394] on div at bounding box center [772, 391] width 534 height 17
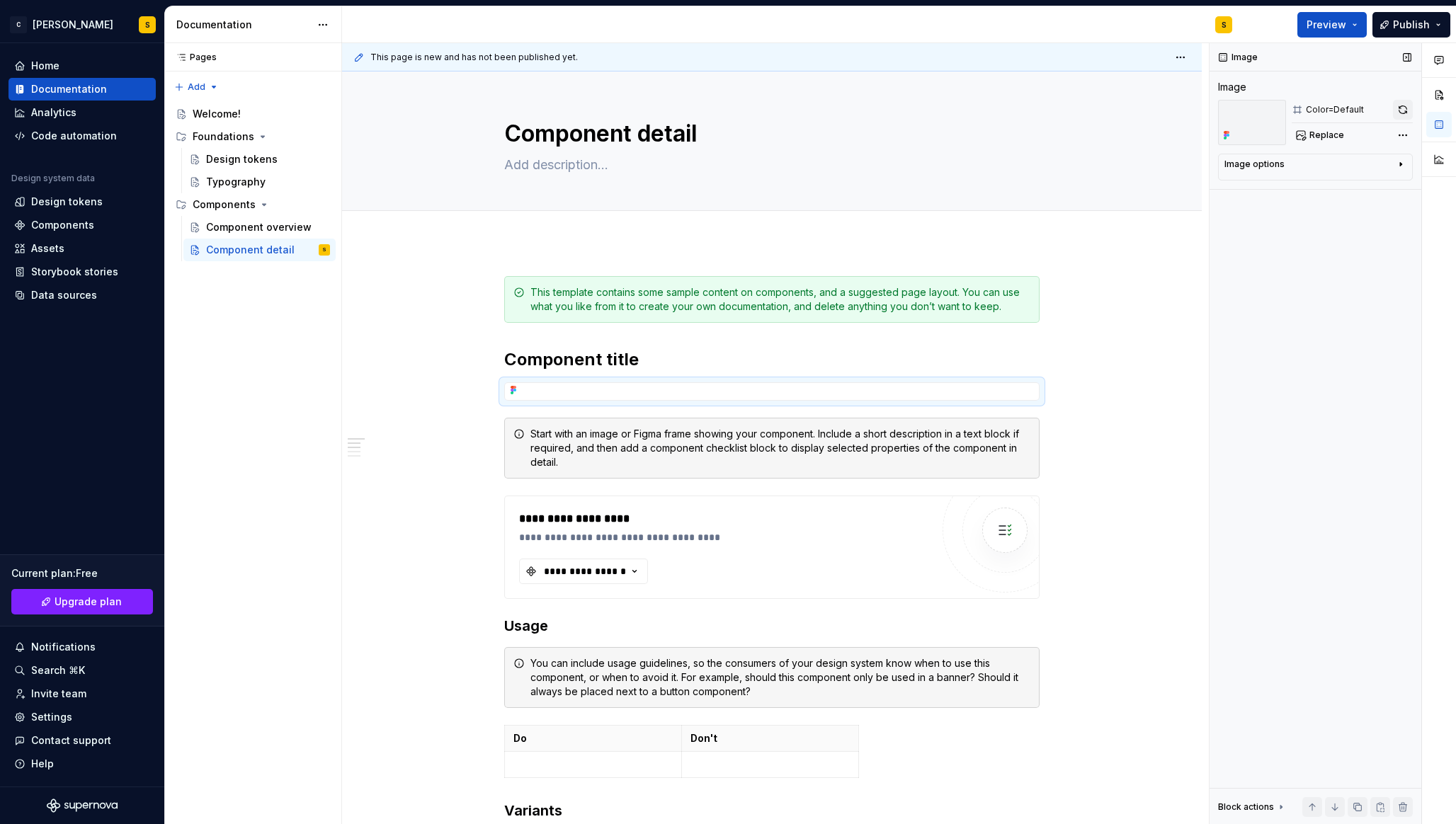
click at [1400, 110] on button "button" at bounding box center [1403, 109] width 20 height 20
click at [633, 572] on icon "button" at bounding box center [634, 571] width 14 height 14
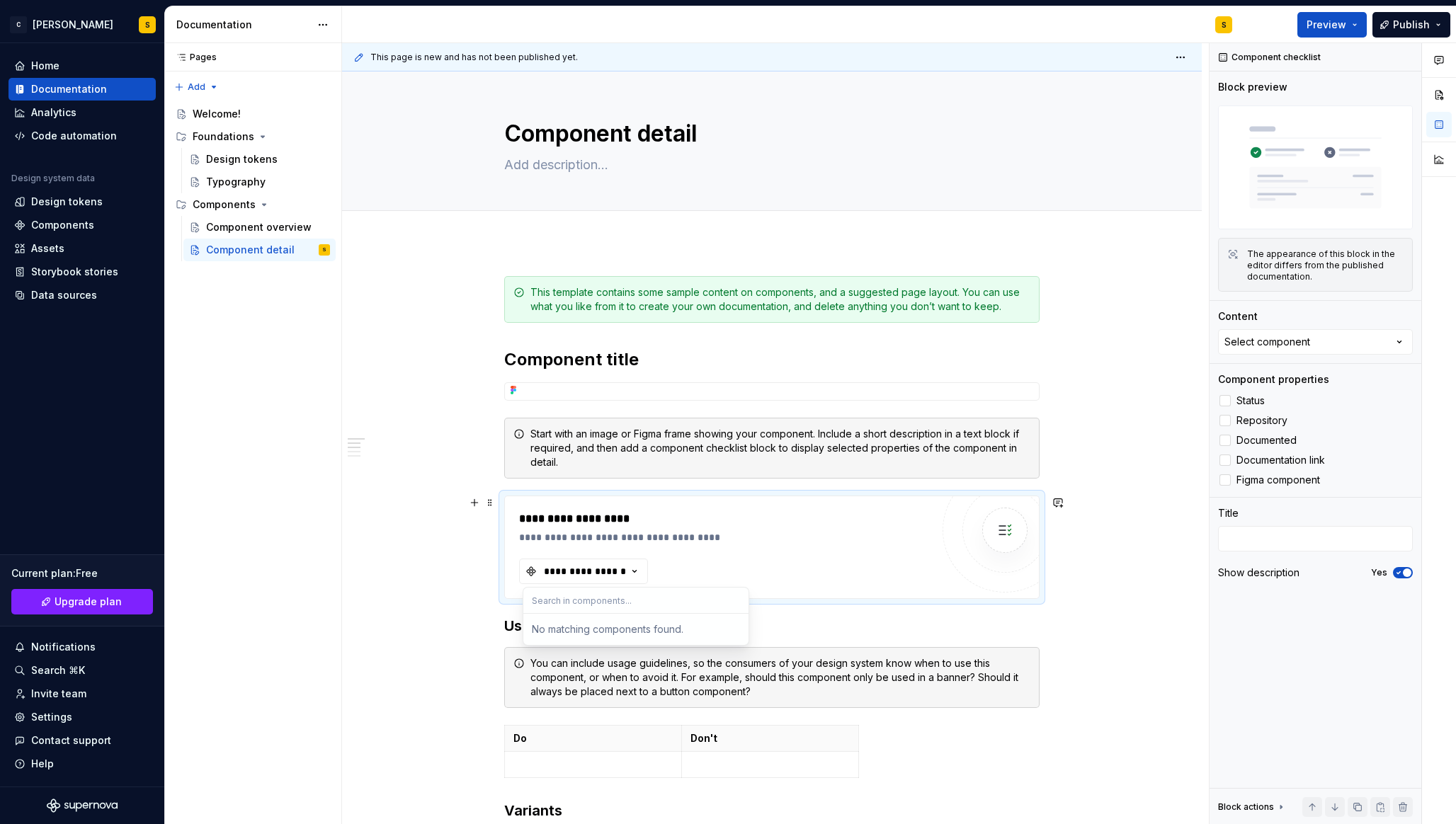
click at [1030, 522] on div at bounding box center [1005, 530] width 85 height 85
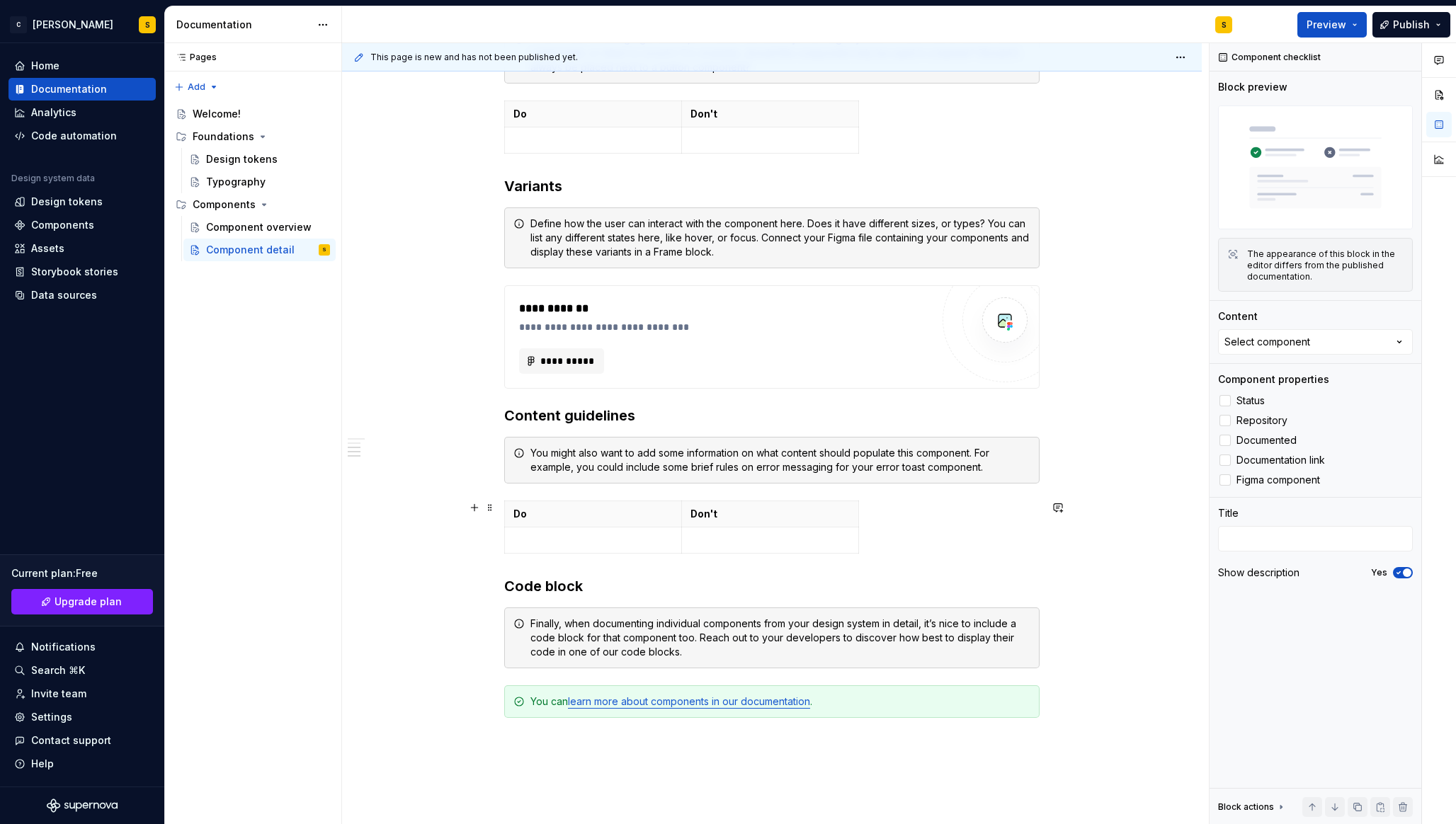
scroll to position [719, 0]
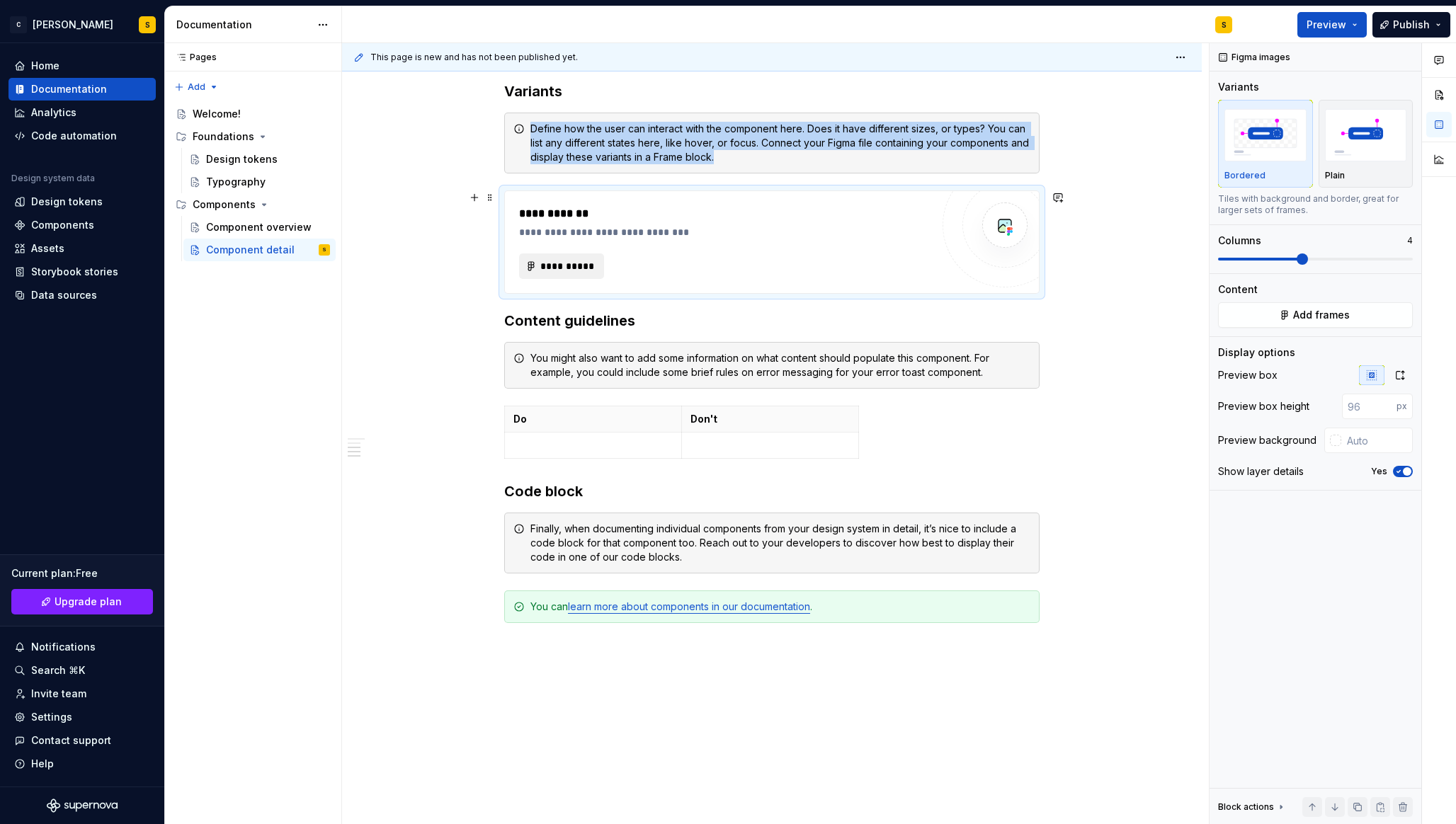
click at [561, 255] on button "**********" at bounding box center [561, 266] width 85 height 26
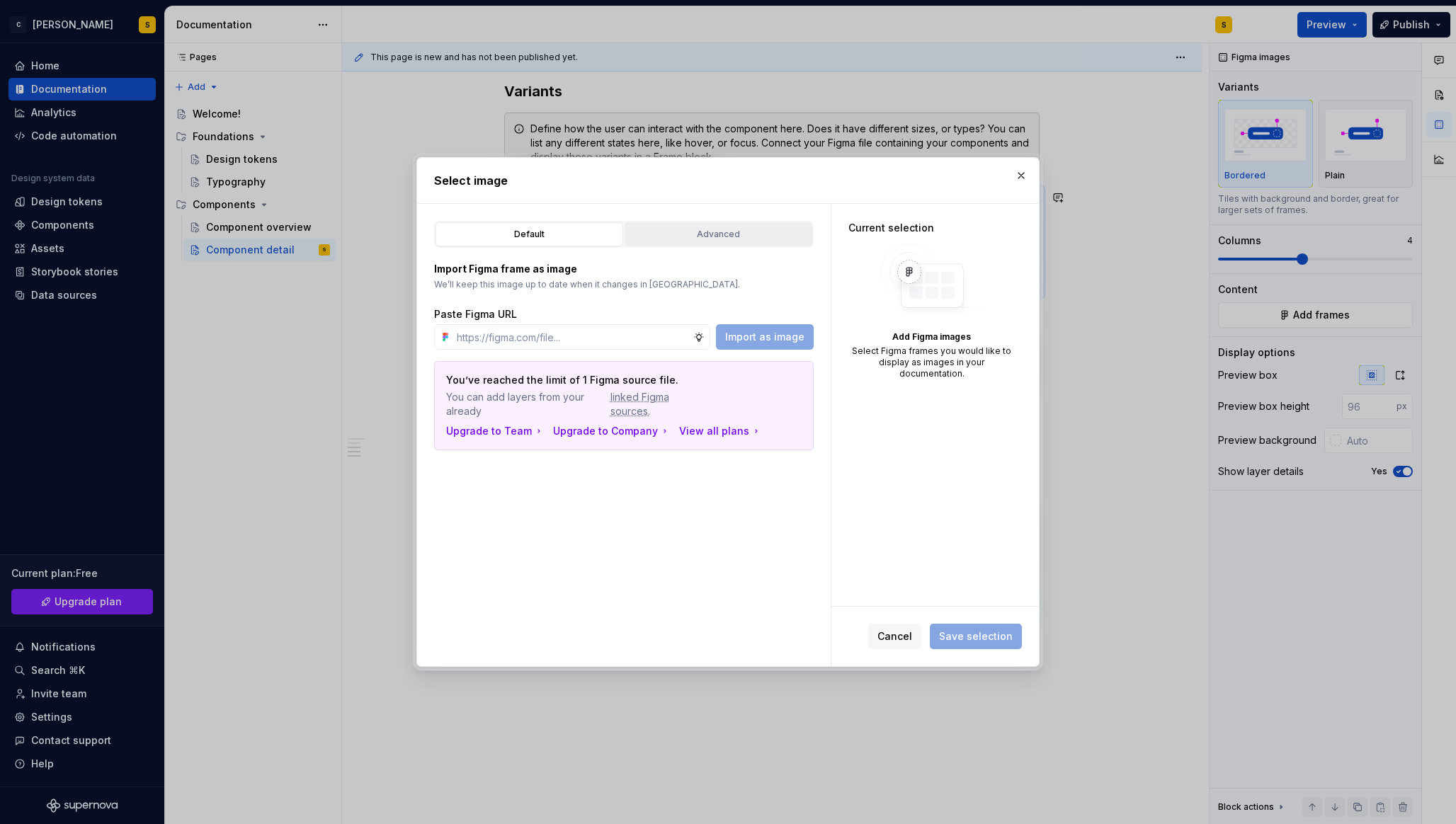
click at [707, 231] on div "Advanced" at bounding box center [718, 234] width 178 height 14
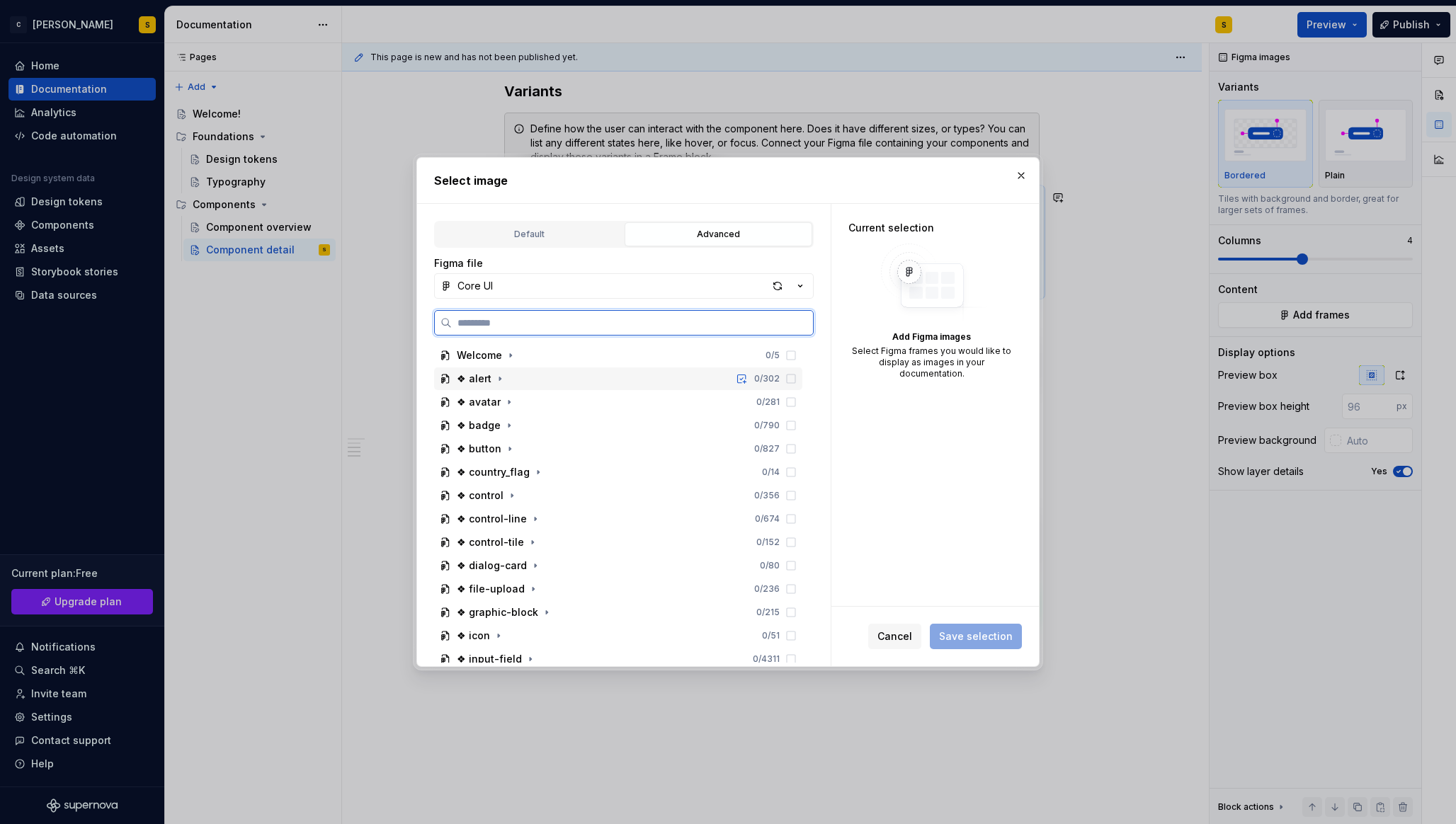
click at [520, 377] on div "❖ alert 0 / 302" at bounding box center [618, 378] width 368 height 23
click at [518, 376] on div "❖ alert 0 / 302" at bounding box center [618, 378] width 368 height 23
click at [506, 401] on icon "button" at bounding box center [509, 401] width 11 height 11
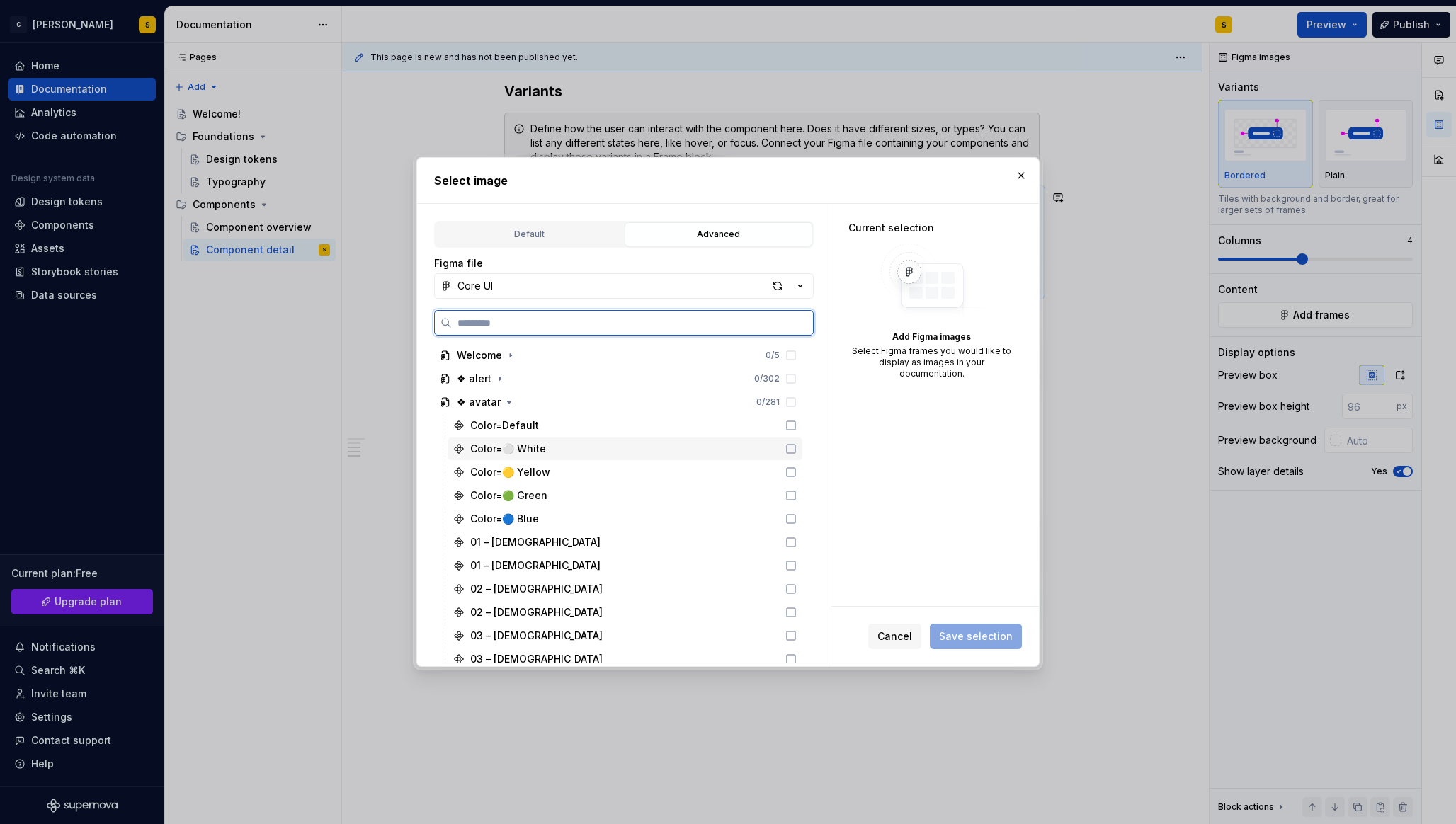
click at [554, 445] on div "Color=⚪️ White" at bounding box center [625, 448] width 355 height 23
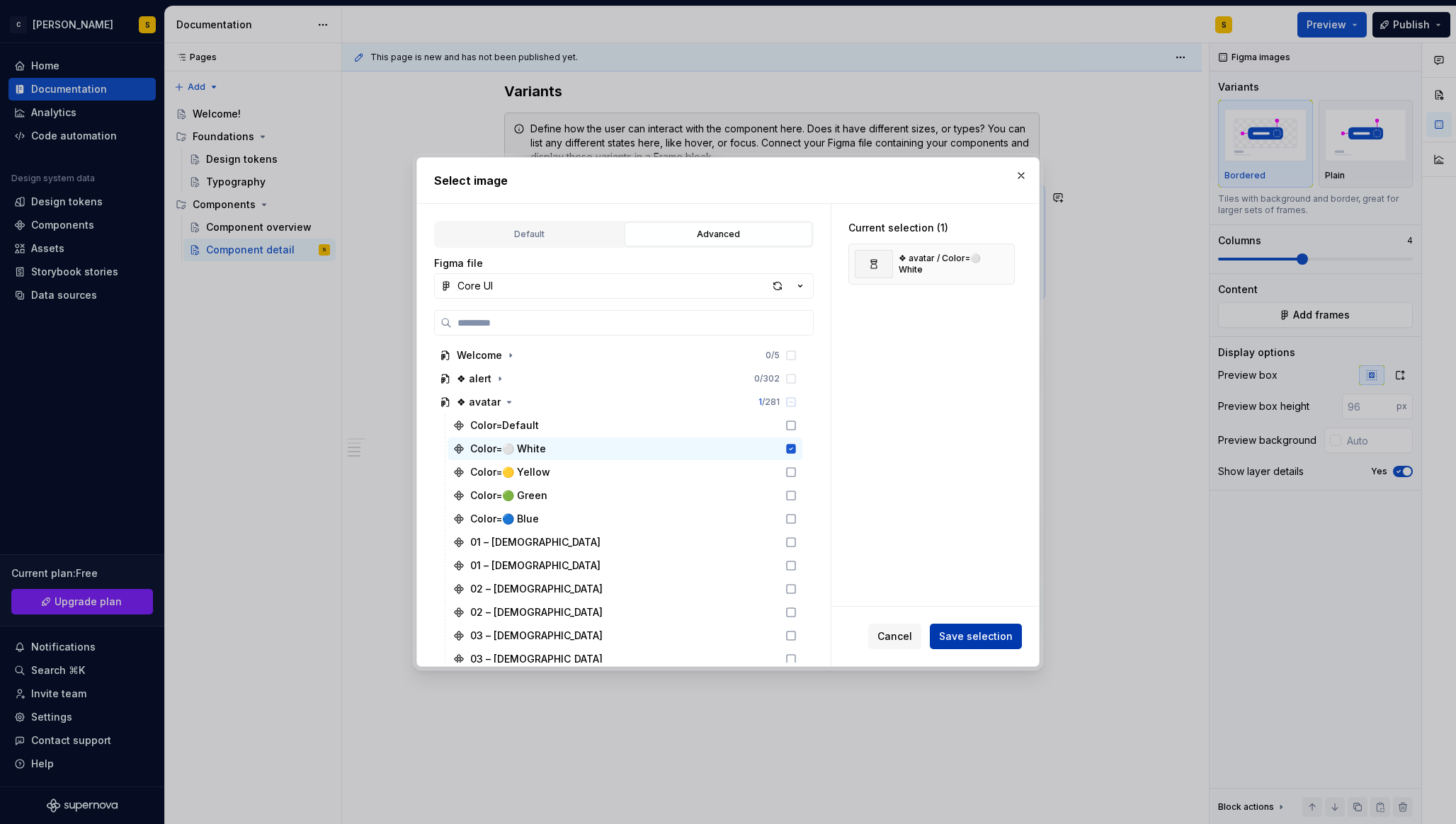
click at [978, 638] on span "Save selection" at bounding box center [975, 636] width 73 height 14
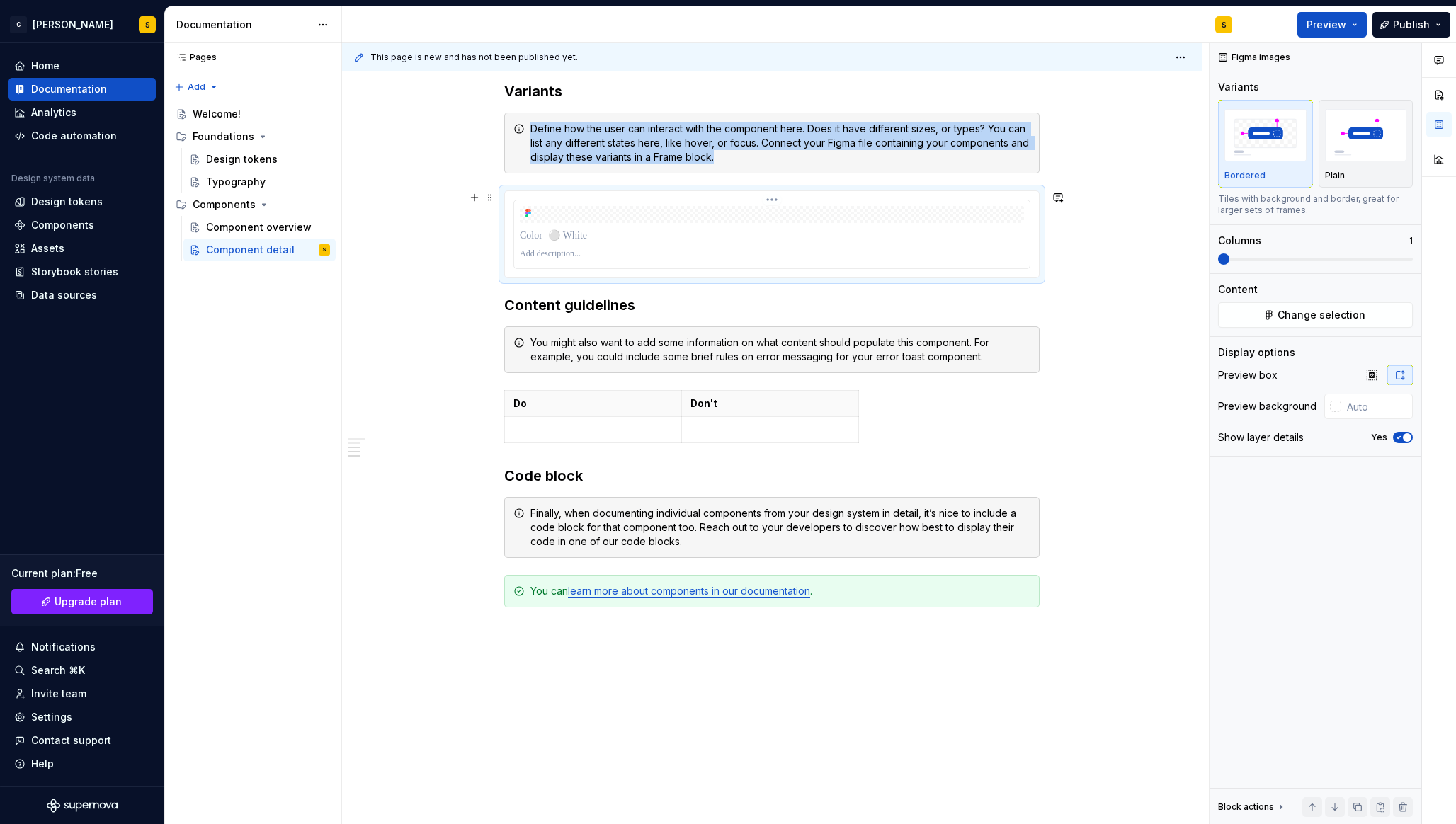
click at [585, 237] on p at bounding box center [772, 235] width 504 height 14
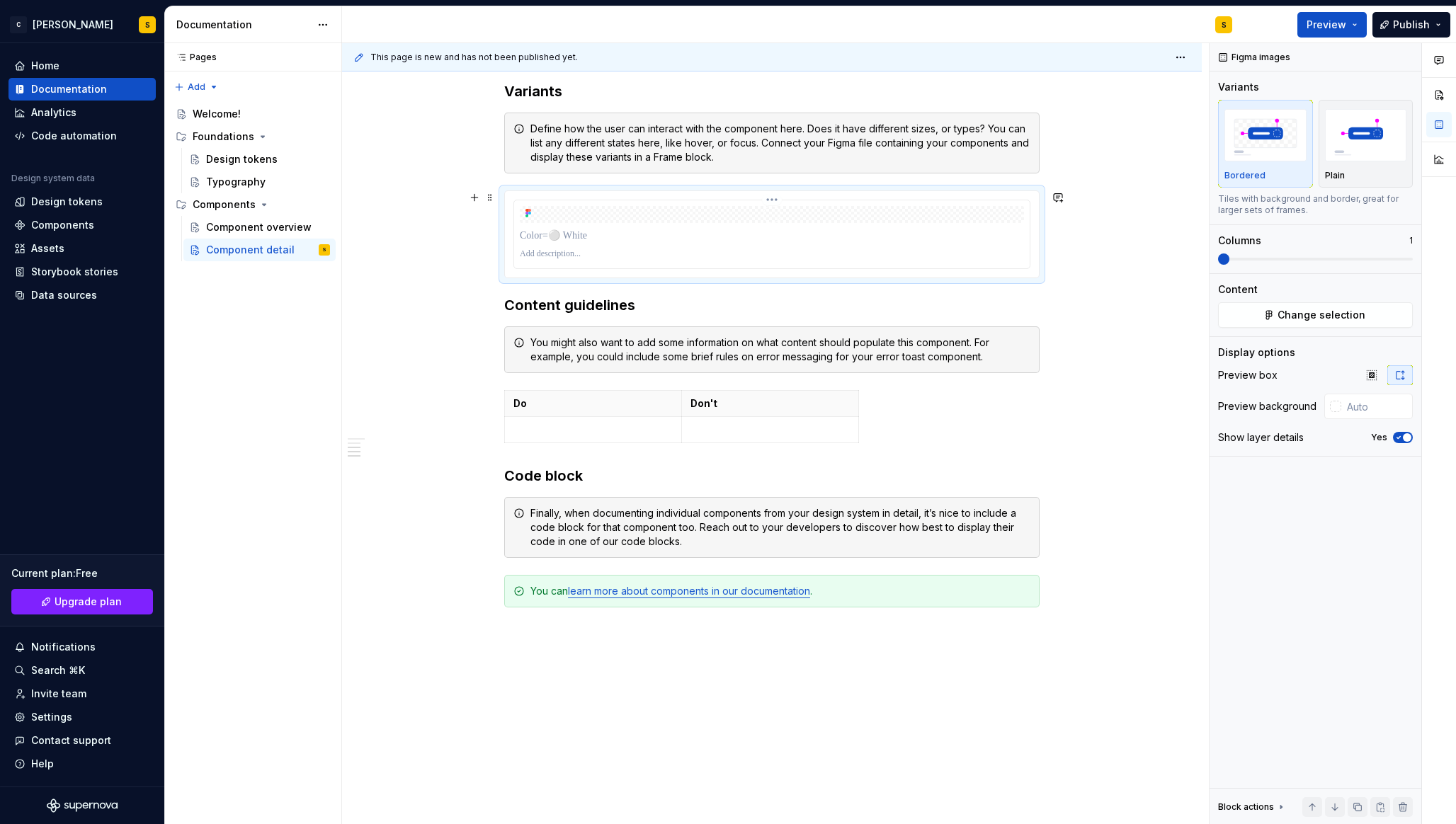
click at [597, 253] on p at bounding box center [772, 253] width 504 height 11
click at [584, 230] on p at bounding box center [772, 235] width 504 height 14
click at [593, 250] on p at bounding box center [772, 253] width 504 height 11
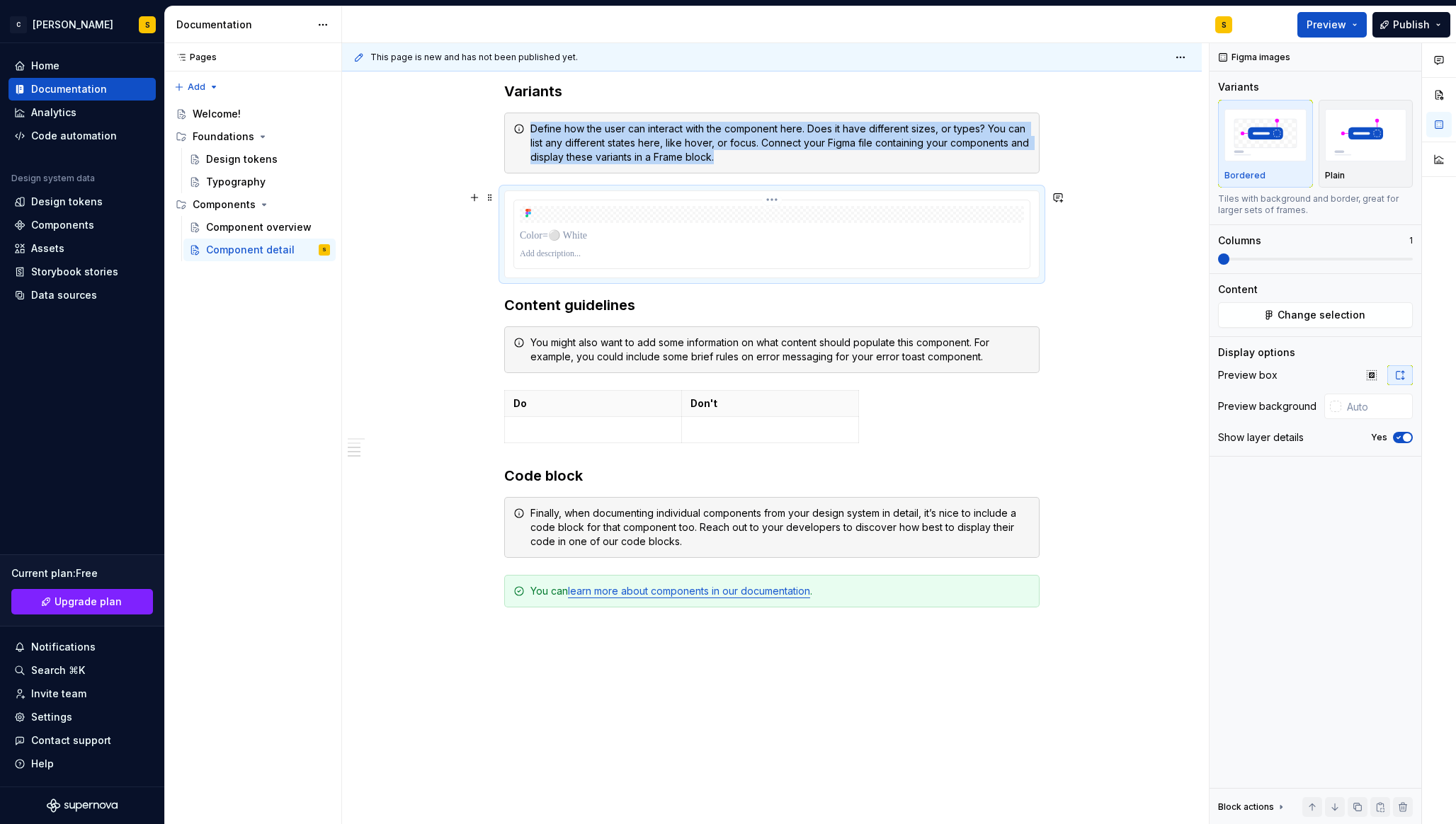
click at [735, 216] on div at bounding box center [772, 214] width 504 height 17
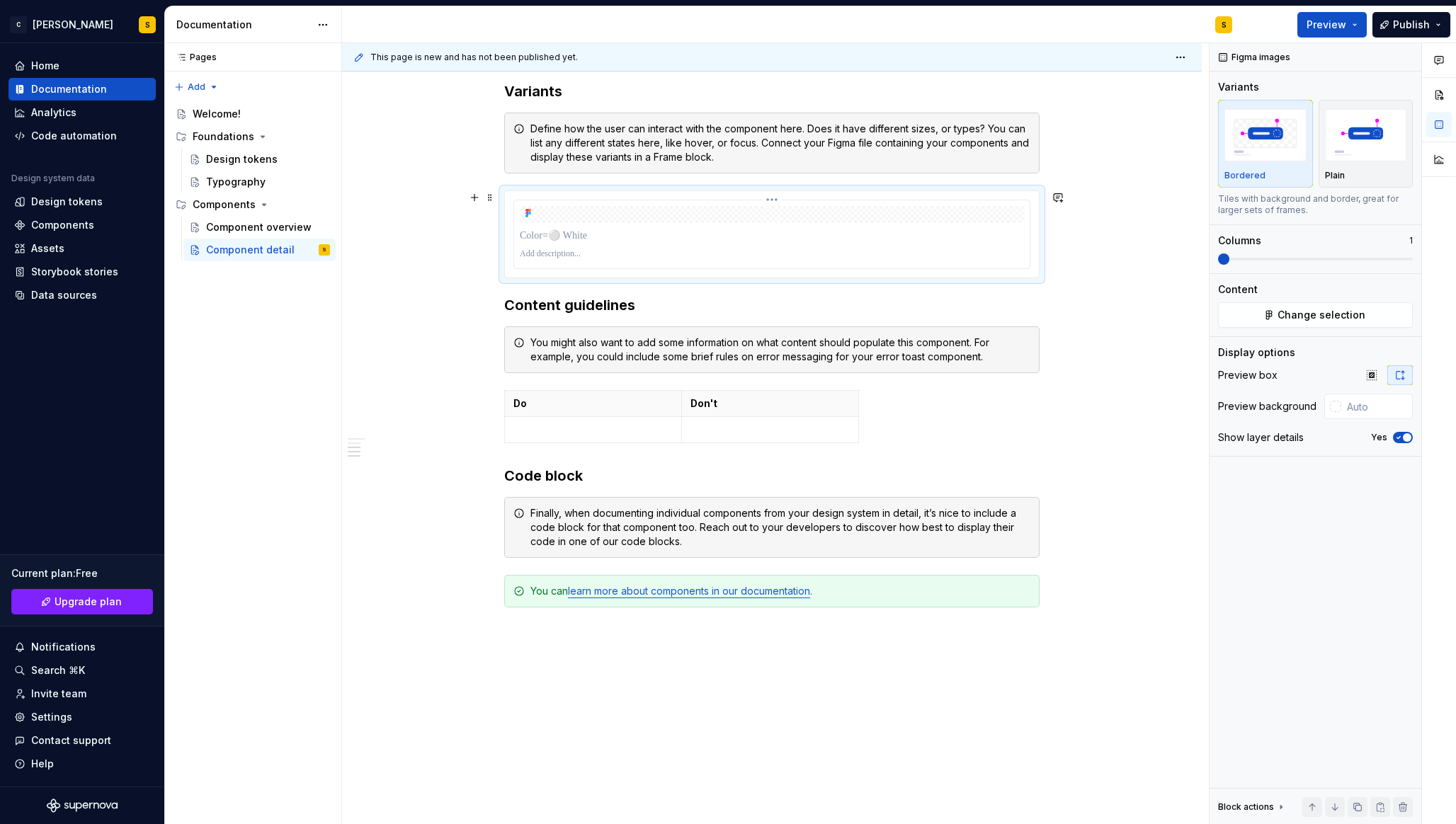
click at [580, 256] on p at bounding box center [772, 253] width 504 height 11
click at [561, 238] on p at bounding box center [772, 235] width 504 height 14
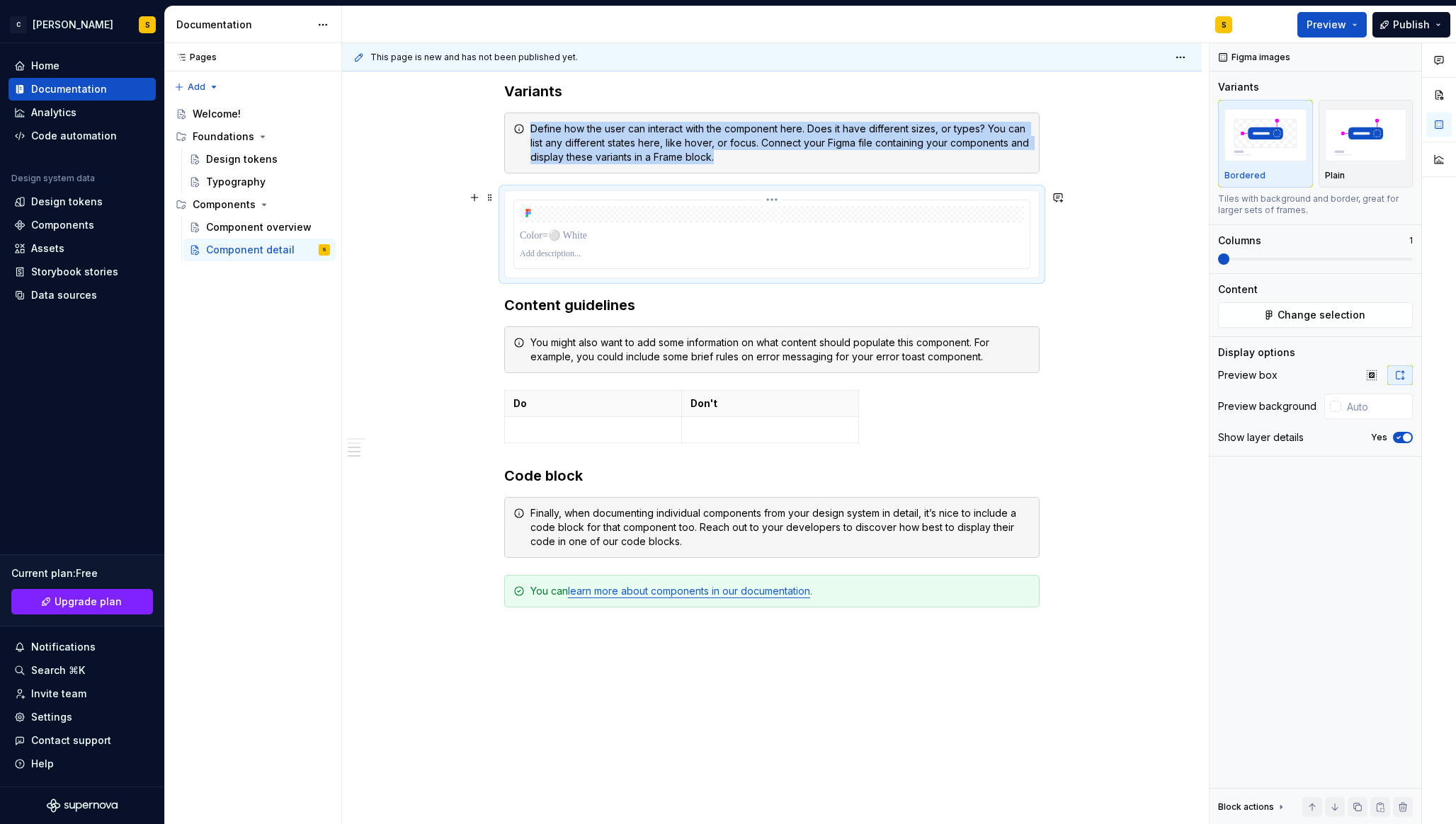
click at [614, 226] on div at bounding box center [772, 235] width 504 height 20
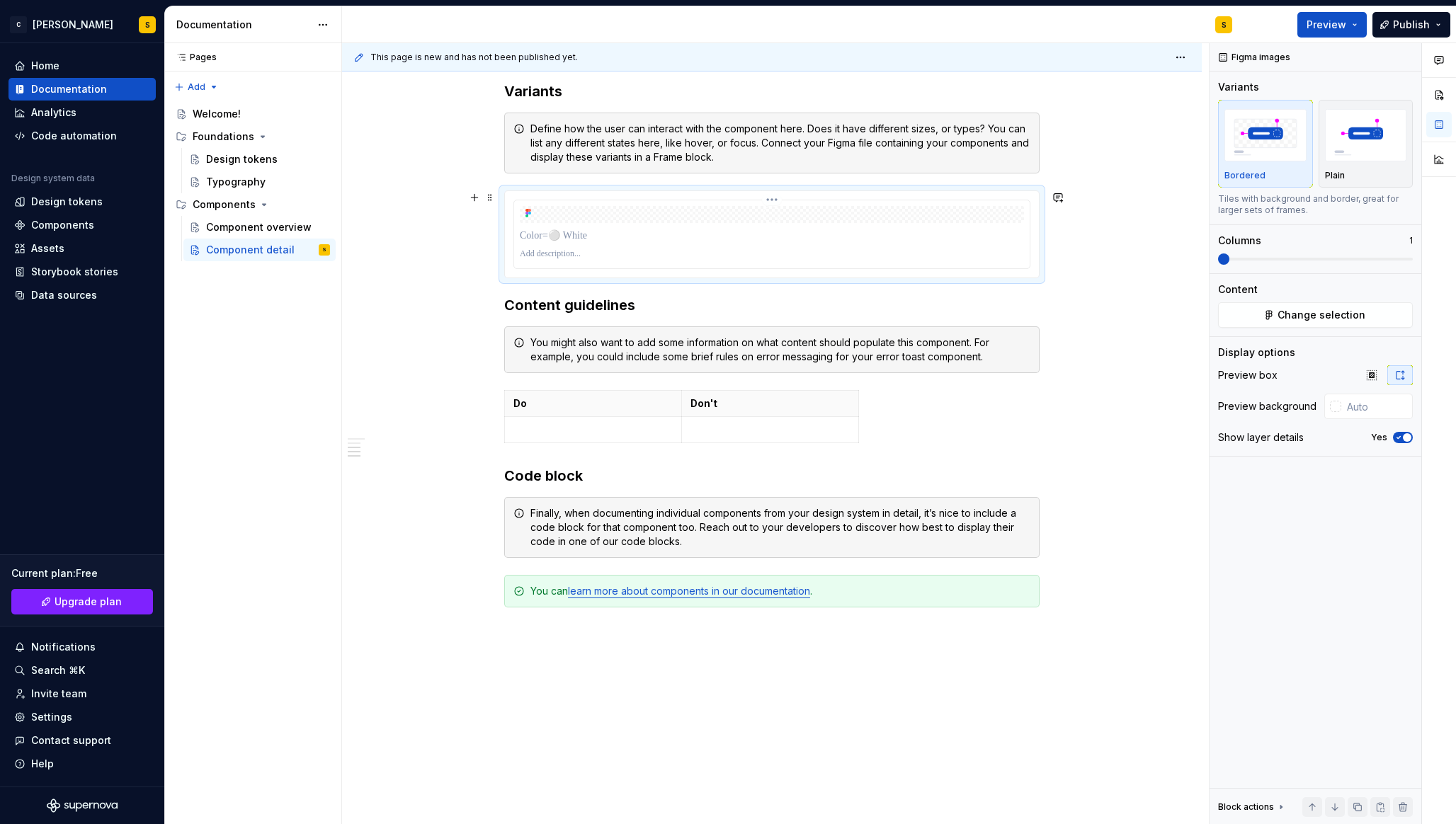
click at [656, 215] on div at bounding box center [772, 214] width 504 height 17
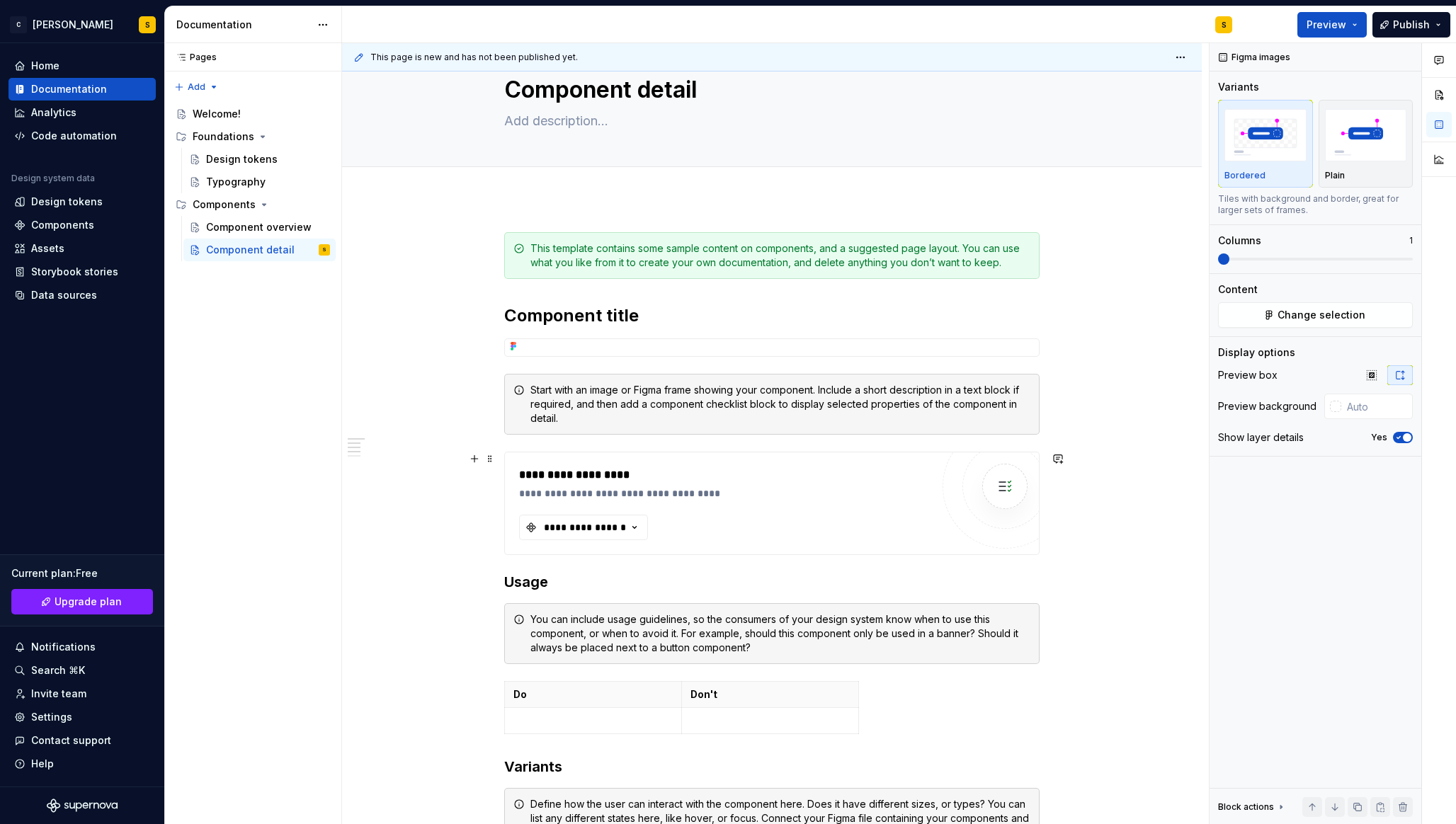
scroll to position [0, 0]
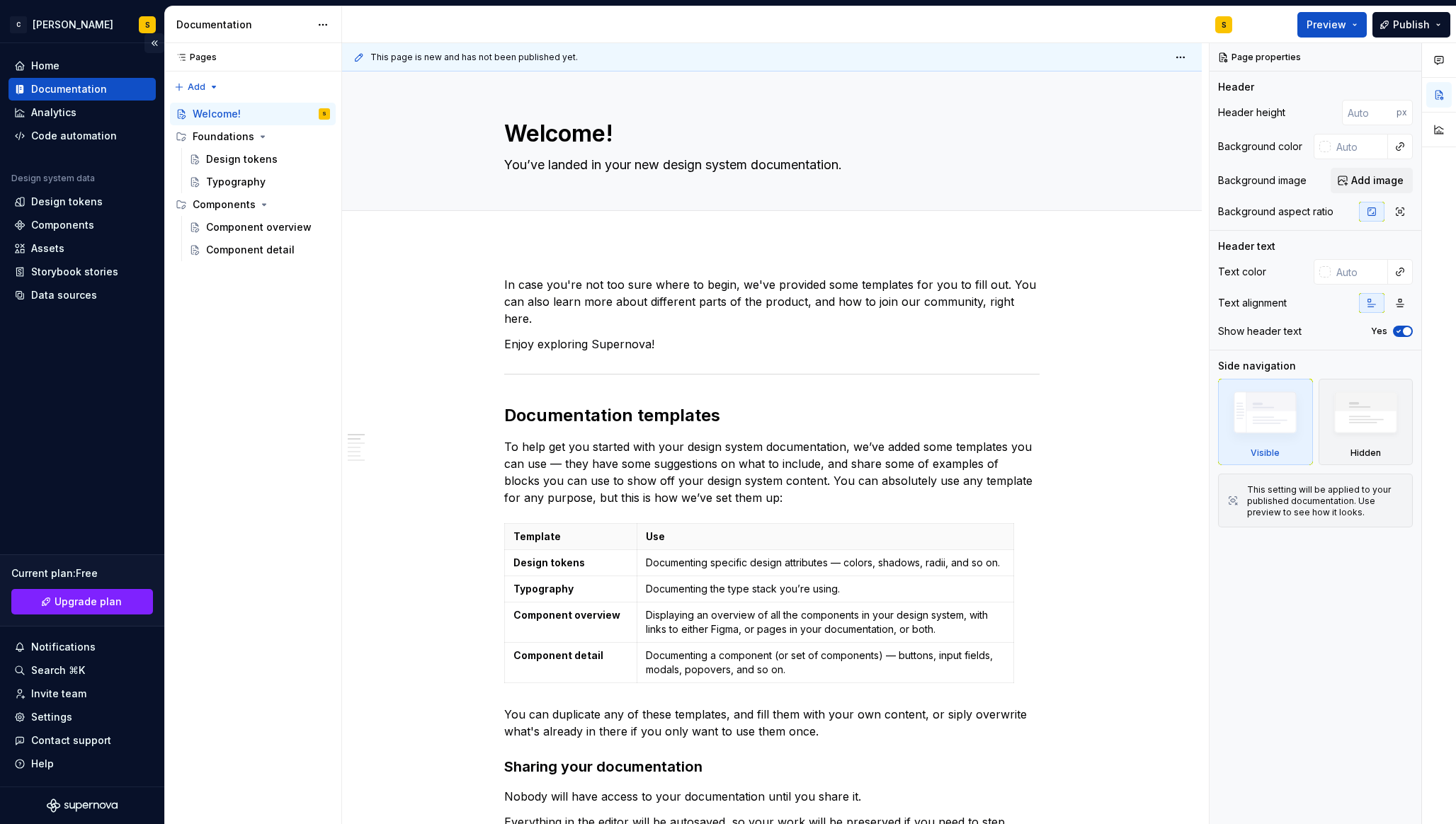
click at [155, 43] on button "Collapse sidebar" at bounding box center [154, 42] width 20 height 20
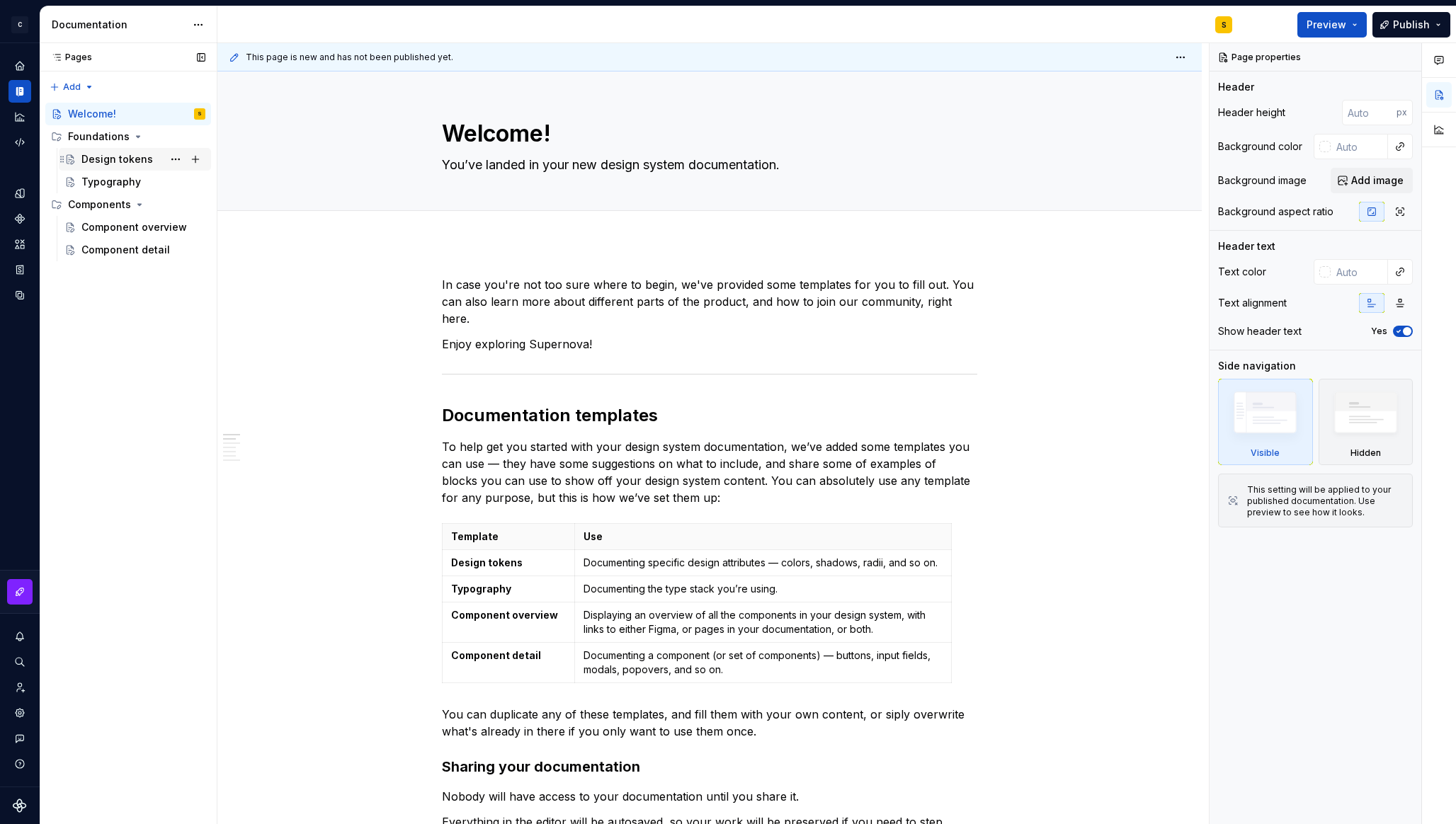
click at [95, 167] on div "Design tokens" at bounding box center [143, 159] width 124 height 20
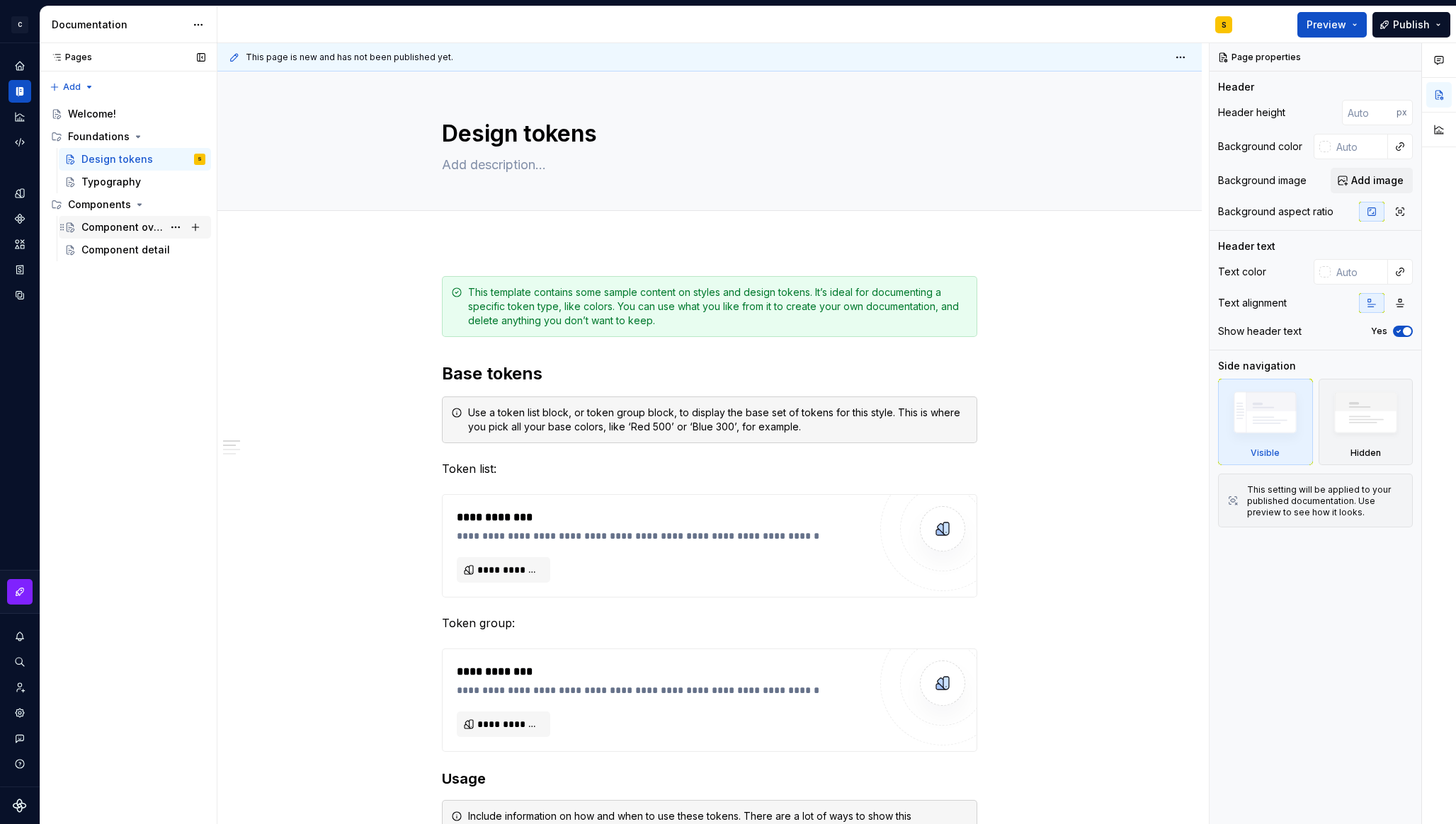
click at [122, 226] on div "Component overview" at bounding box center [122, 226] width 81 height 14
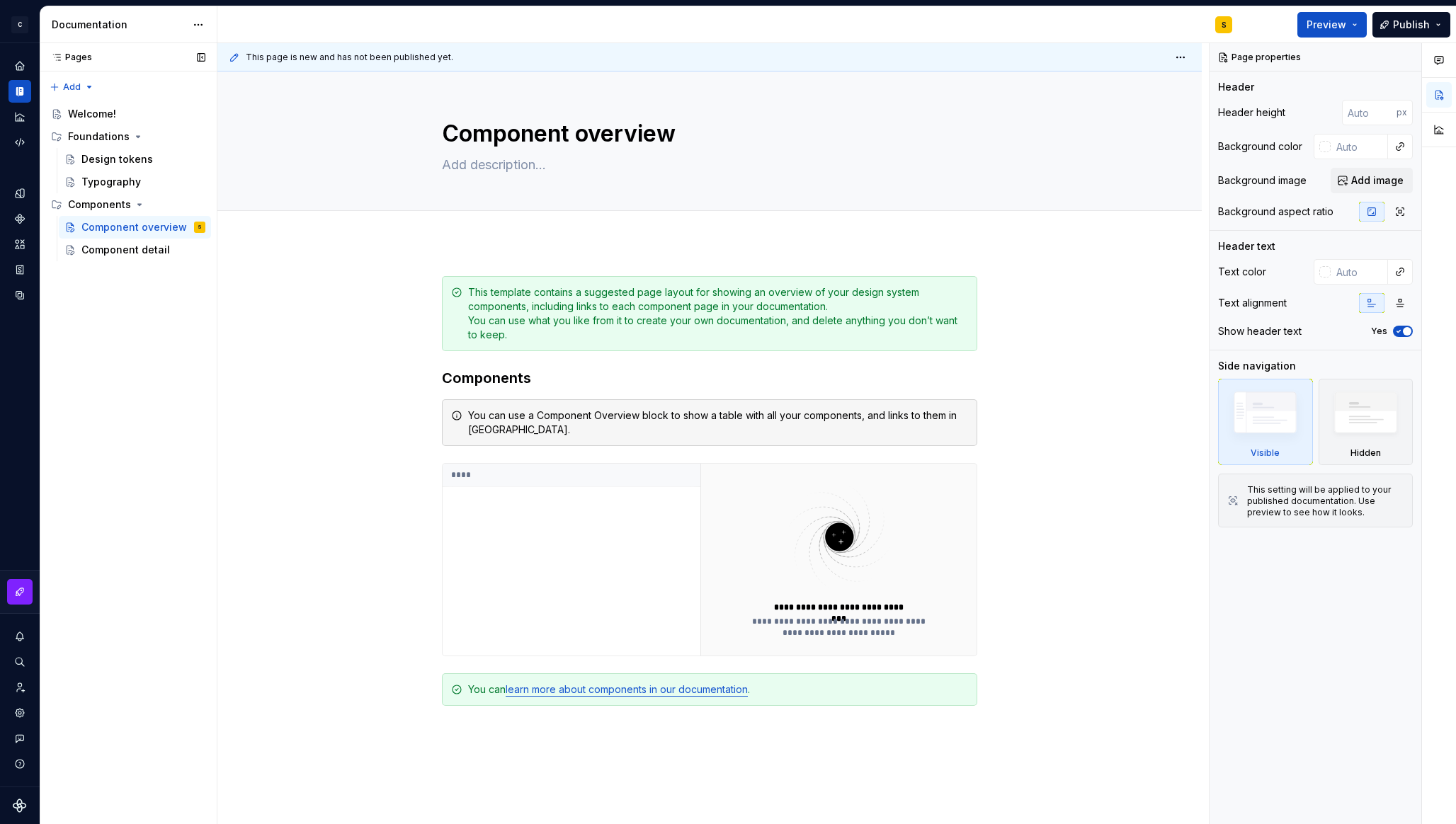
click at [136, 262] on div "Accessibility guide for tree Page tree. Navigate the tree with the arrow keys. …" at bounding box center [128, 180] width 177 height 167
click at [136, 249] on div "Component detail" at bounding box center [122, 249] width 81 height 14
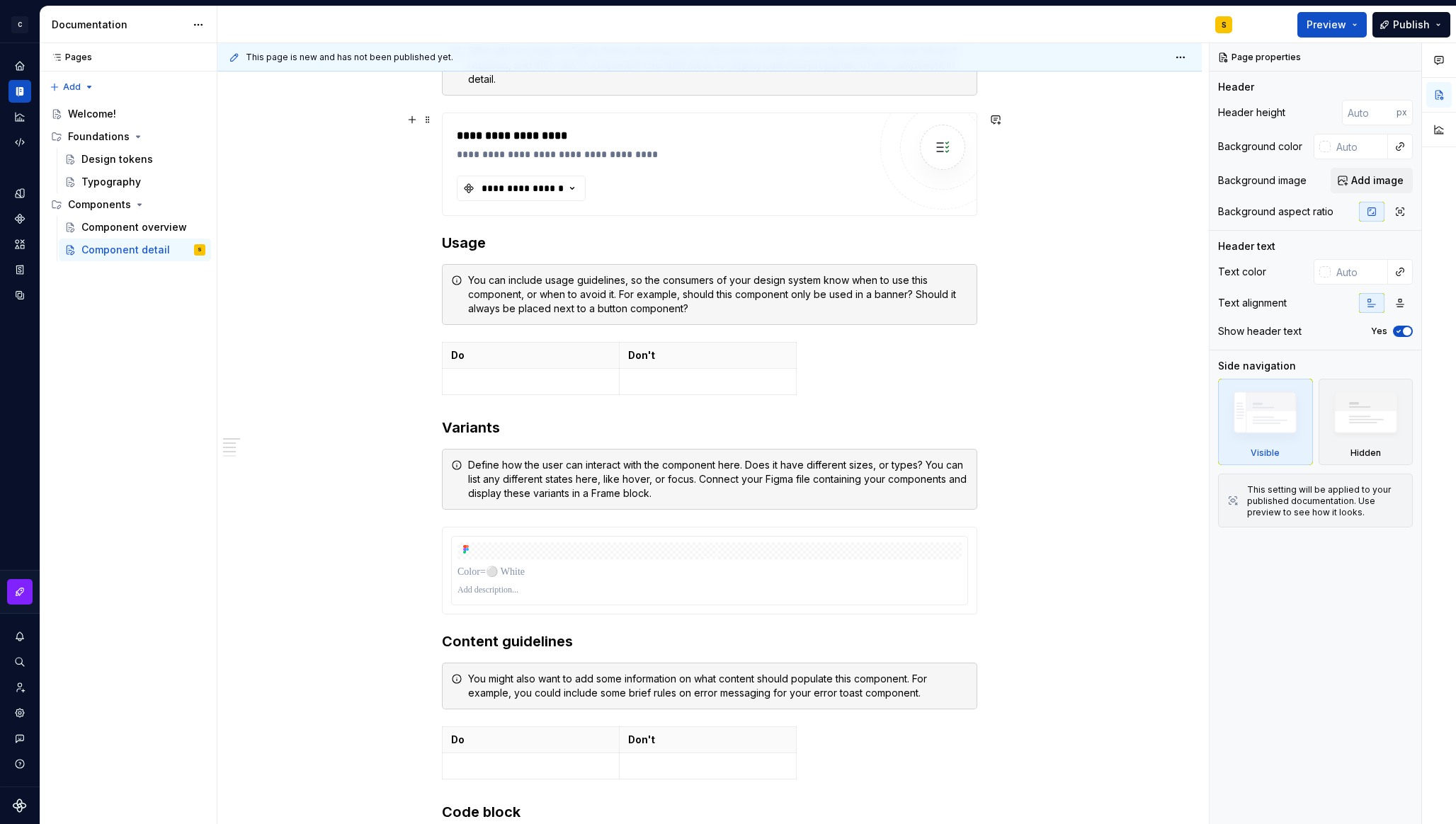
scroll to position [426, 0]
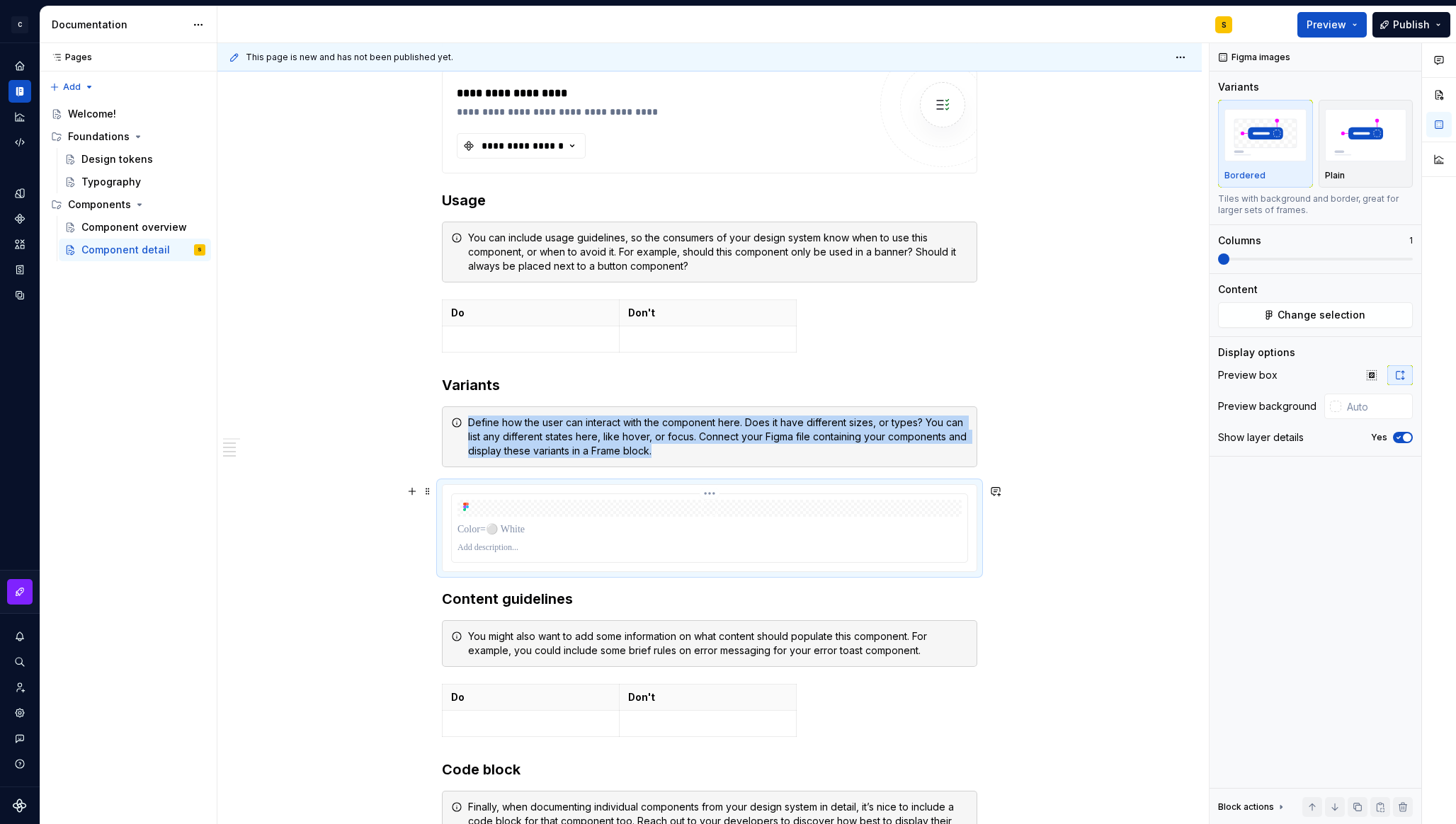
click at [610, 517] on div at bounding box center [709, 527] width 515 height 68
click at [1361, 151] on img "button" at bounding box center [1366, 135] width 82 height 52
click at [1255, 157] on img "button" at bounding box center [1265, 135] width 82 height 52
click at [1353, 154] on img "button" at bounding box center [1366, 135] width 82 height 52
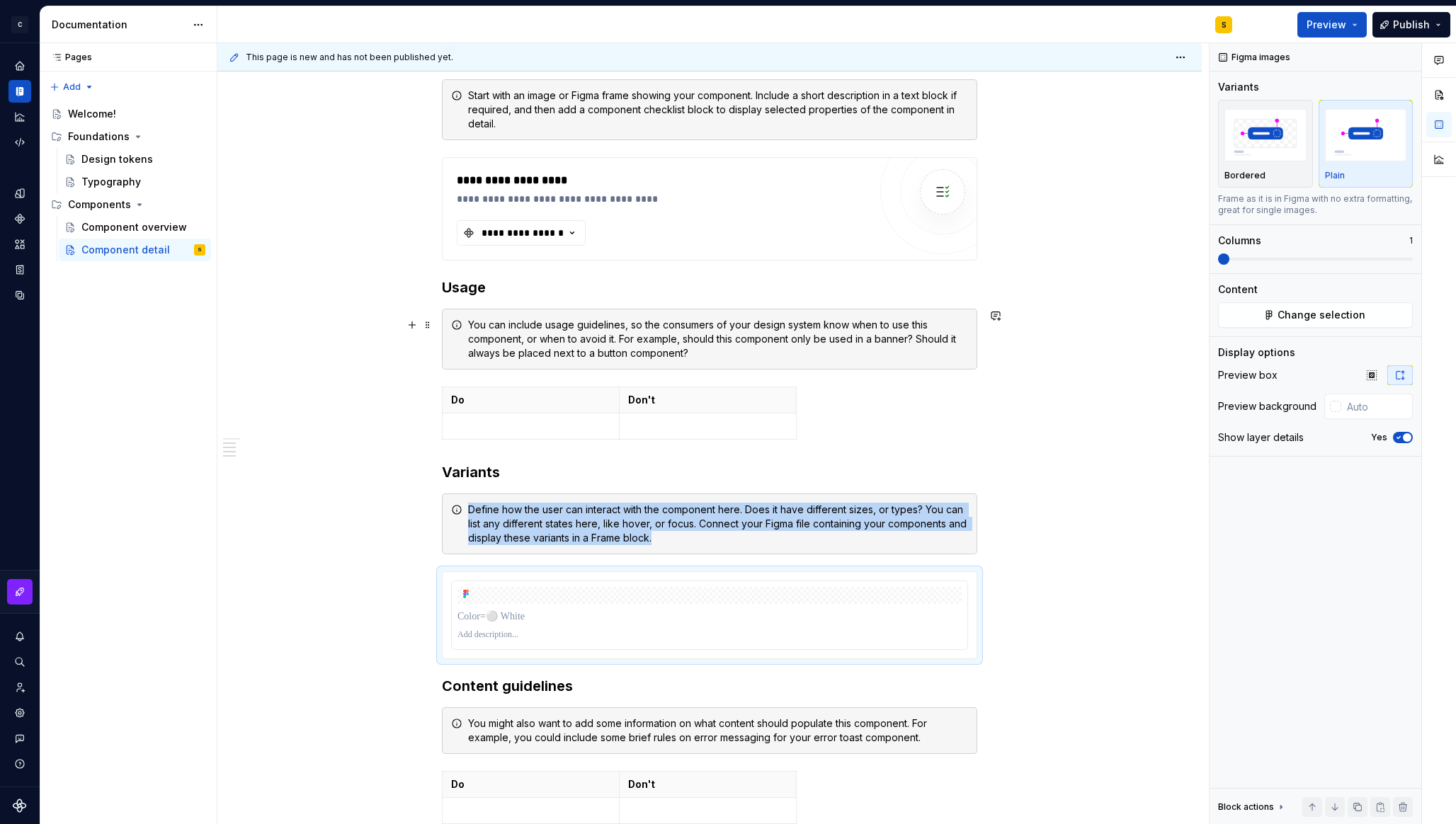
scroll to position [318, 0]
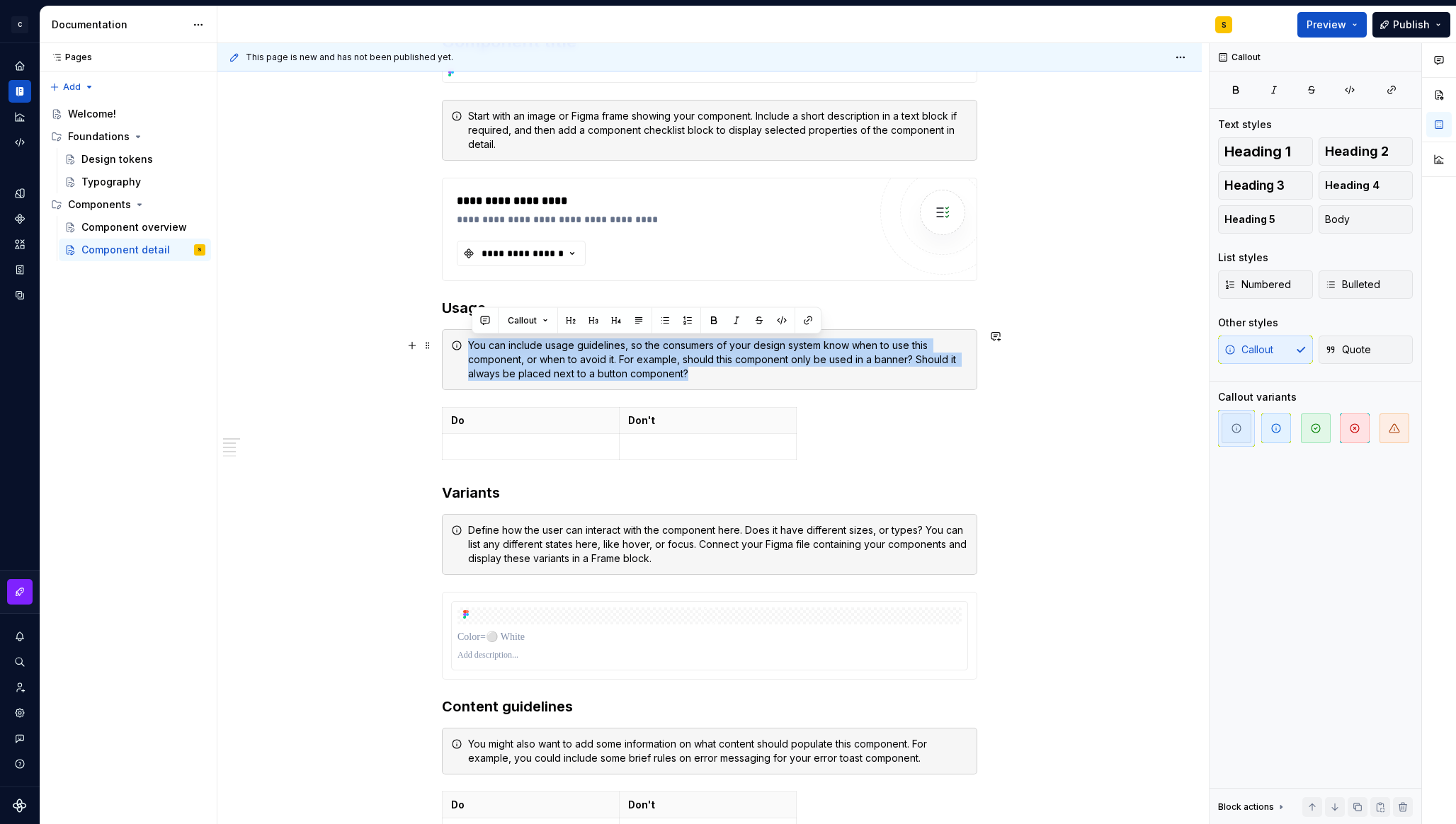
drag, startPoint x: 468, startPoint y: 341, endPoint x: 902, endPoint y: 382, distance: 435.9
click at [902, 382] on div "You can include usage guidelines, so the consumers of your design system know w…" at bounding box center [709, 359] width 535 height 61
click at [723, 372] on div "You can include usage guidelines, so the consumers of your design system know w…" at bounding box center [718, 360] width 500 height 42
drag, startPoint x: 729, startPoint y: 374, endPoint x: 466, endPoint y: 345, distance: 264.6
click at [466, 345] on div "You can include usage guidelines, so the consumers of your design system know w…" at bounding box center [709, 359] width 535 height 61
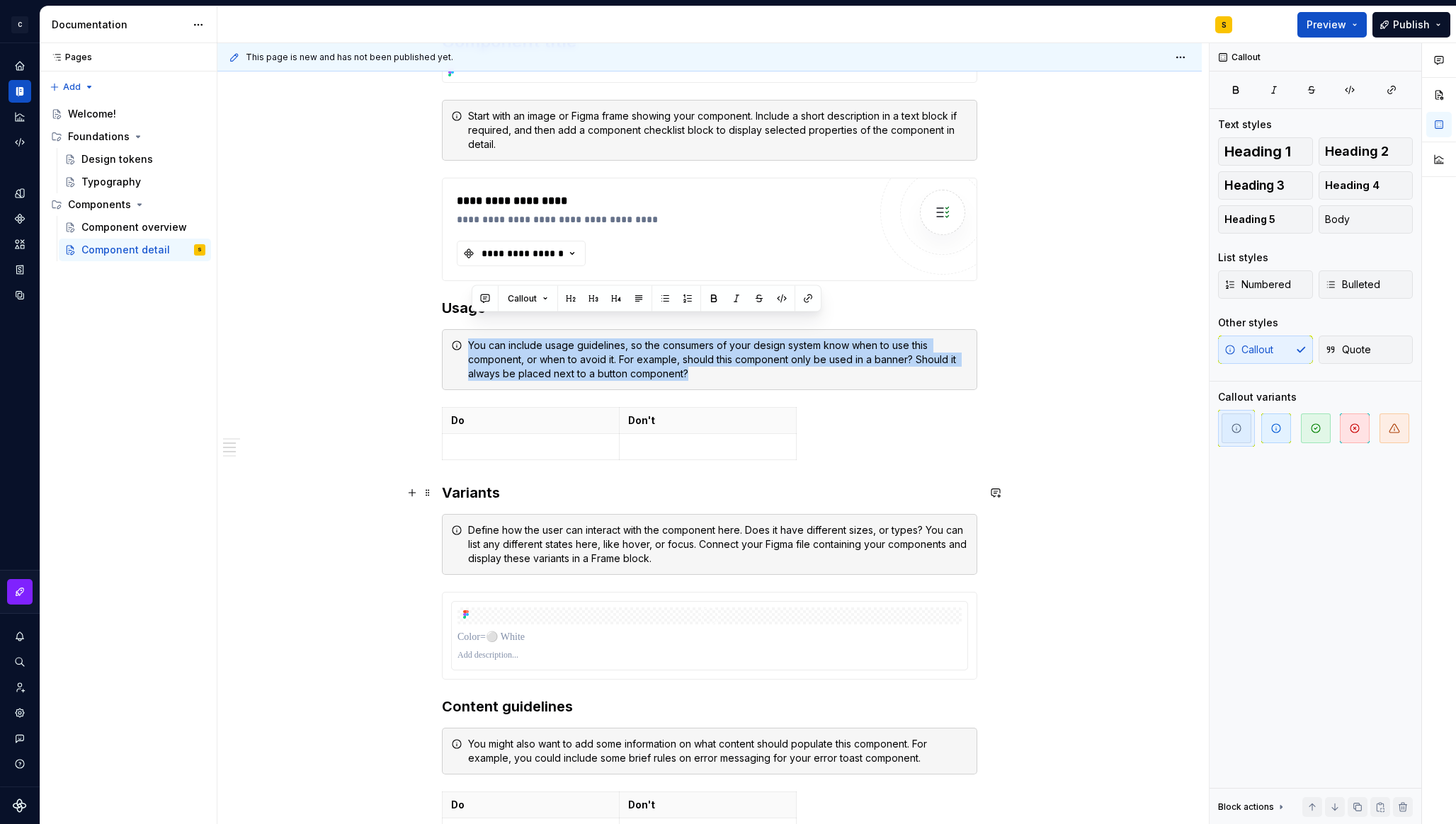
scroll to position [463, 0]
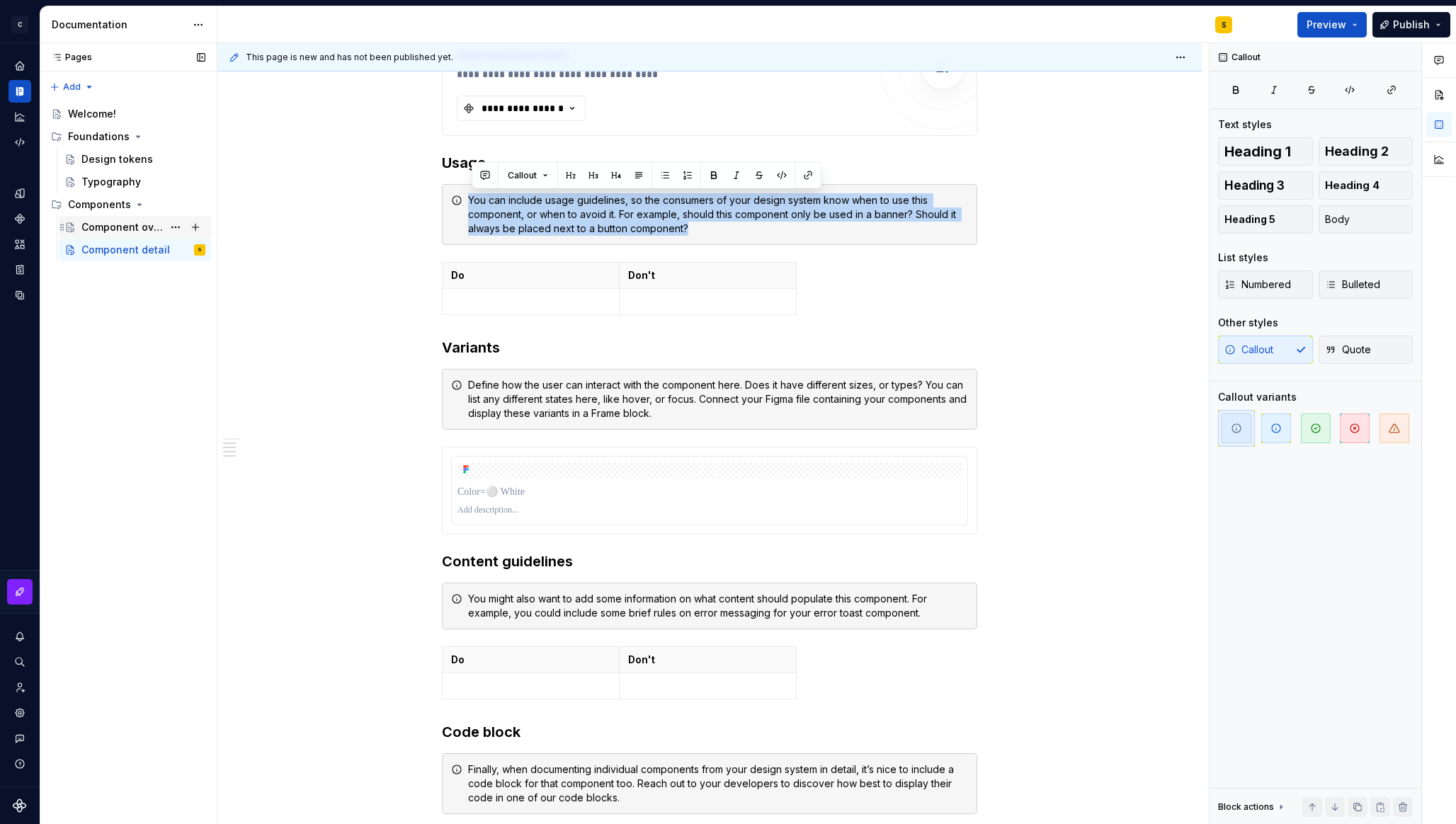
click at [100, 229] on div "Component overview" at bounding box center [122, 226] width 81 height 14
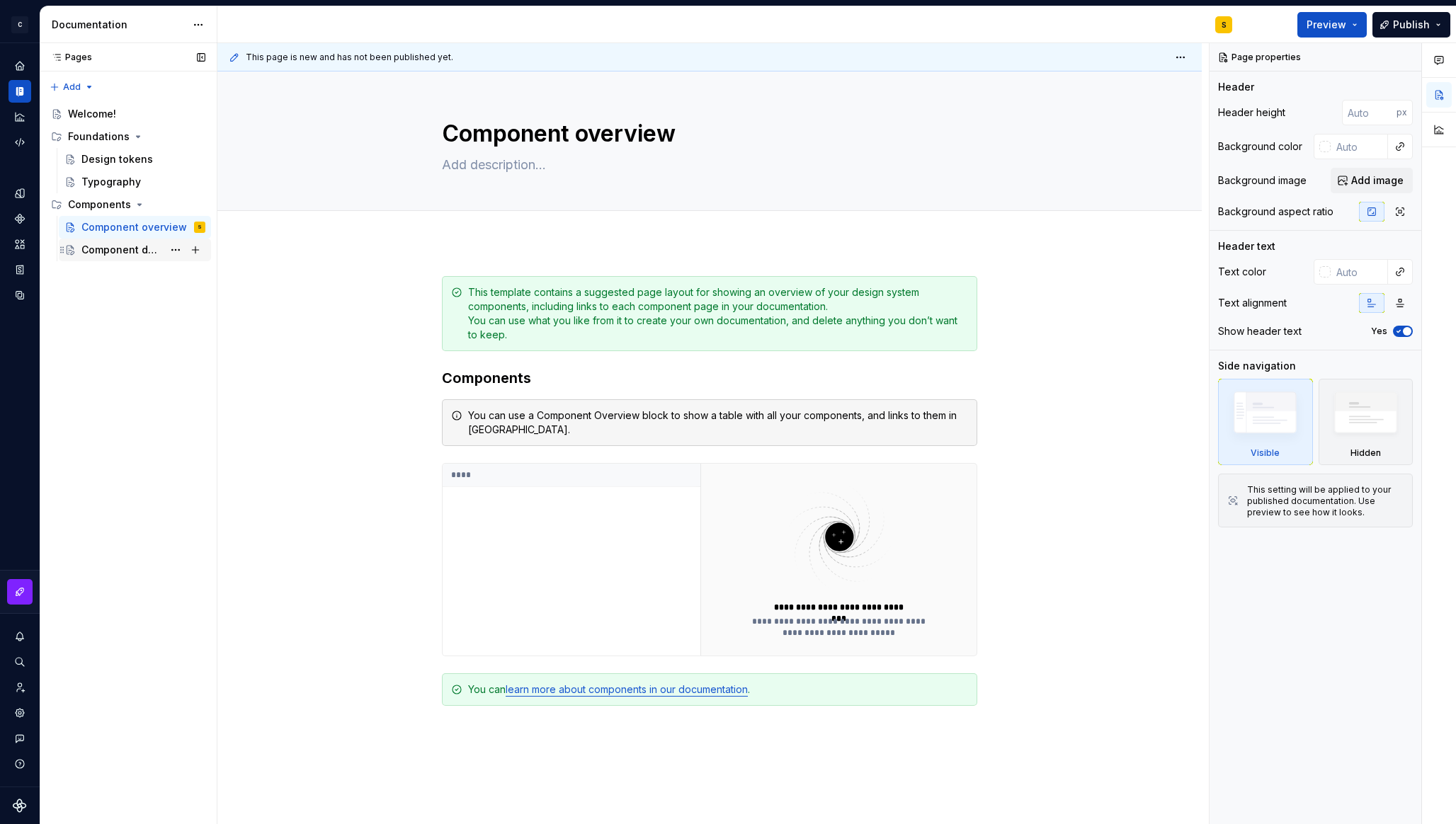
click at [120, 248] on div "Component detail" at bounding box center [122, 249] width 81 height 14
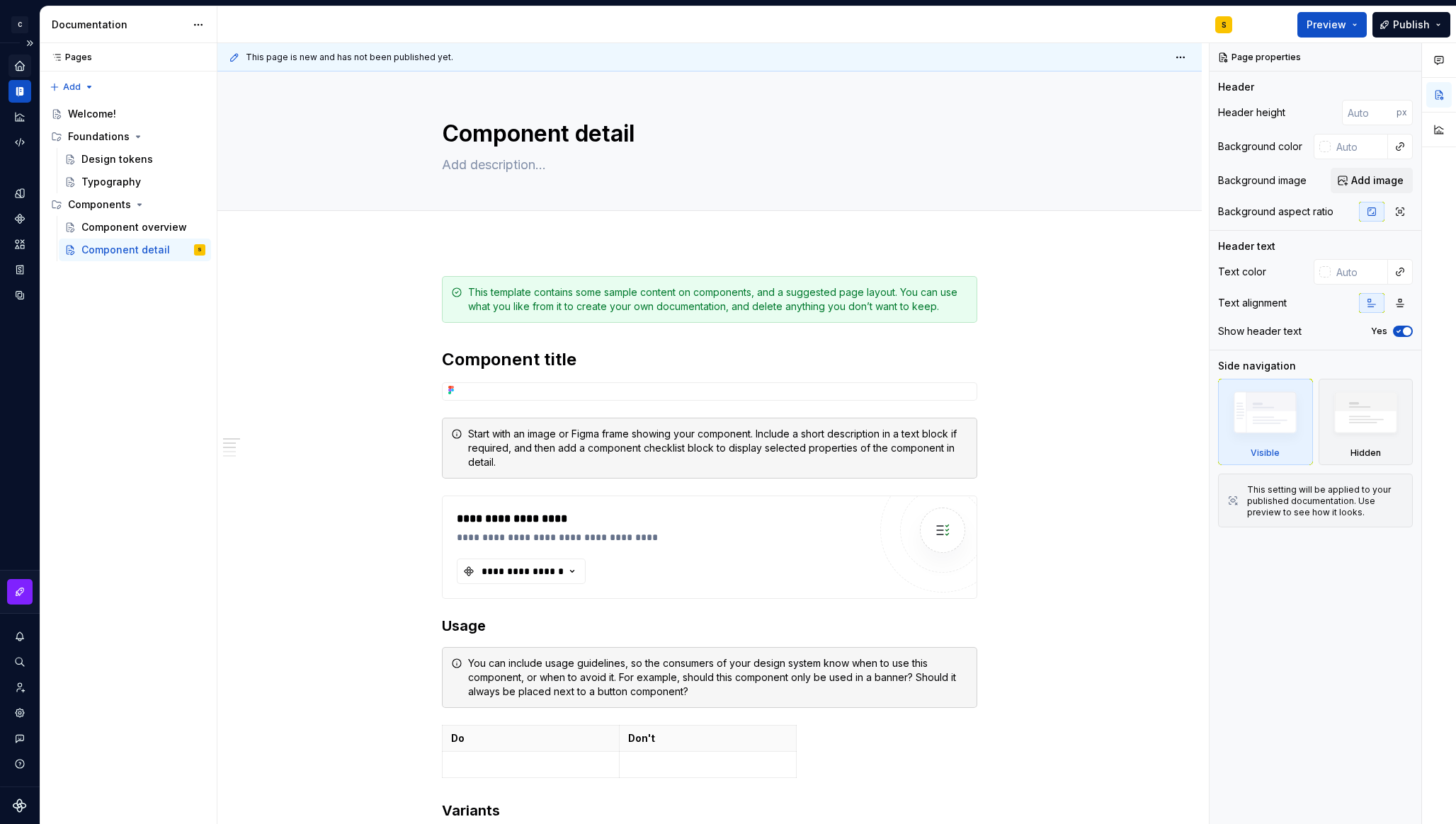
click at [14, 70] on icon "Home" at bounding box center [19, 65] width 12 height 12
type textarea "*"
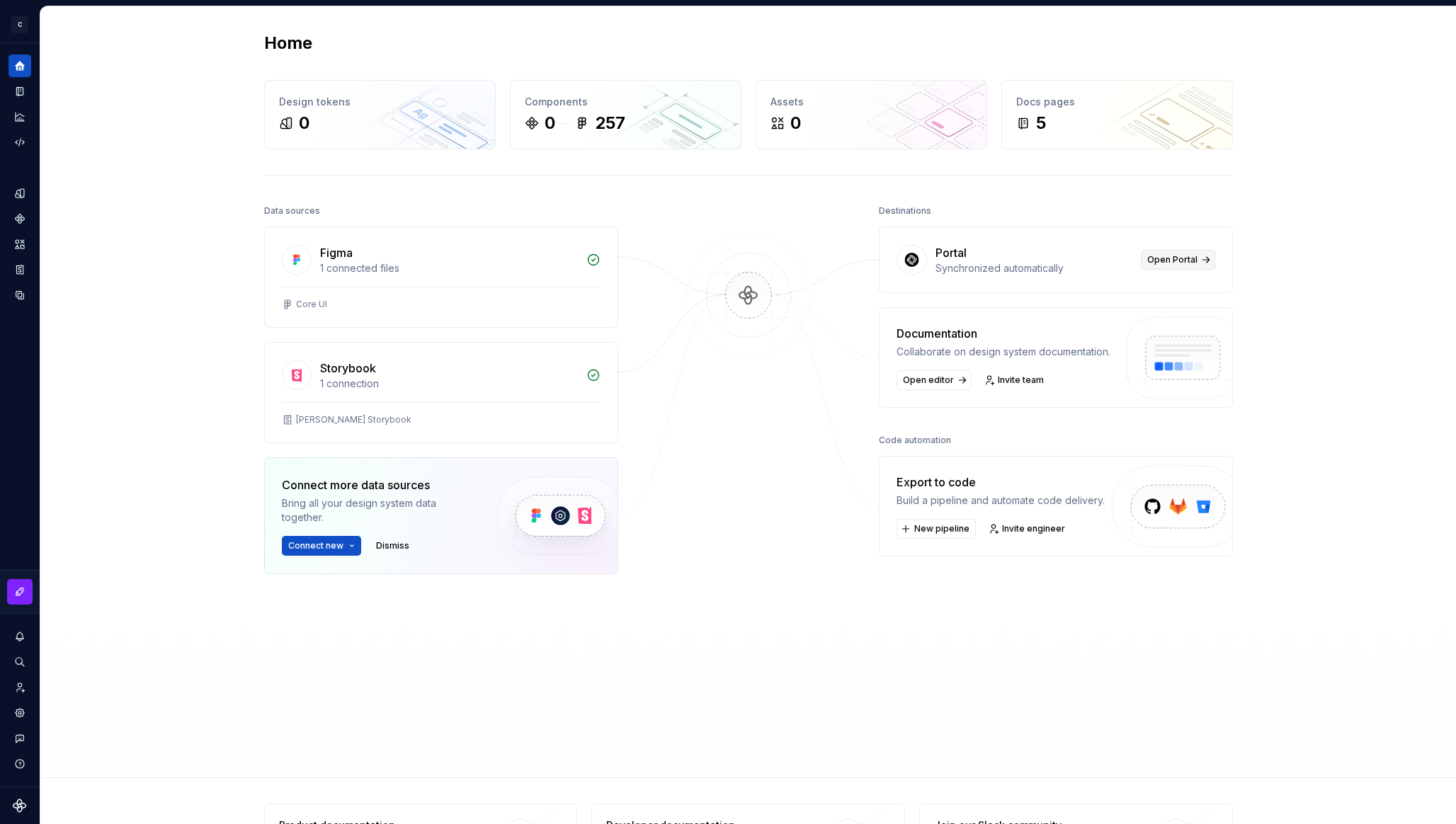
click at [1153, 258] on span "Open Portal" at bounding box center [1172, 259] width 51 height 11
